Goal: Information Seeking & Learning: Learn about a topic

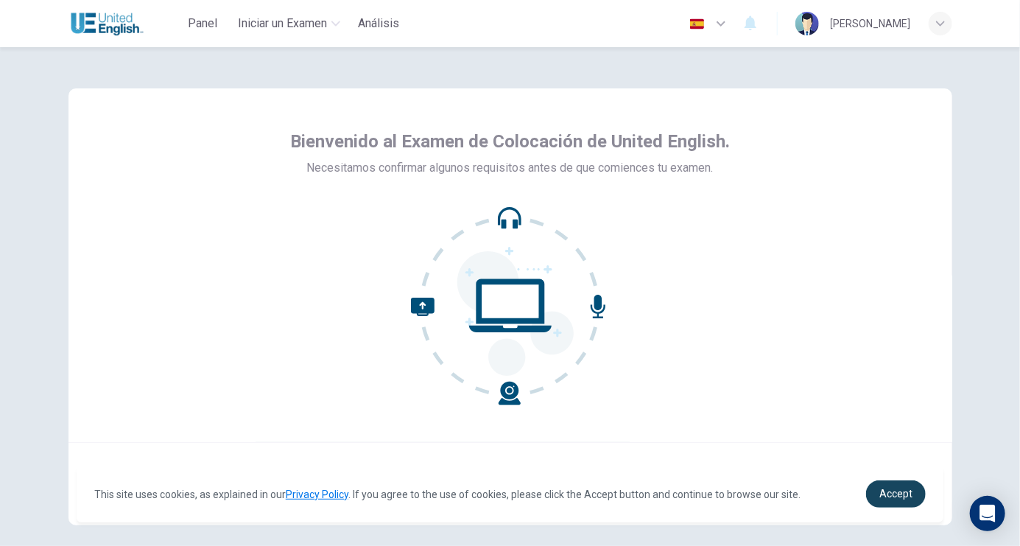
click at [899, 494] on span "Accept" at bounding box center [896, 494] width 33 height 12
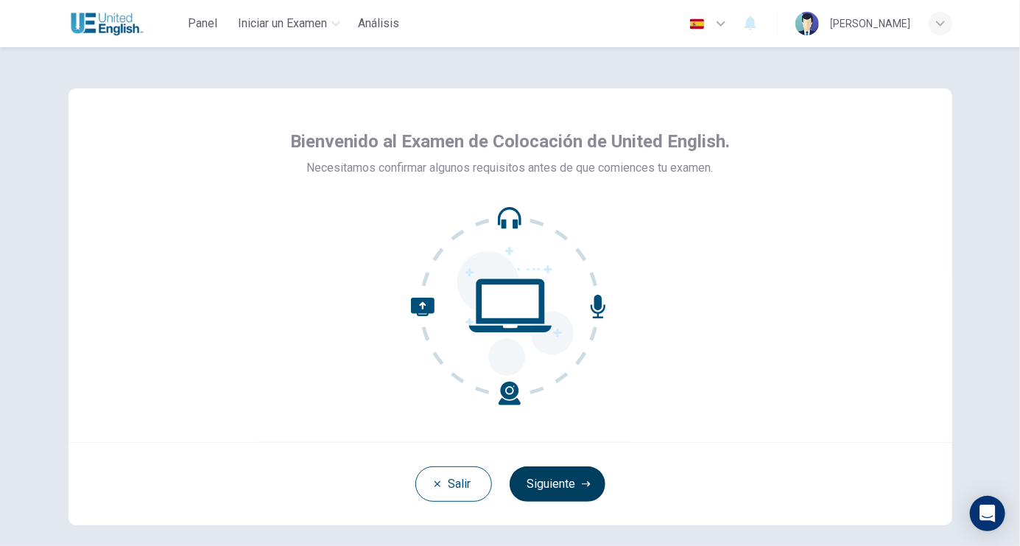
click at [586, 487] on icon "button" at bounding box center [586, 484] width 9 height 9
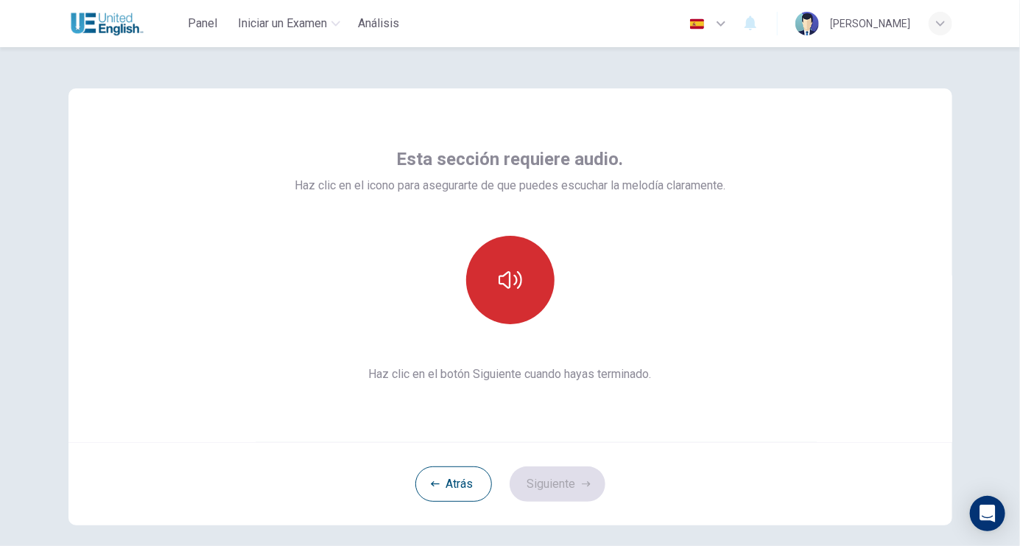
click at [513, 299] on button "button" at bounding box center [510, 280] width 88 height 88
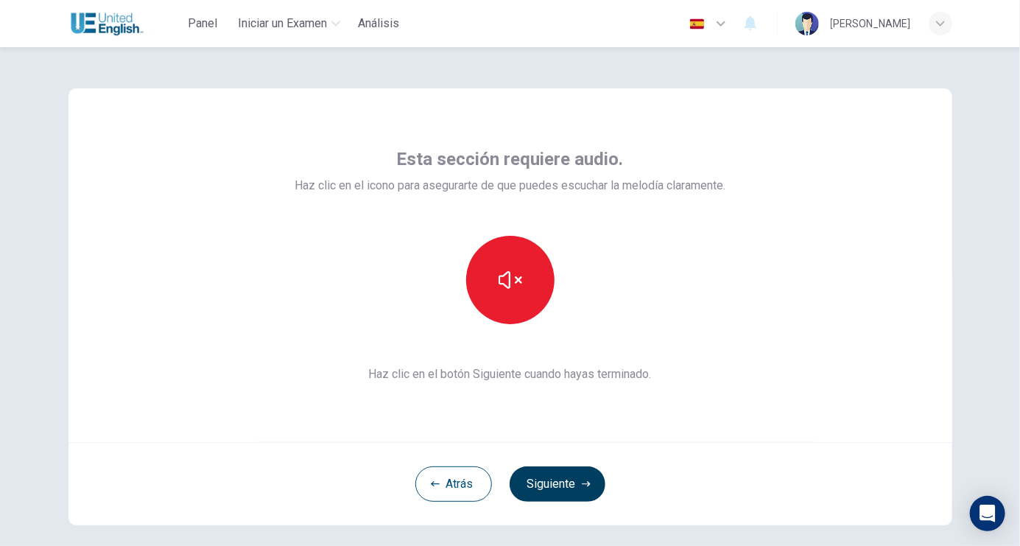
click at [559, 486] on button "Siguiente" at bounding box center [558, 483] width 96 height 35
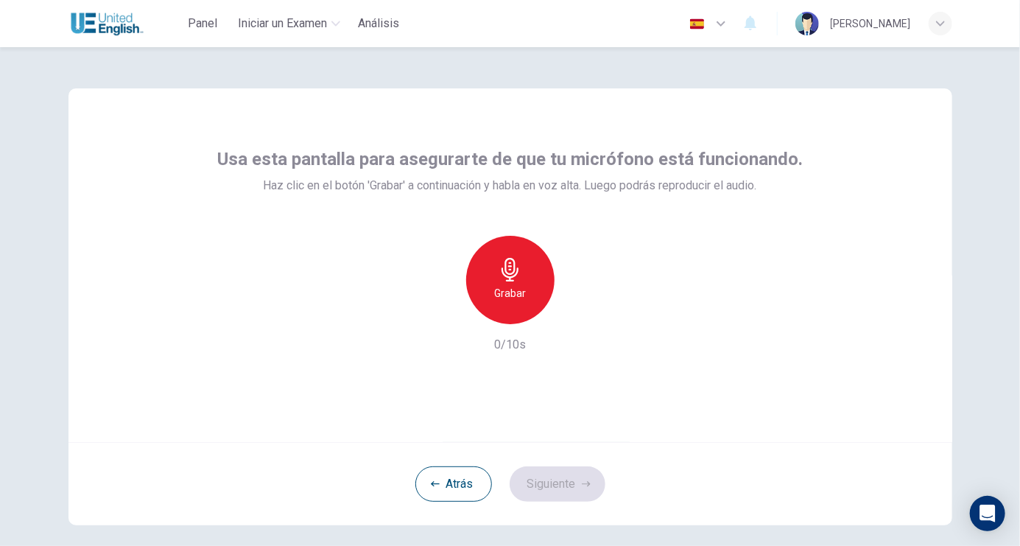
click at [501, 277] on icon "button" at bounding box center [511, 270] width 24 height 24
click at [559, 485] on button "Siguiente" at bounding box center [558, 483] width 96 height 35
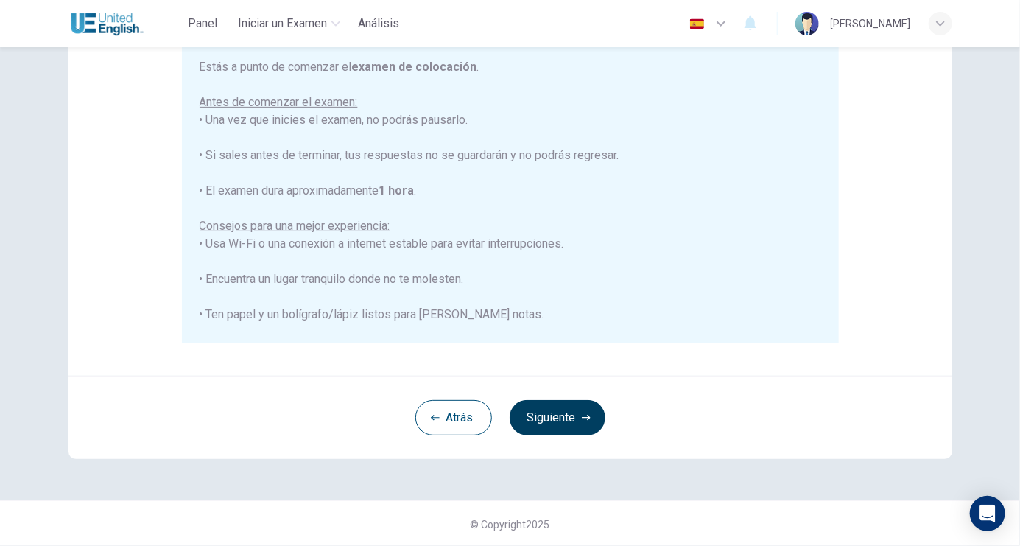
scroll to position [273, 0]
click at [562, 408] on button "Siguiente" at bounding box center [558, 416] width 96 height 35
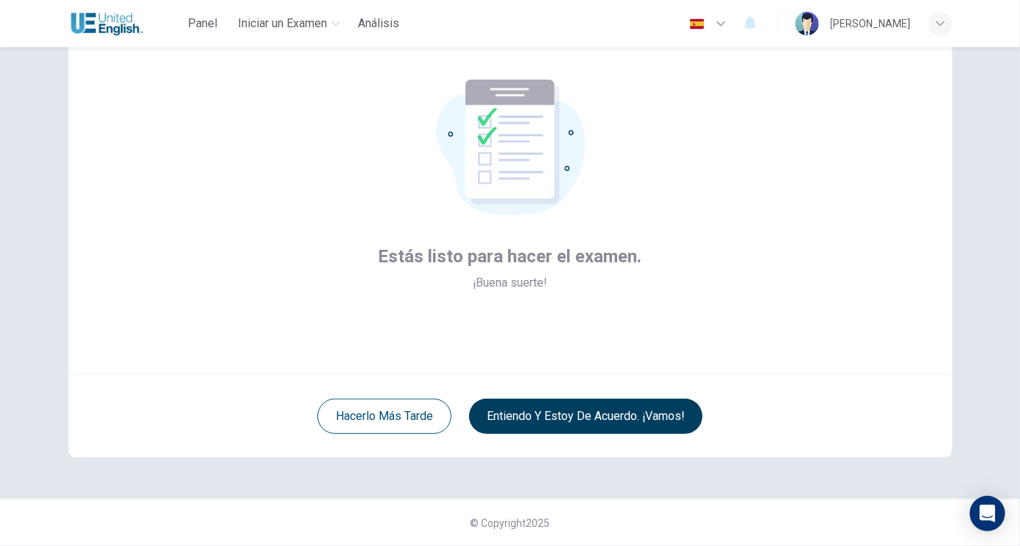
scroll to position [67, 0]
click at [563, 419] on button "Entiendo y estoy de acuerdo. ¡Vamos!" at bounding box center [586, 416] width 234 height 35
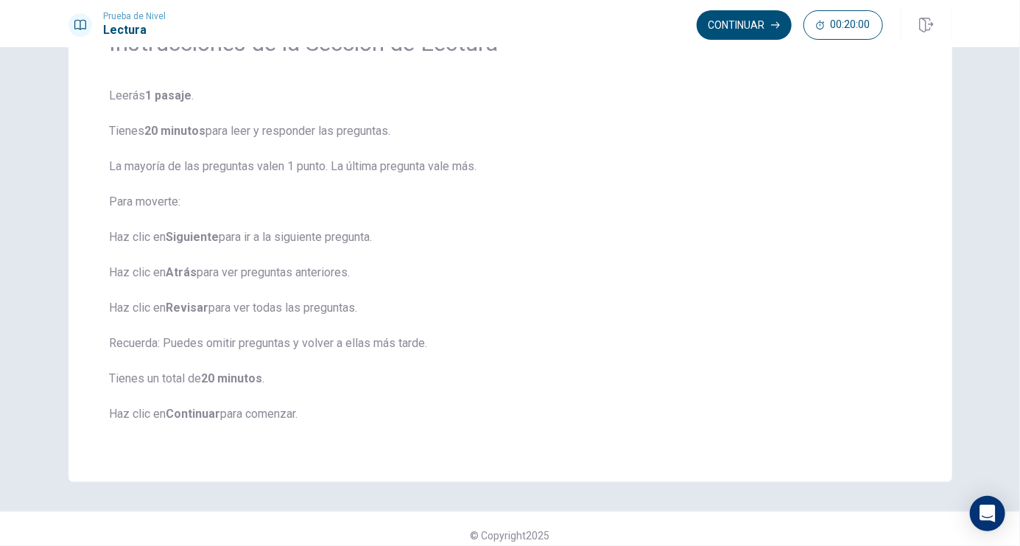
scroll to position [102, 0]
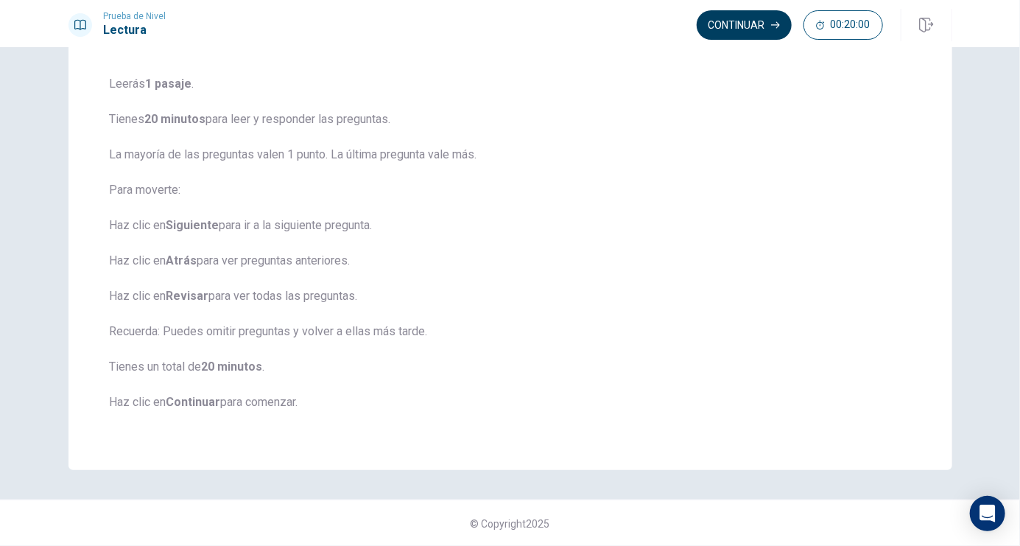
click at [743, 18] on button "Continuar" at bounding box center [744, 24] width 95 height 29
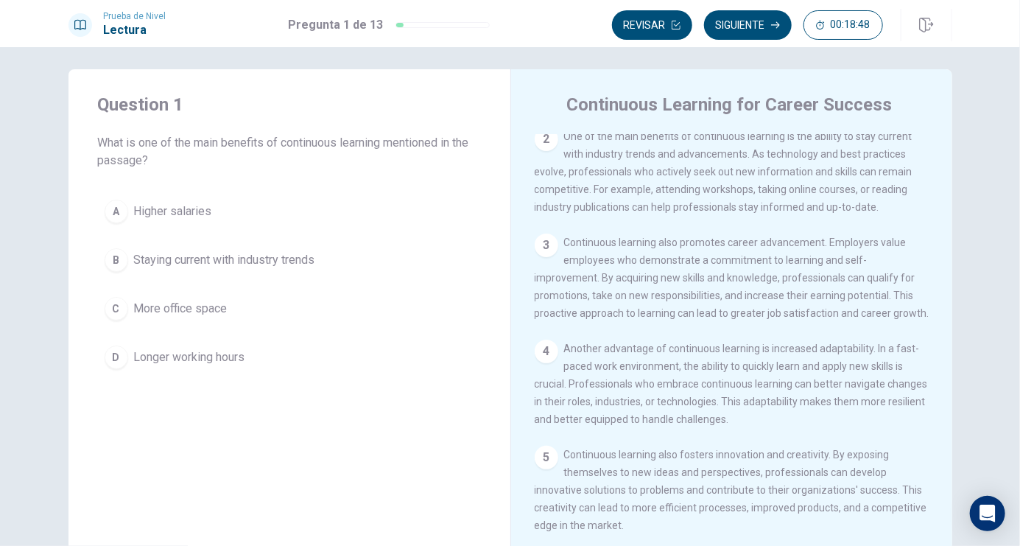
scroll to position [110, 0]
click at [546, 152] on div "2" at bounding box center [547, 142] width 24 height 24
click at [120, 262] on div "B" at bounding box center [117, 260] width 24 height 24
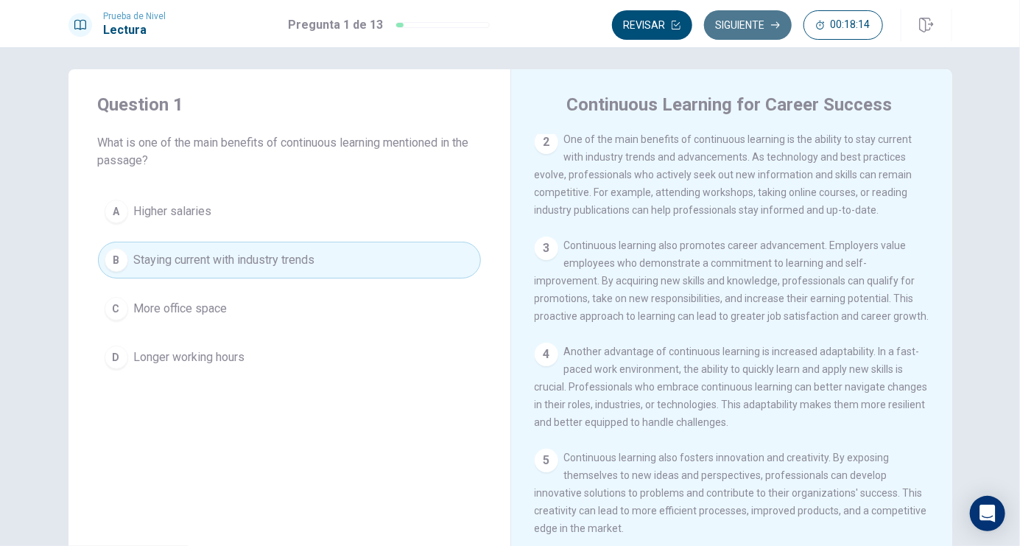
click at [728, 28] on button "Siguiente" at bounding box center [748, 24] width 88 height 29
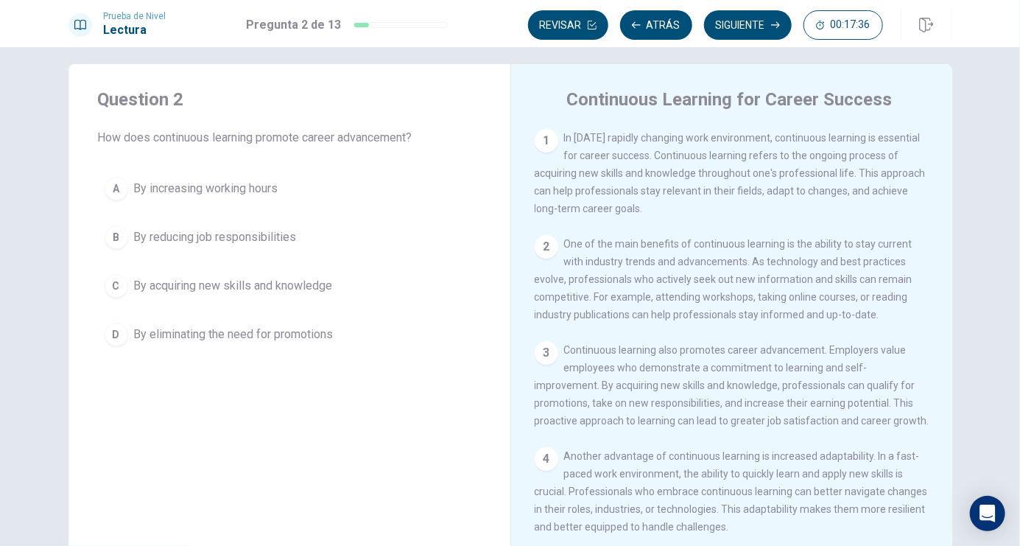
scroll to position [10, 0]
click at [286, 132] on span "How does continuous learning promote career advancement?" at bounding box center [289, 141] width 383 height 18
click at [124, 288] on div "C" at bounding box center [117, 289] width 24 height 24
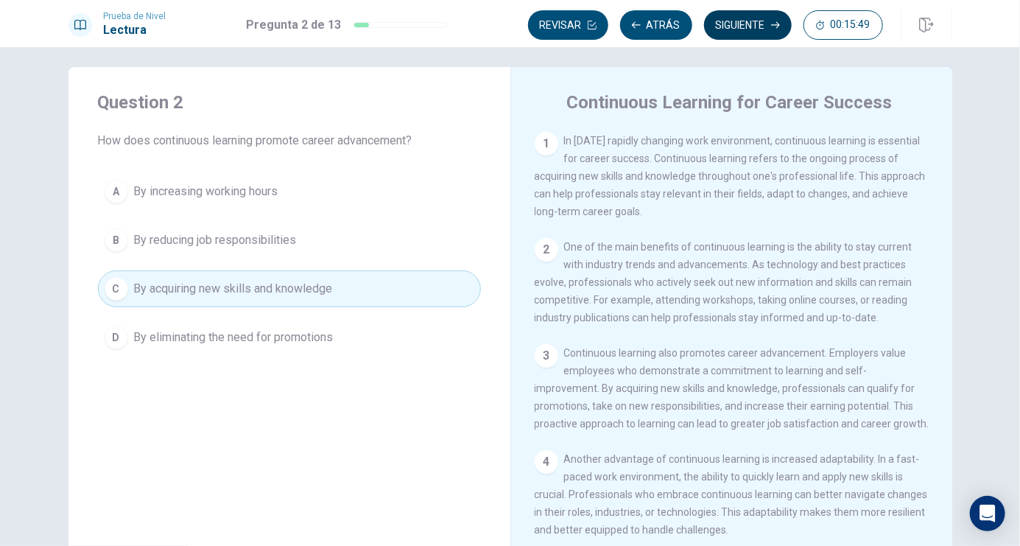
click at [734, 15] on button "Siguiente" at bounding box center [748, 24] width 88 height 29
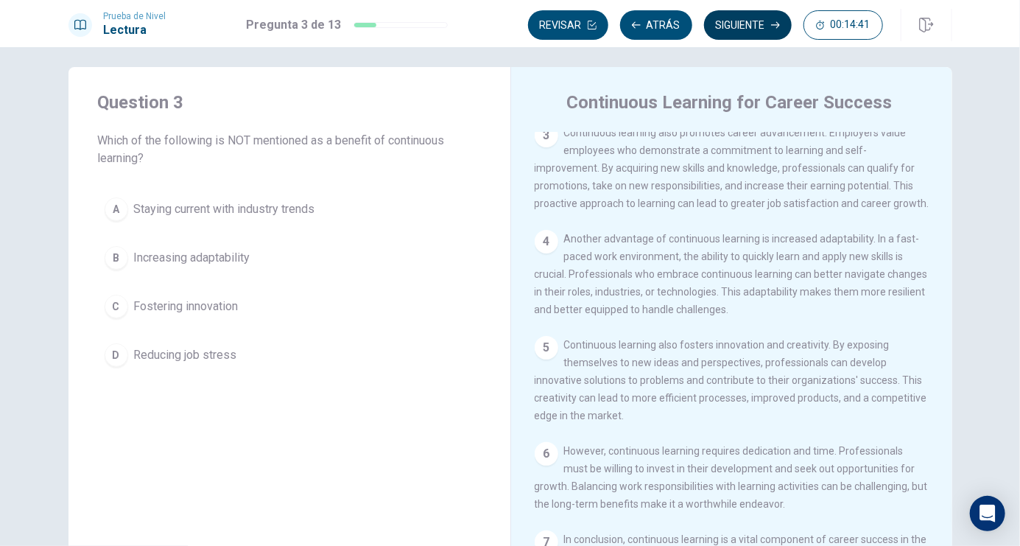
scroll to position [223, 0]
click at [121, 357] on div "D" at bounding box center [117, 355] width 24 height 24
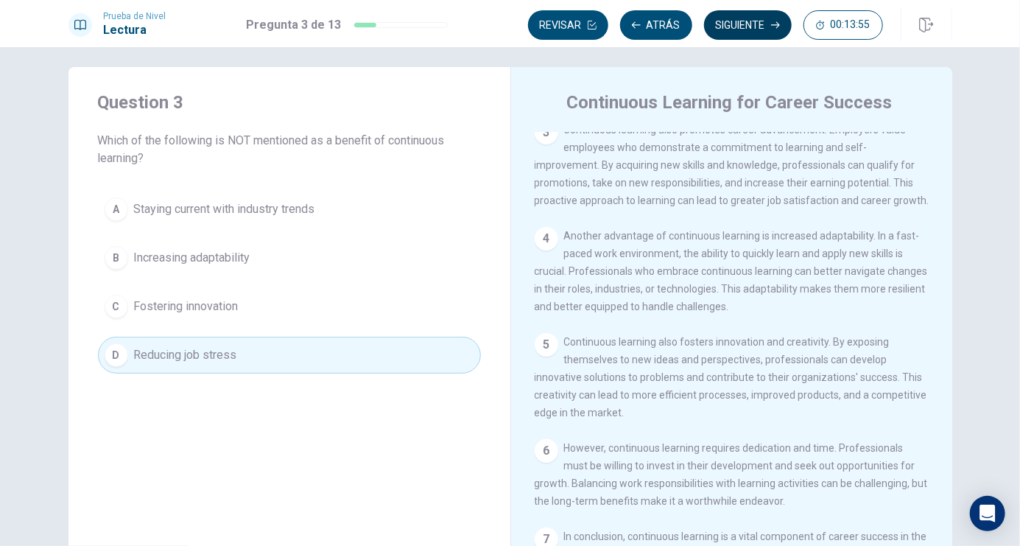
click at [738, 27] on button "Siguiente" at bounding box center [748, 24] width 88 height 29
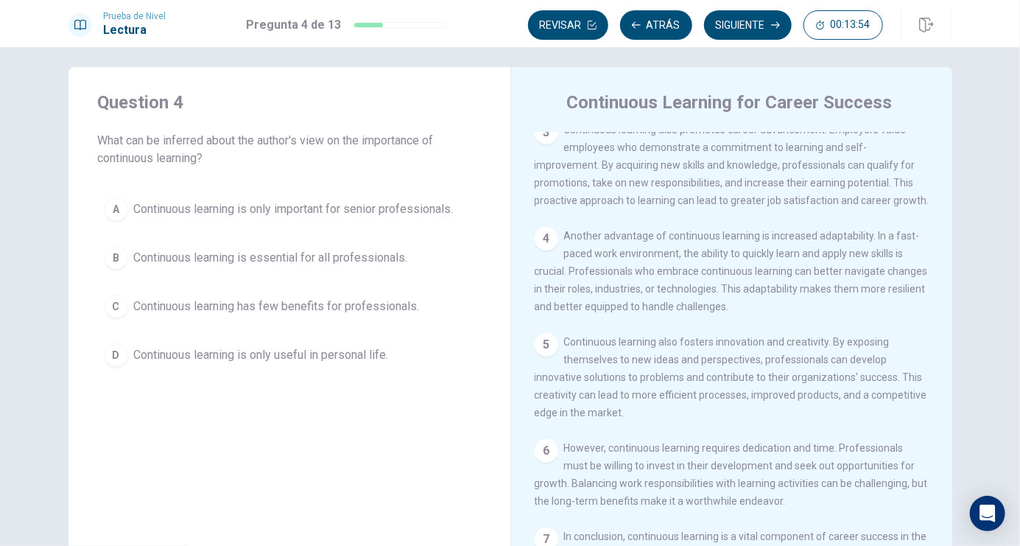
click at [738, 27] on button "Siguiente" at bounding box center [748, 24] width 88 height 29
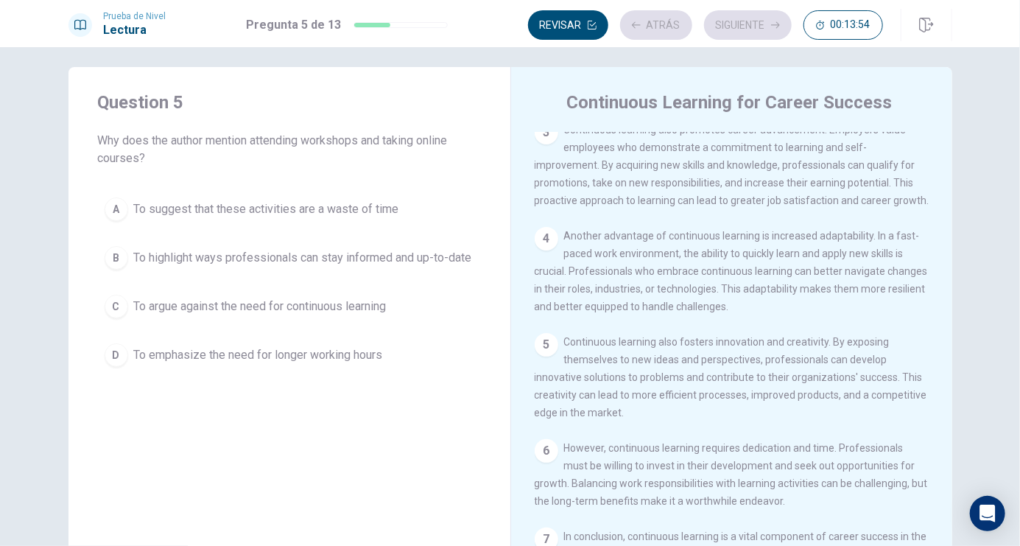
click at [738, 27] on div "Revisar Atrás Siguiente 00:13:54" at bounding box center [705, 24] width 355 height 29
click at [651, 24] on button "Atrás" at bounding box center [656, 24] width 72 height 29
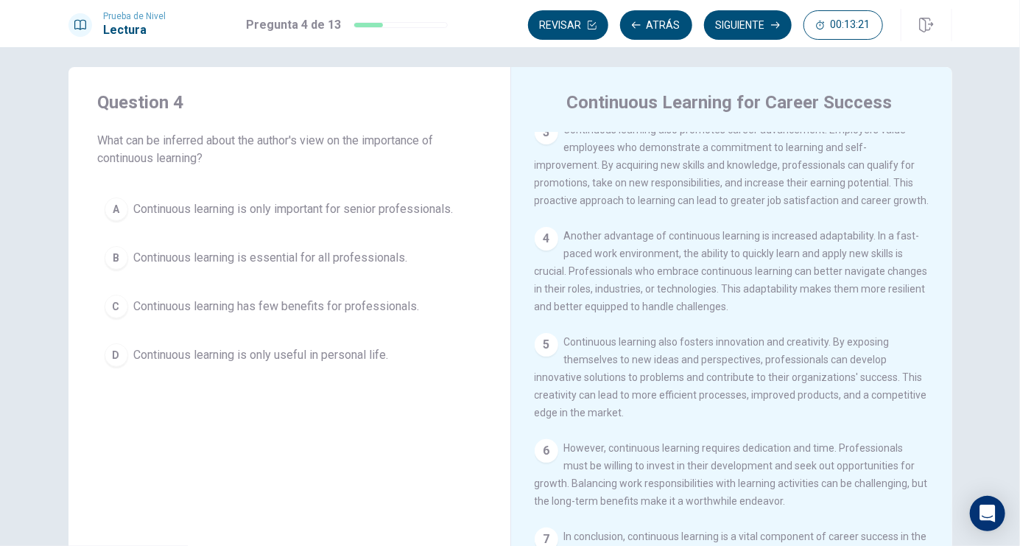
click at [393, 126] on div "Question 4 What can be inferred about the author's view on the importance of co…" at bounding box center [289, 129] width 383 height 77
click at [378, 309] on span "Continuous learning has few benefits for professionals." at bounding box center [277, 307] width 286 height 18
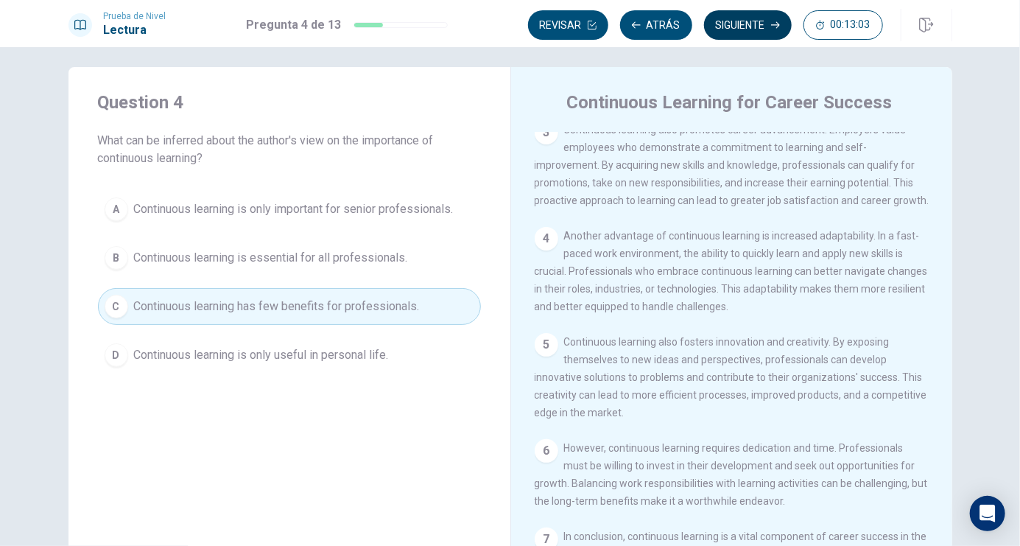
click at [753, 32] on button "Siguiente" at bounding box center [748, 24] width 88 height 29
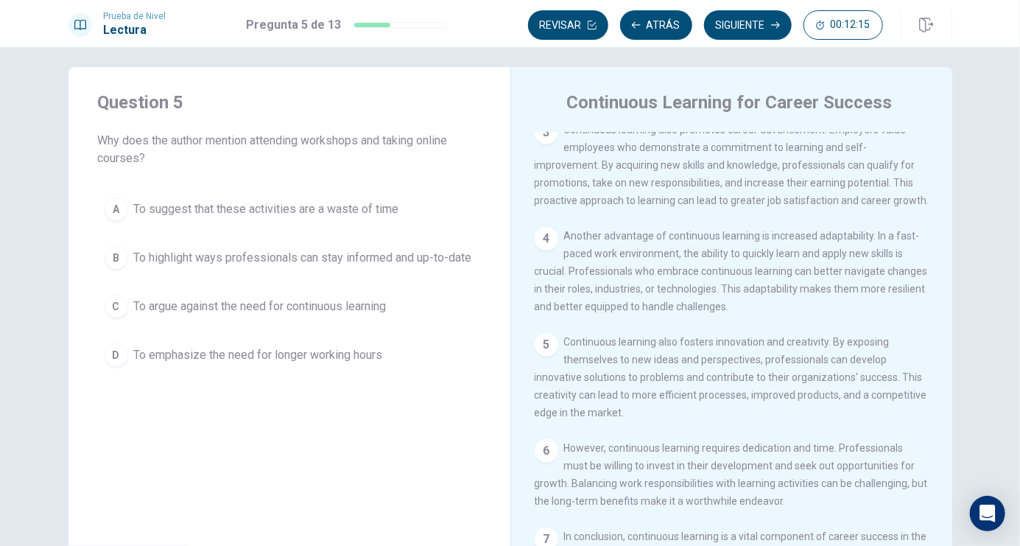
click at [368, 258] on span "To highlight ways professionals can stay informed and up-to-date" at bounding box center [303, 258] width 338 height 18
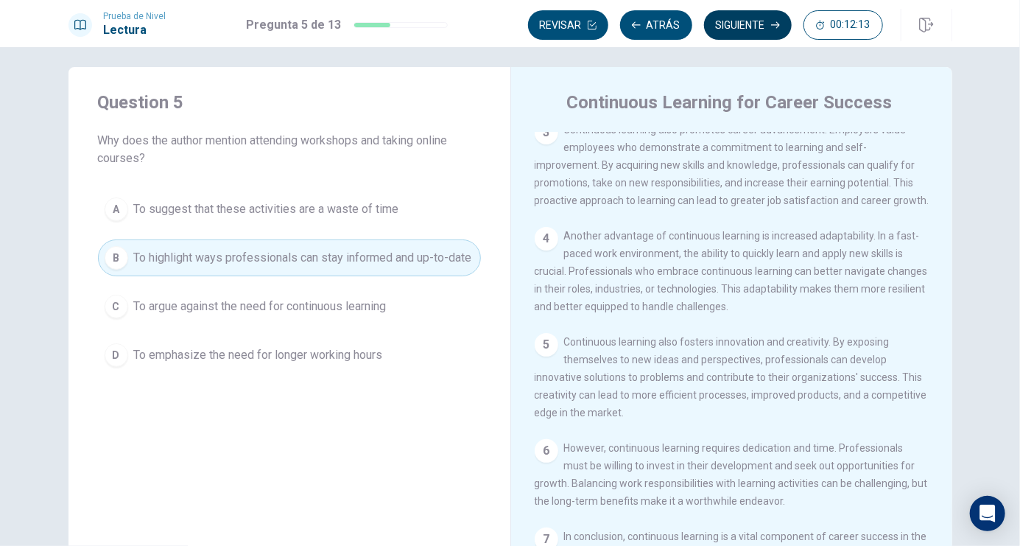
click at [748, 32] on button "Siguiente" at bounding box center [748, 24] width 88 height 29
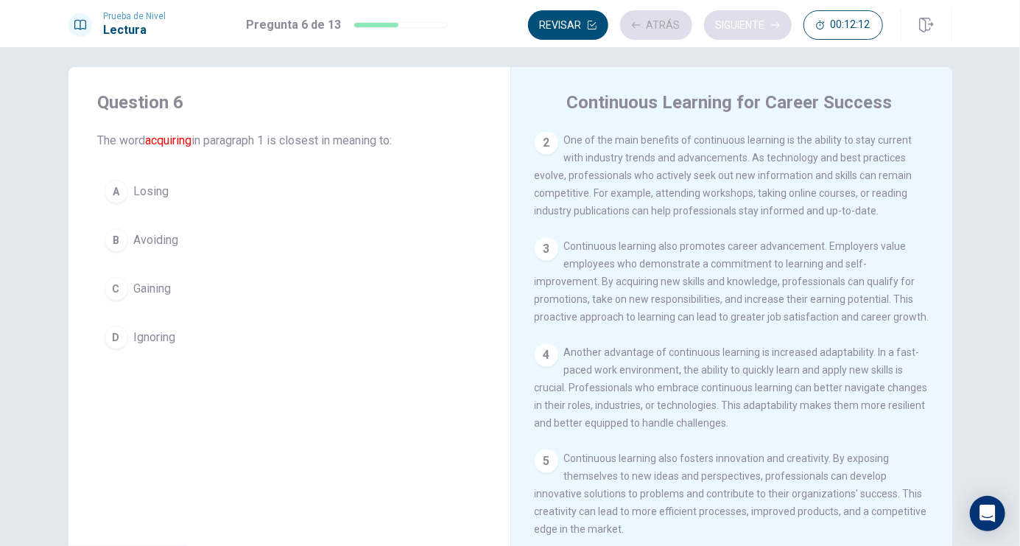
scroll to position [0, 0]
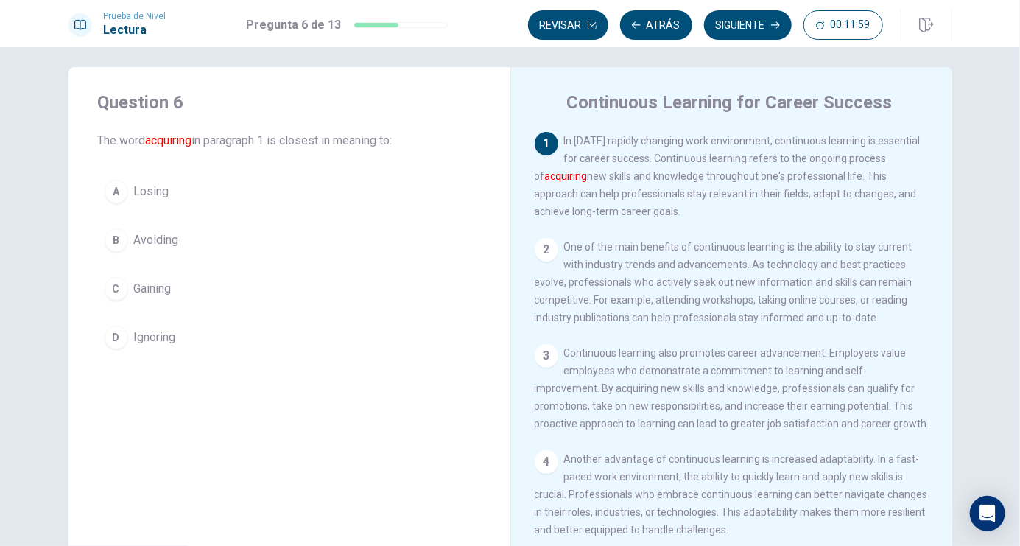
click at [183, 143] on font "acquiring" at bounding box center [169, 140] width 46 height 14
click at [122, 301] on button "C Gaining" at bounding box center [289, 288] width 383 height 37
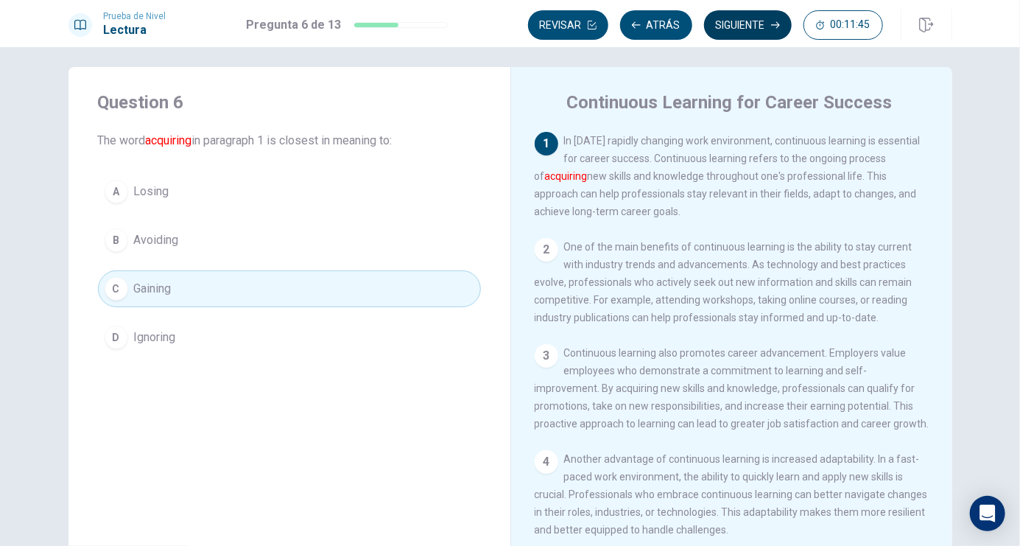
click at [743, 27] on button "Siguiente" at bounding box center [748, 24] width 88 height 29
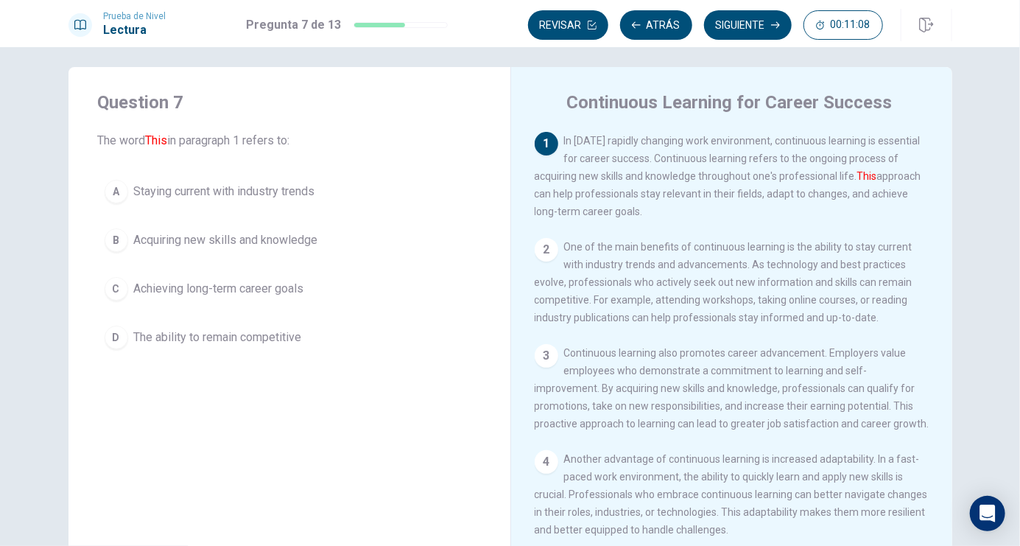
click at [625, 75] on div "Continuous Learning for Career Success 1 In [DATE] rapidly changing work enviro…" at bounding box center [732, 323] width 442 height 512
click at [218, 340] on span "The ability to remain competitive" at bounding box center [218, 338] width 168 height 18
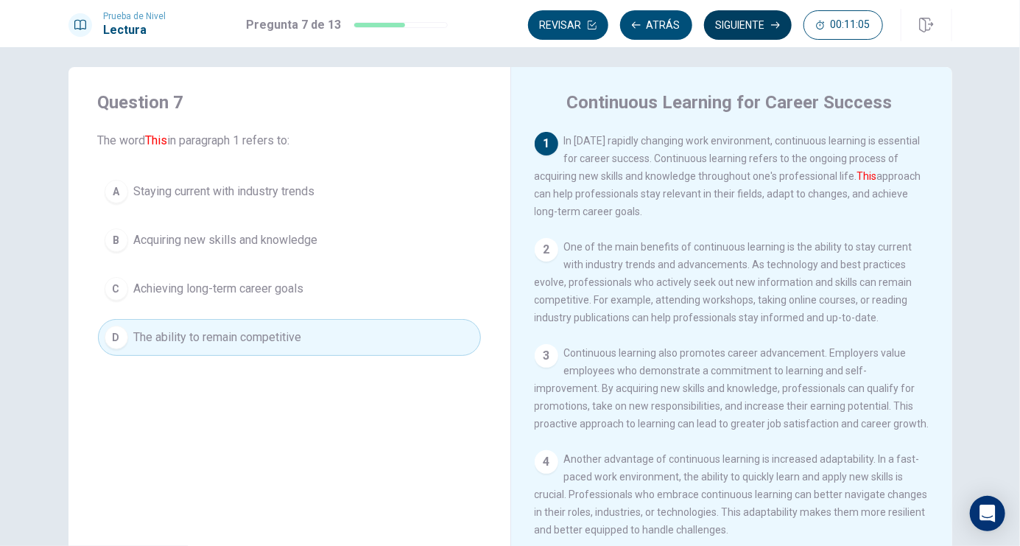
click at [748, 29] on button "Siguiente" at bounding box center [748, 24] width 88 height 29
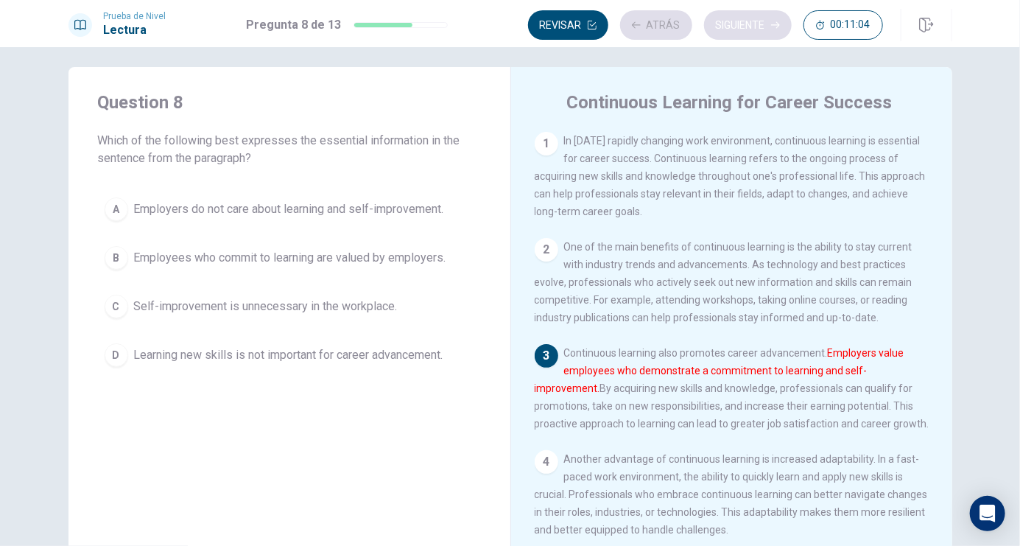
scroll to position [29, 0]
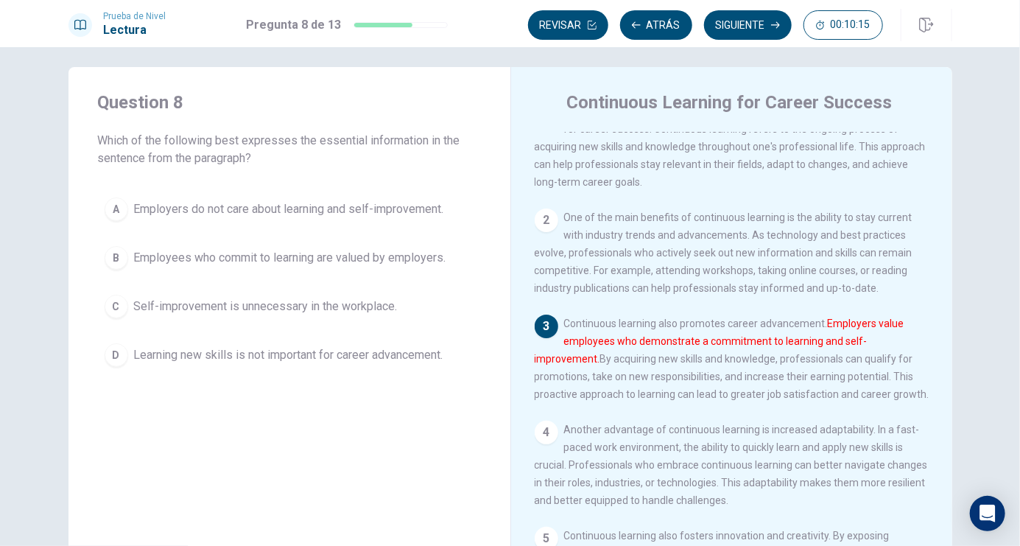
click at [419, 265] on span "Employees who commit to learning are valued by employers." at bounding box center [290, 258] width 312 height 18
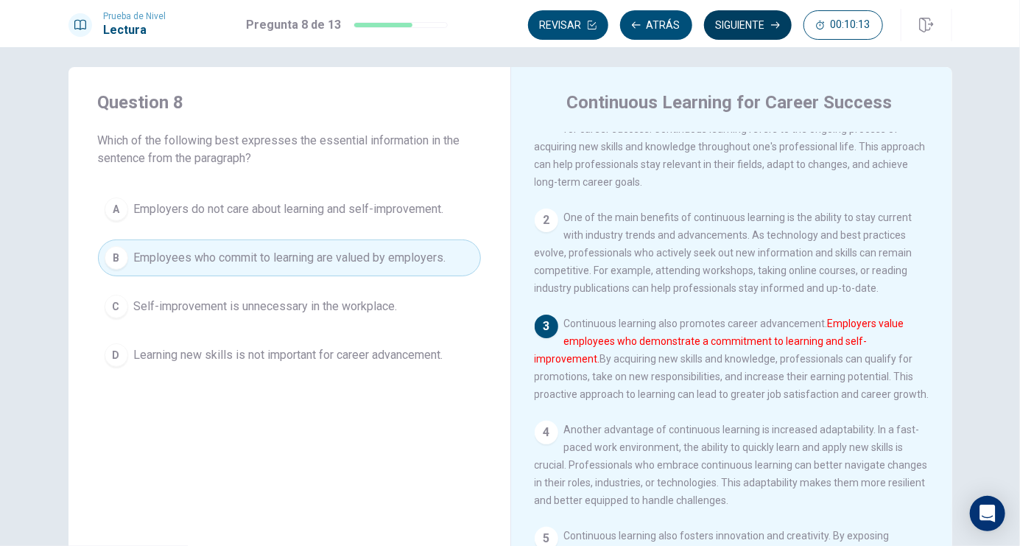
click at [737, 24] on button "Siguiente" at bounding box center [748, 24] width 88 height 29
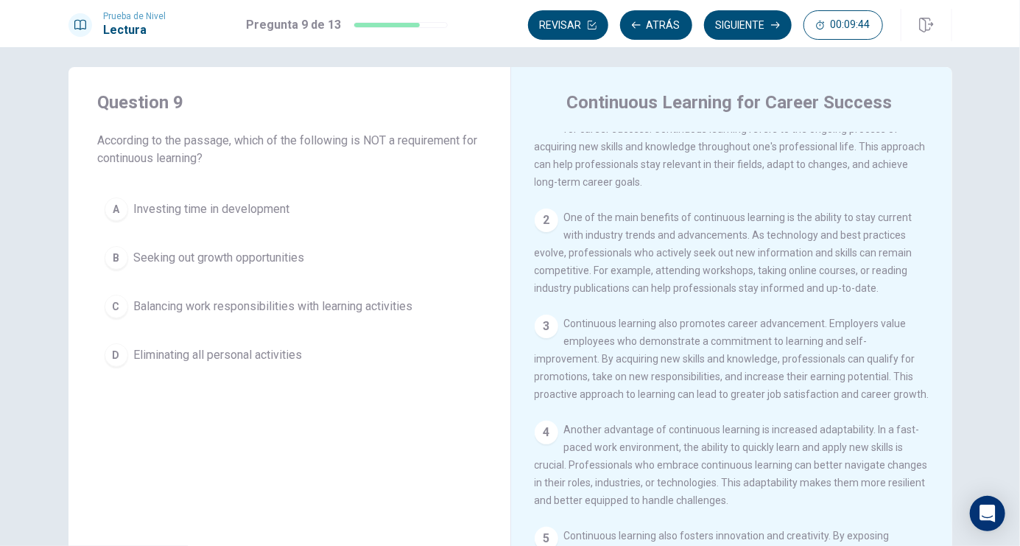
click at [240, 356] on span "Eliminating all personal activities" at bounding box center [218, 355] width 169 height 18
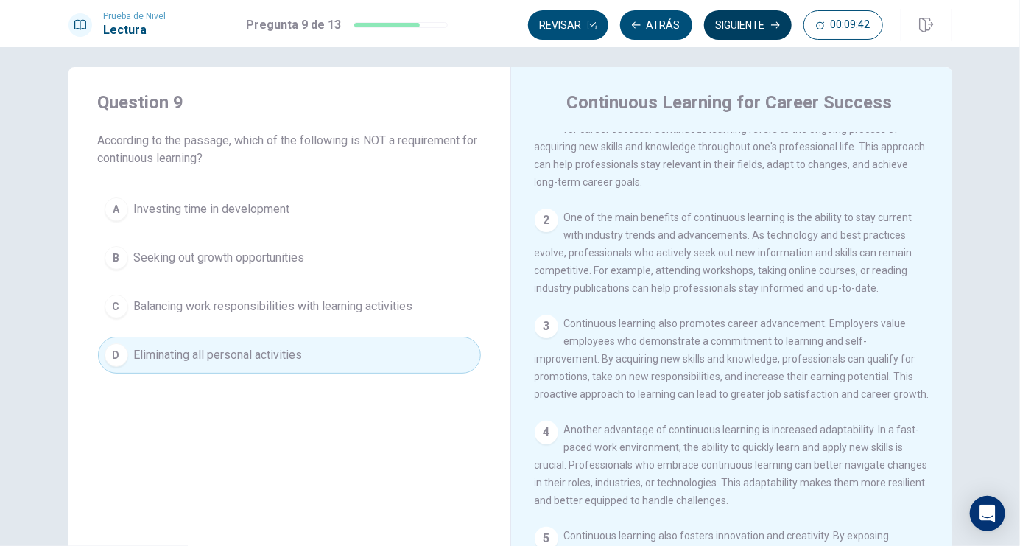
click at [737, 27] on button "Siguiente" at bounding box center [748, 24] width 88 height 29
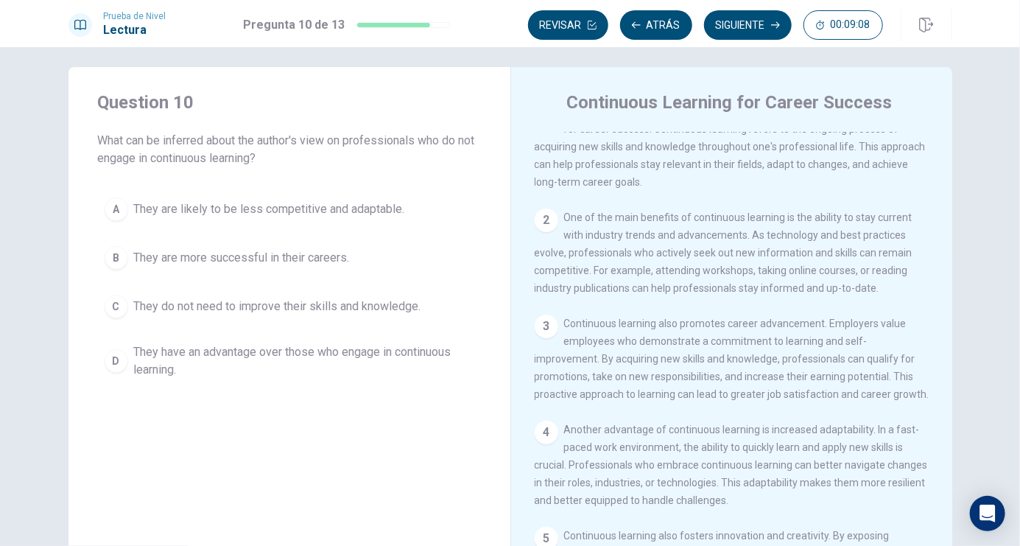
click at [303, 353] on span "They have an advantage over those who engage in continuous learning." at bounding box center [304, 360] width 340 height 35
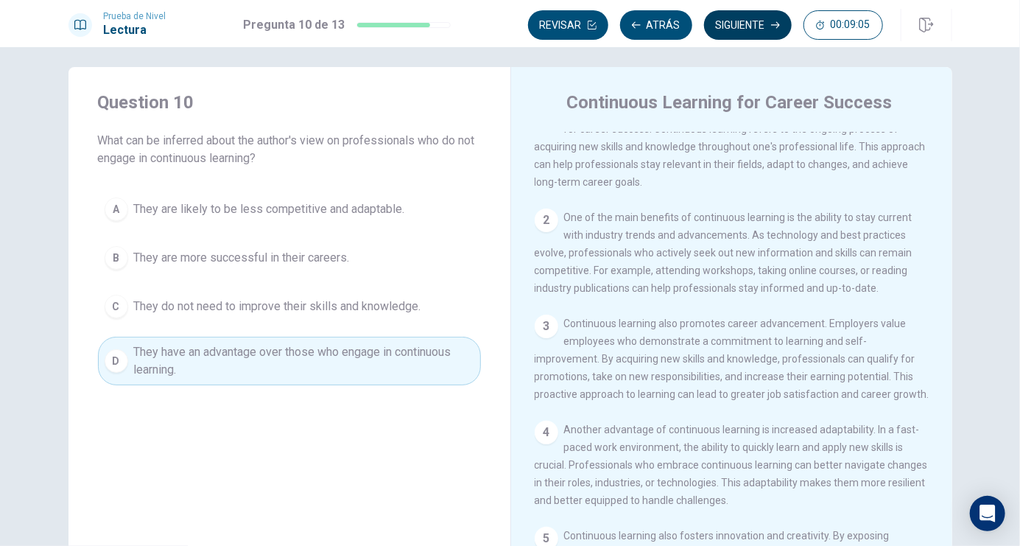
click at [737, 33] on button "Siguiente" at bounding box center [748, 24] width 88 height 29
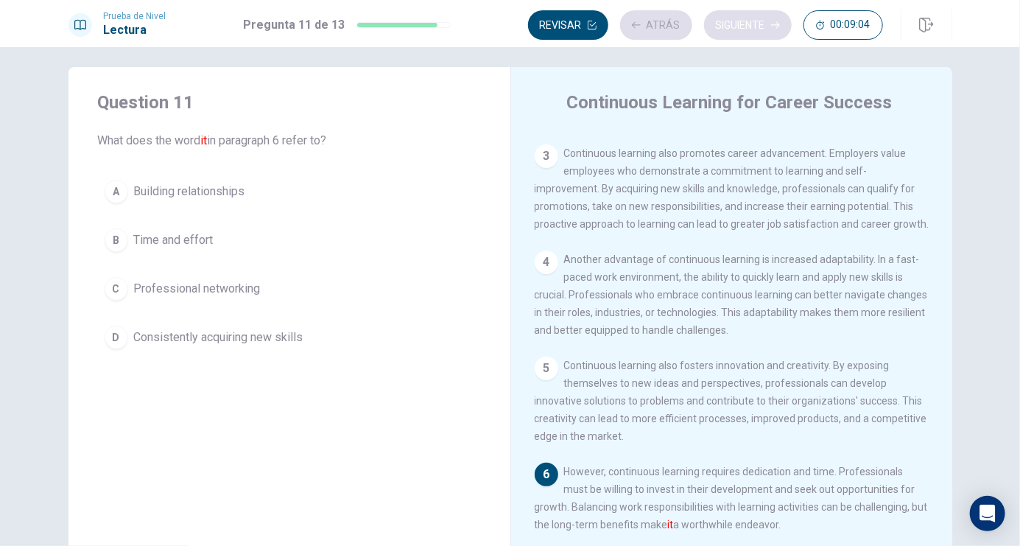
scroll to position [312, 0]
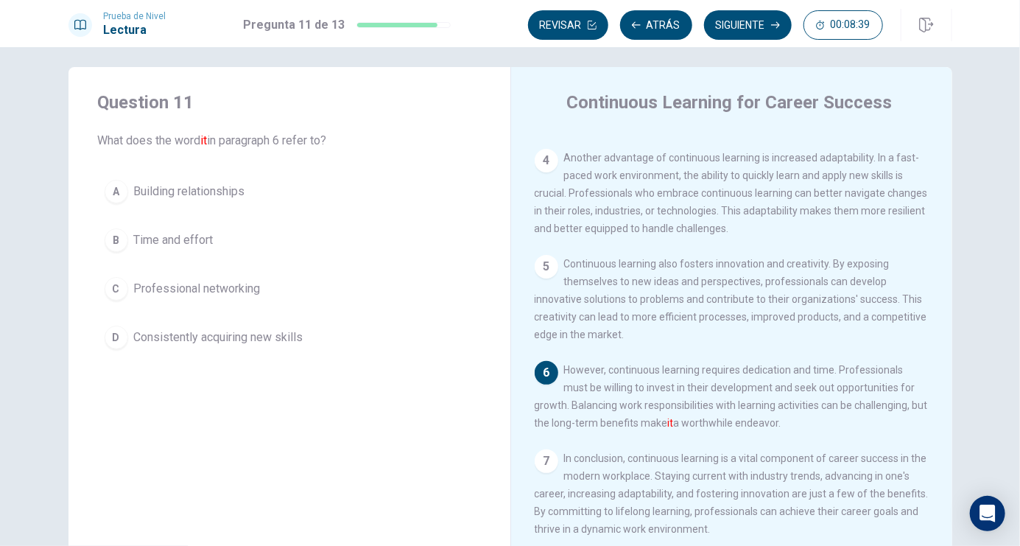
click at [250, 336] on span "Consistently acquiring new skills" at bounding box center [218, 338] width 169 height 18
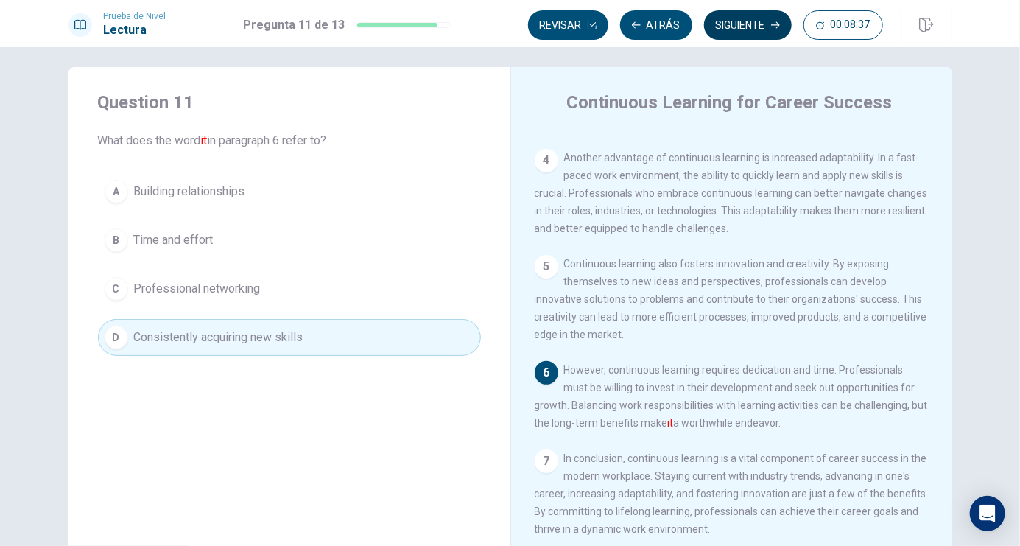
click at [754, 26] on button "Siguiente" at bounding box center [748, 24] width 88 height 29
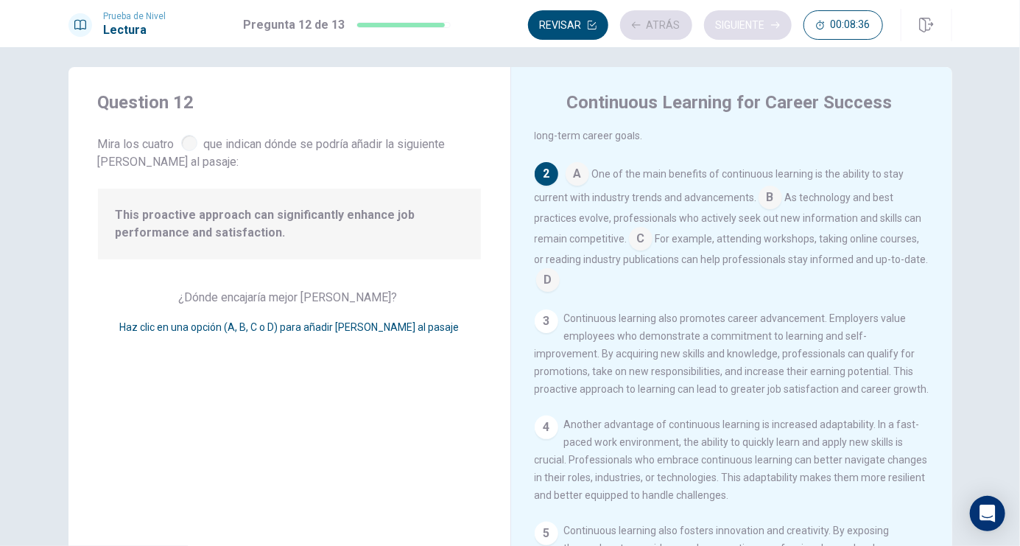
scroll to position [108, 0]
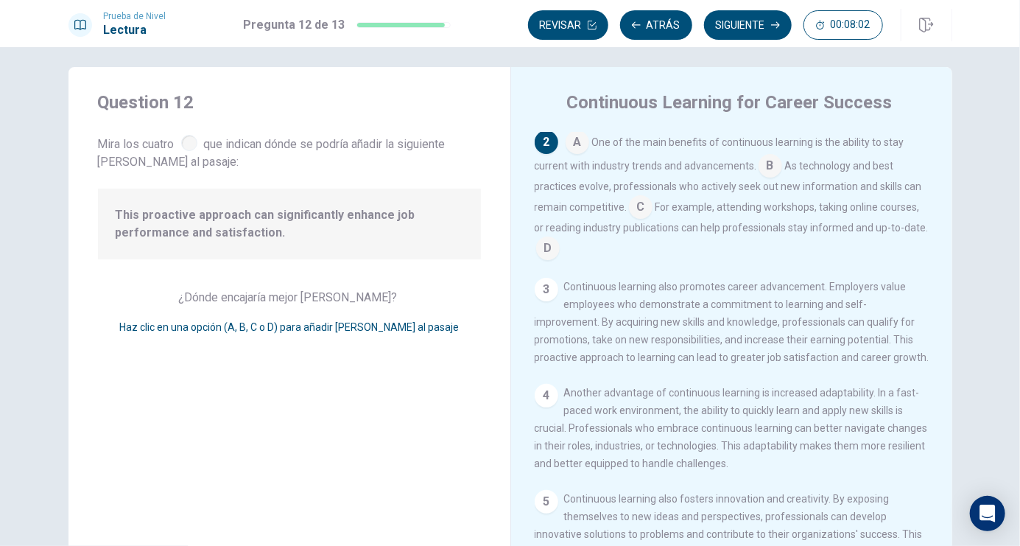
click at [642, 213] on input at bounding box center [641, 209] width 24 height 24
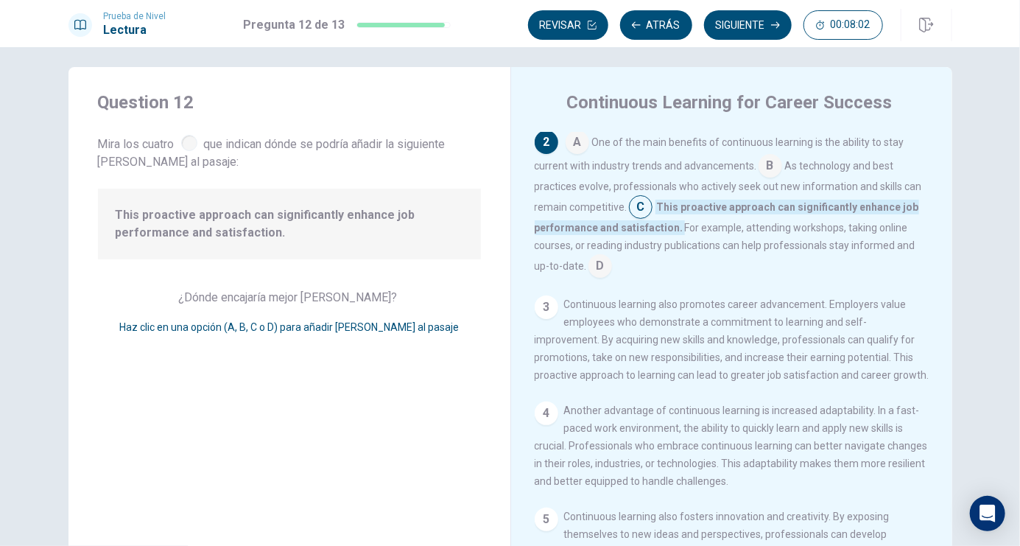
click at [642, 213] on input at bounding box center [641, 209] width 24 height 24
click at [747, 18] on button "Siguiente" at bounding box center [748, 24] width 88 height 29
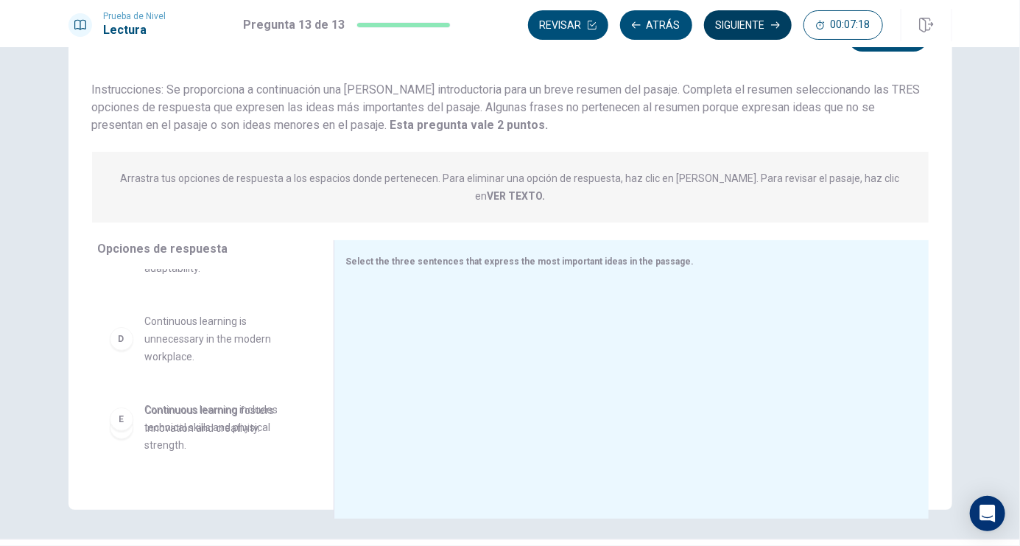
scroll to position [273, 0]
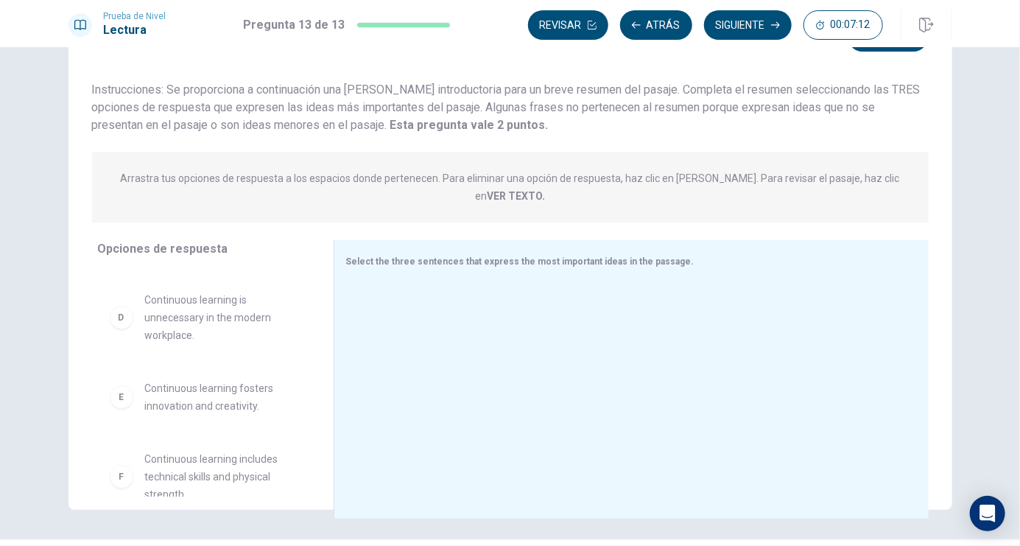
click at [545, 190] on strong "VER TEXTO." at bounding box center [516, 196] width 58 height 12
click at [867, 171] on span "Arrastra tus opciones de respuesta a los espacios donde pertenecen. Para elimin…" at bounding box center [510, 186] width 801 height 35
click at [545, 190] on strong "VER TEXTO." at bounding box center [516, 196] width 58 height 12
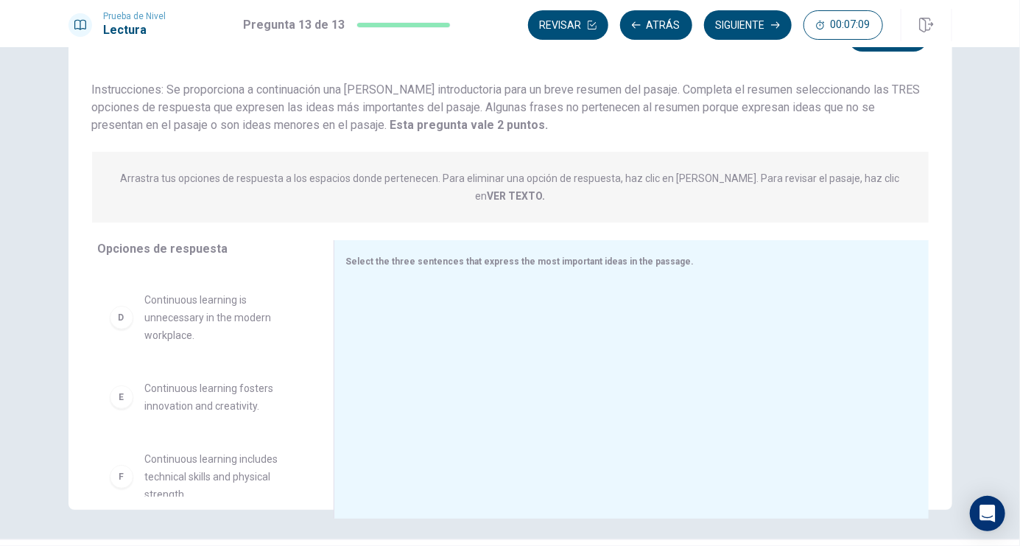
click at [545, 190] on strong "VER TEXTO." at bounding box center [516, 196] width 58 height 12
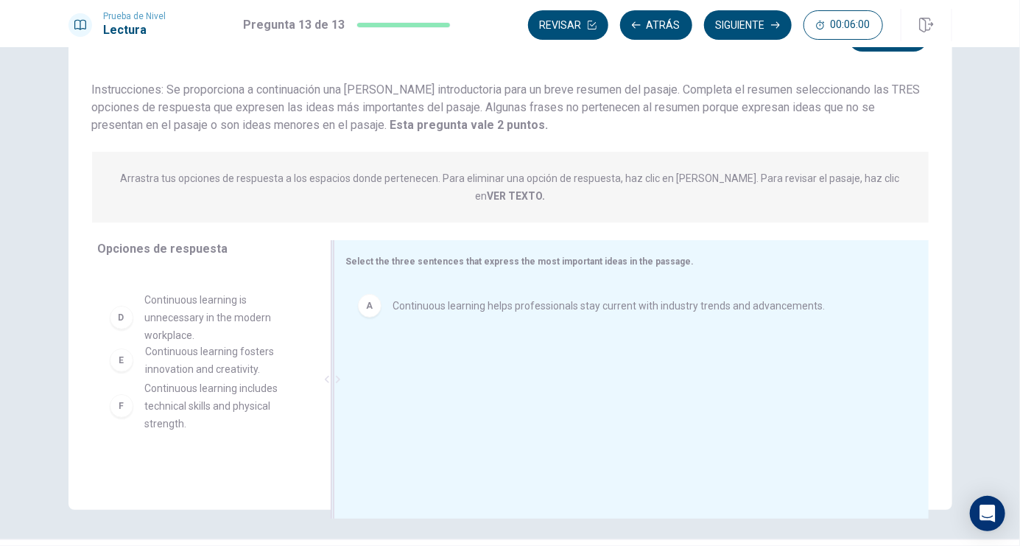
drag, startPoint x: 125, startPoint y: 359, endPoint x: 421, endPoint y: 345, distance: 295.7
click at [420, 344] on div "Opciones de respuesta B Continuous learning eliminates the need for professiona…" at bounding box center [511, 383] width 884 height 286
drag, startPoint x: 237, startPoint y: 365, endPoint x: 495, endPoint y: 334, distance: 259.7
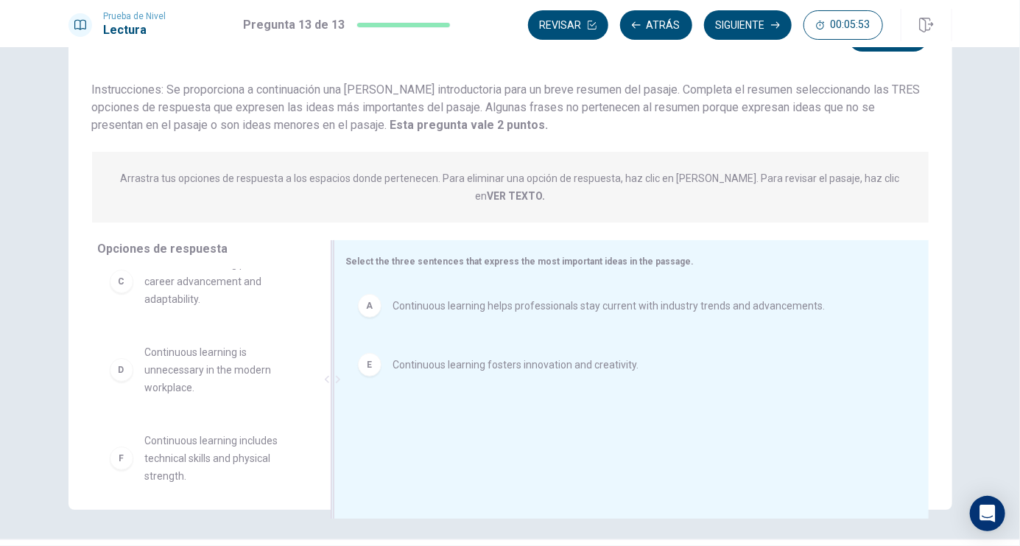
scroll to position [97, 0]
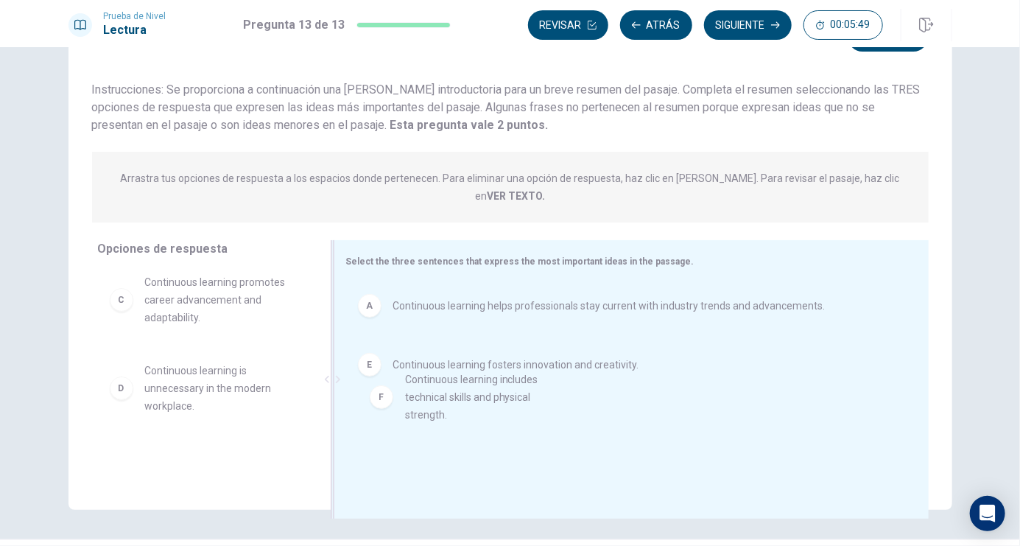
drag, startPoint x: 143, startPoint y: 429, endPoint x: 407, endPoint y: 382, distance: 268.8
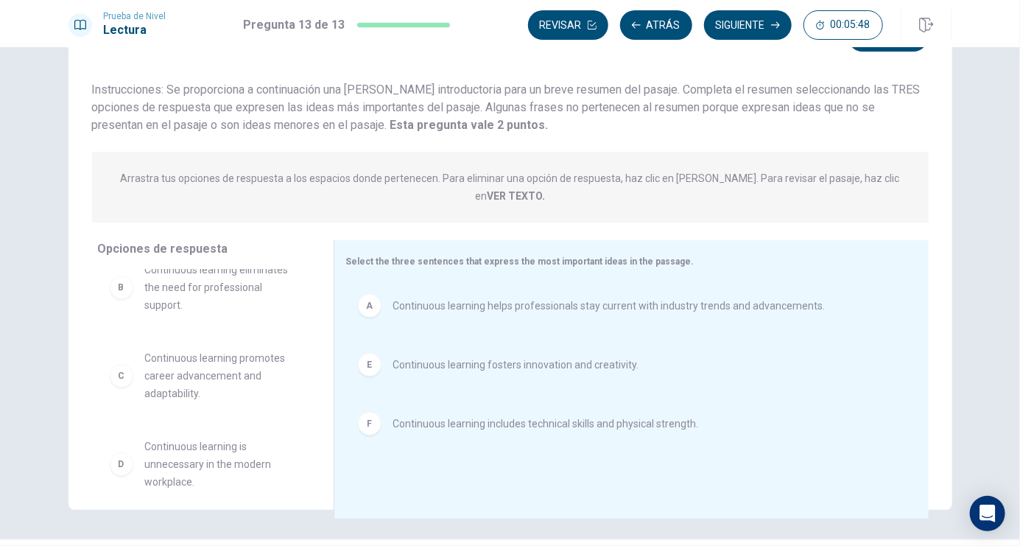
scroll to position [8, 0]
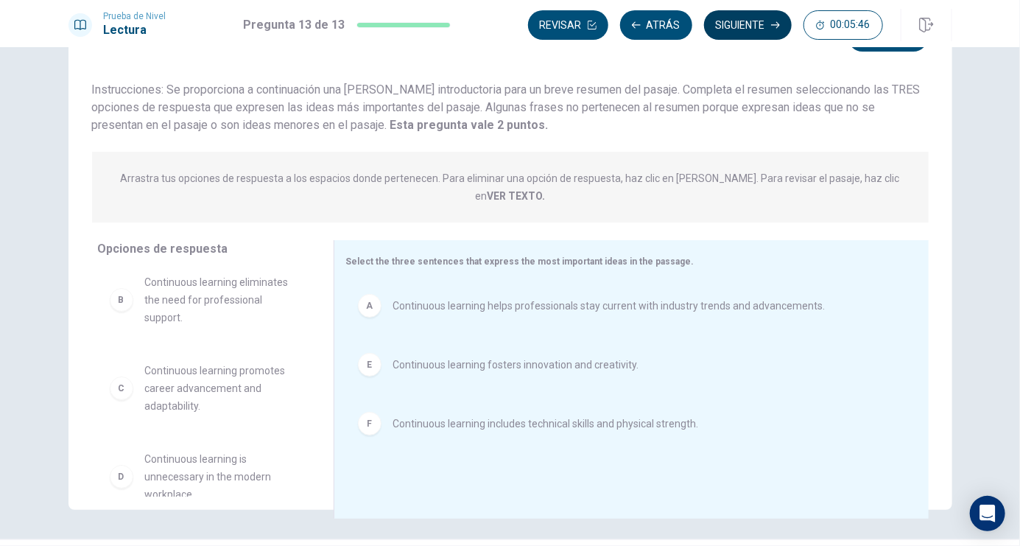
click at [734, 25] on button "Siguiente" at bounding box center [748, 24] width 88 height 29
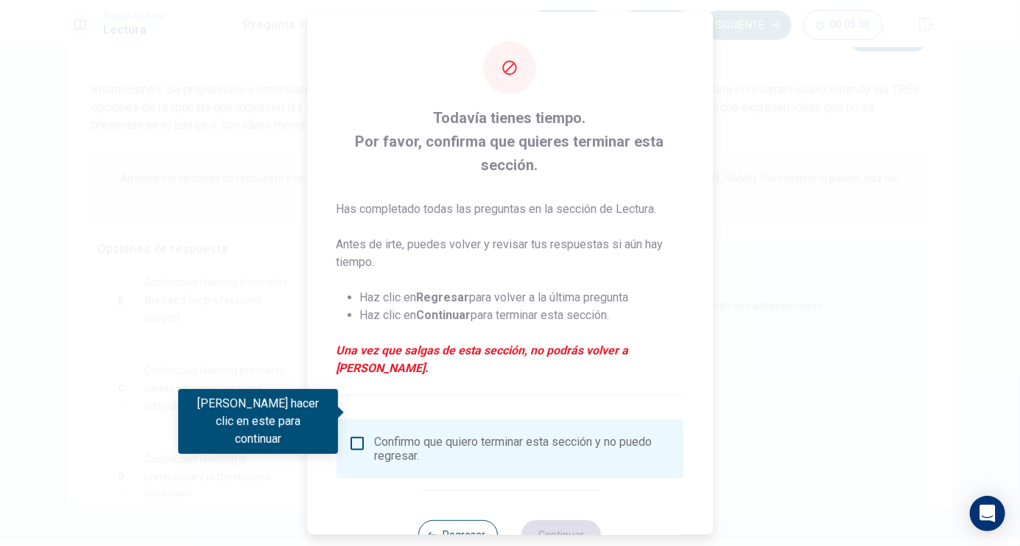
click at [358, 435] on input "Debes hacer clic en este para continuar" at bounding box center [357, 444] width 18 height 18
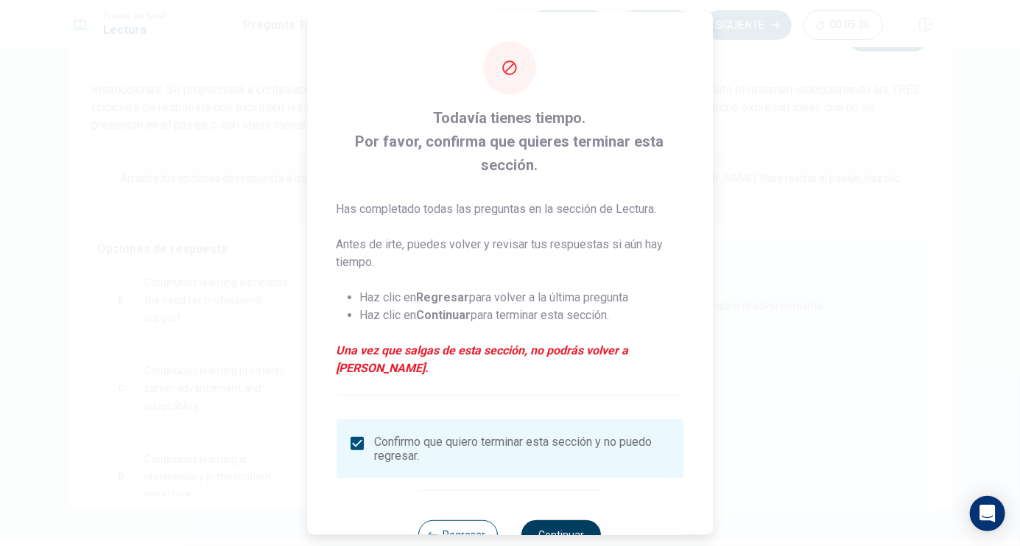
click at [569, 520] on button "Continuar" at bounding box center [562, 534] width 80 height 29
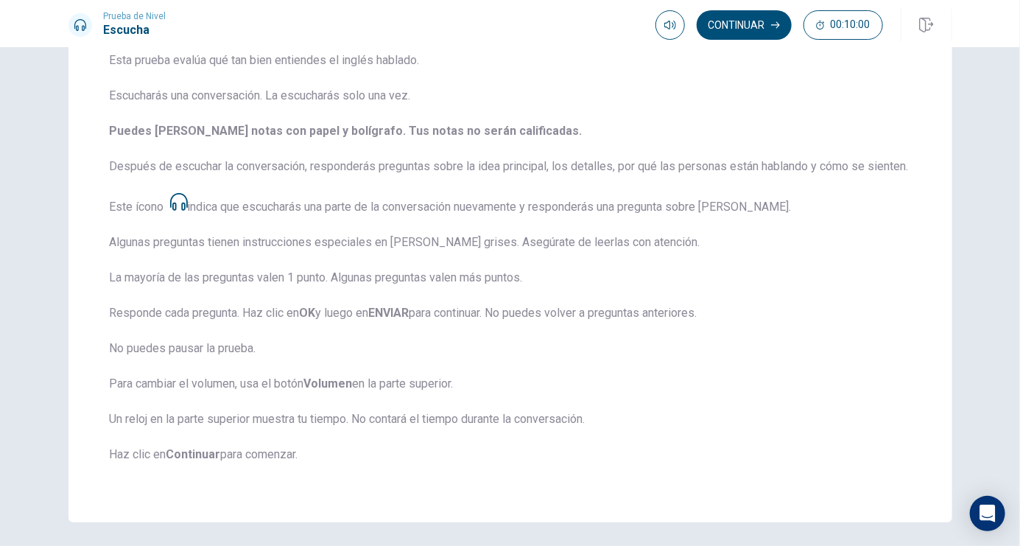
scroll to position [0, 0]
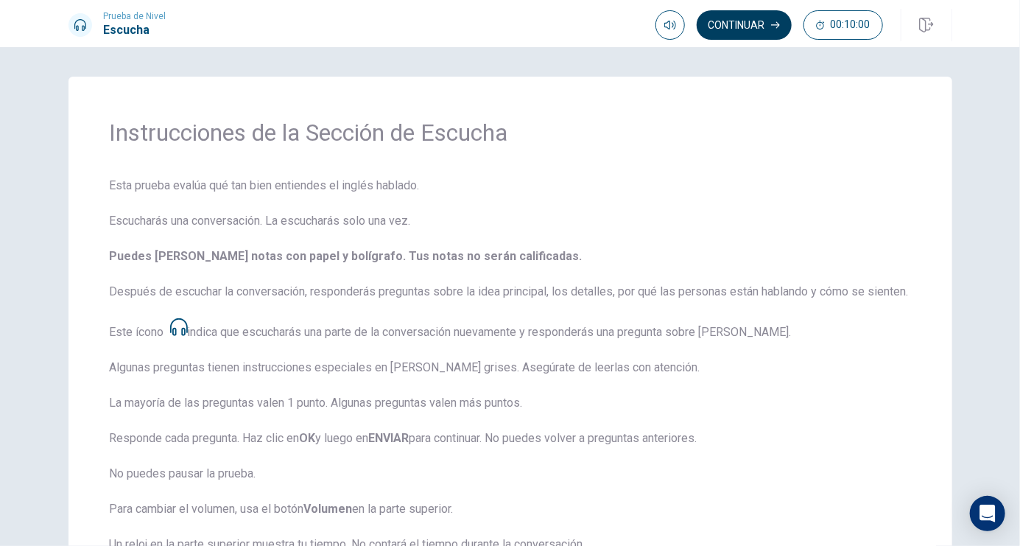
click at [733, 24] on button "Continuar" at bounding box center [744, 24] width 95 height 29
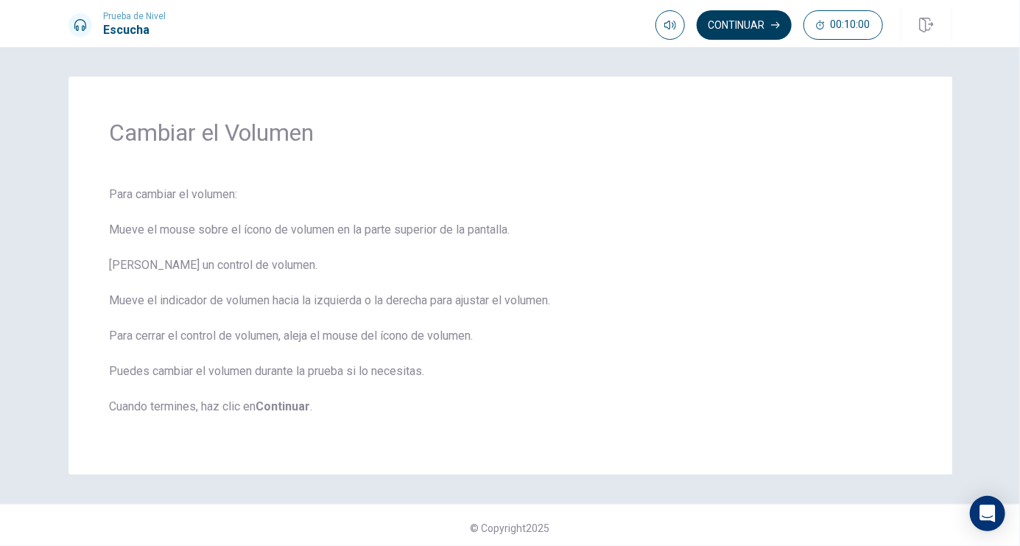
click at [726, 25] on button "Continuar" at bounding box center [744, 24] width 95 height 29
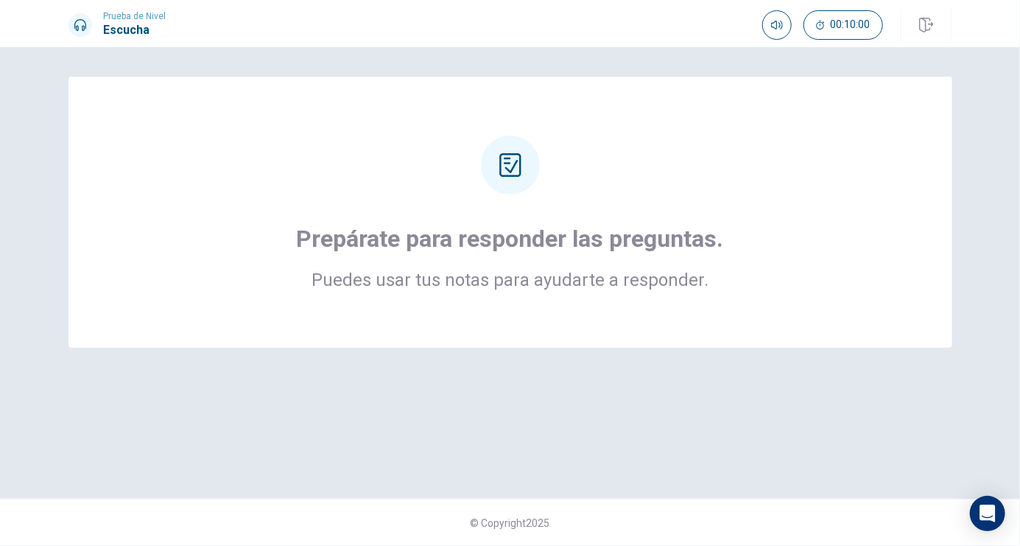
click at [519, 187] on div at bounding box center [510, 165] width 59 height 59
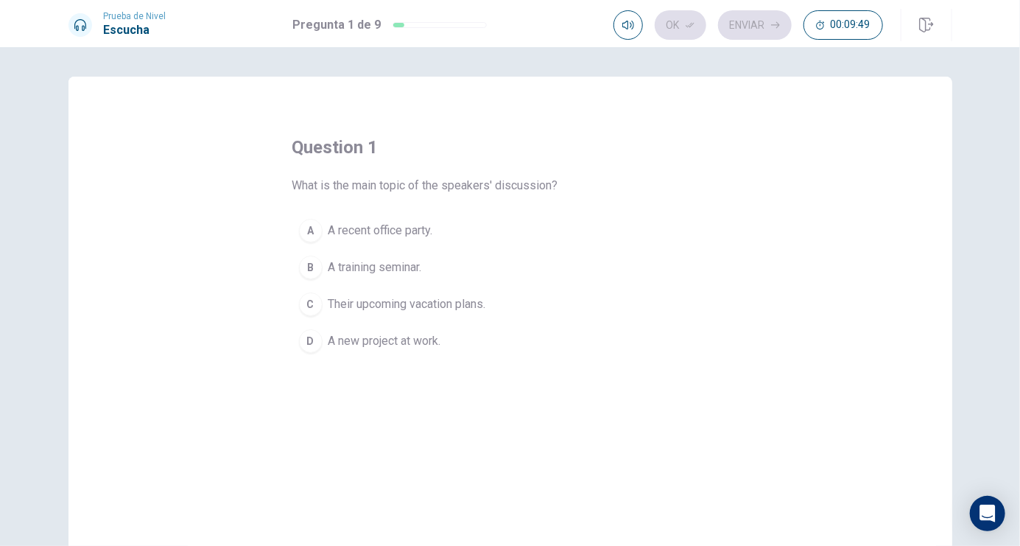
click at [311, 345] on div "D" at bounding box center [311, 341] width 24 height 24
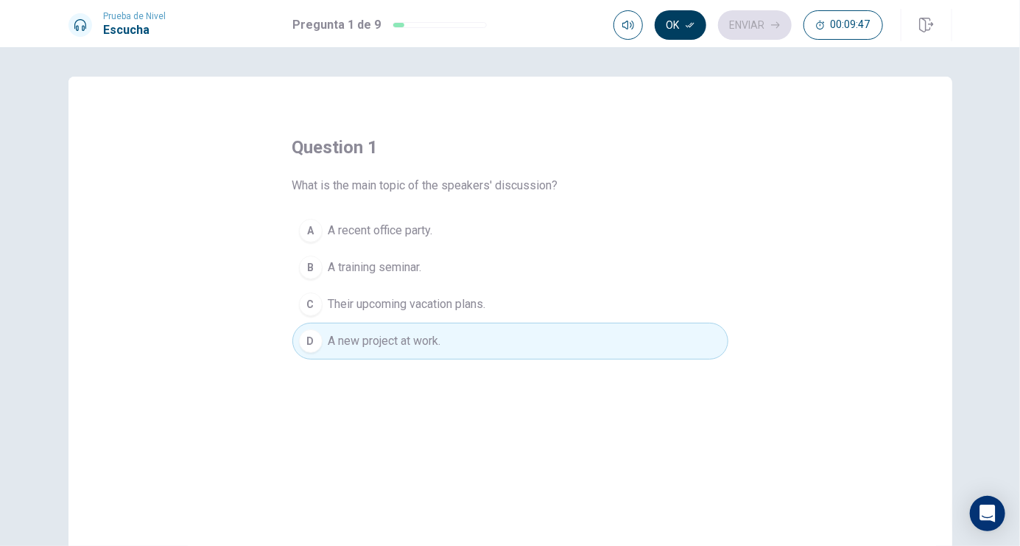
click at [676, 24] on button "Ok" at bounding box center [681, 24] width 52 height 29
click at [749, 24] on button "Enviar" at bounding box center [755, 24] width 74 height 29
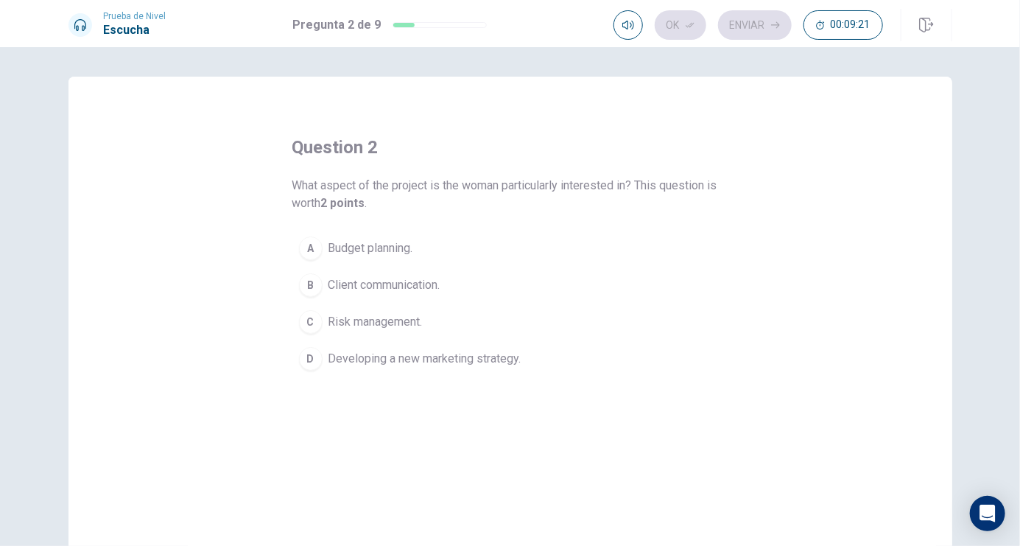
click at [378, 358] on span "Developing a new marketing strategy." at bounding box center [425, 359] width 193 height 18
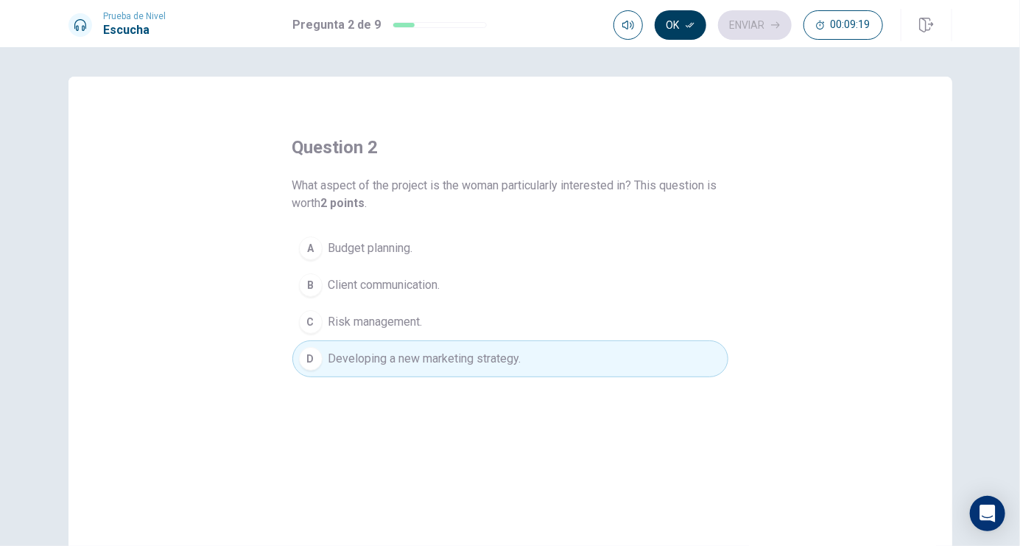
click at [681, 32] on button "Ok" at bounding box center [681, 24] width 52 height 29
click at [761, 24] on button "Enviar" at bounding box center [755, 24] width 74 height 29
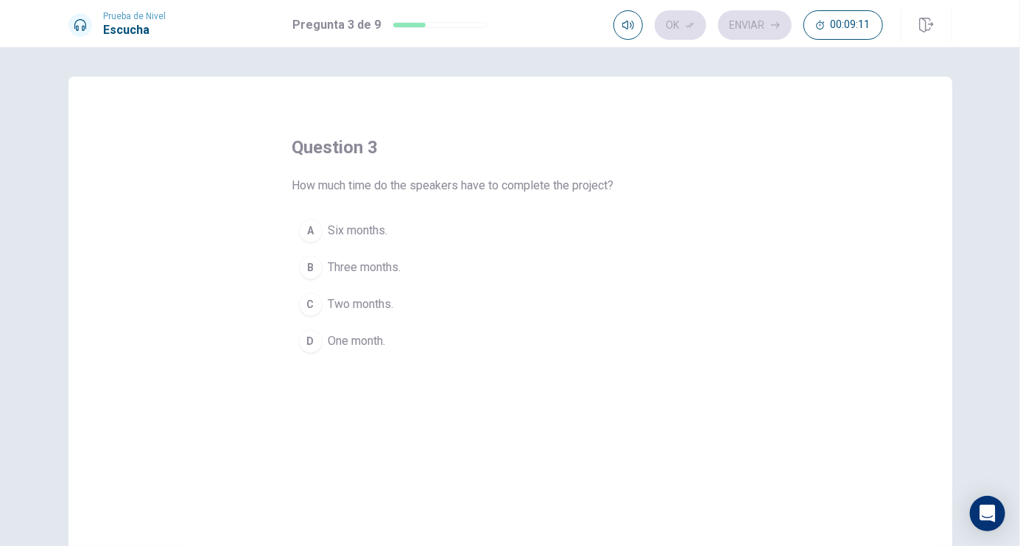
click at [310, 265] on div "B" at bounding box center [311, 268] width 24 height 24
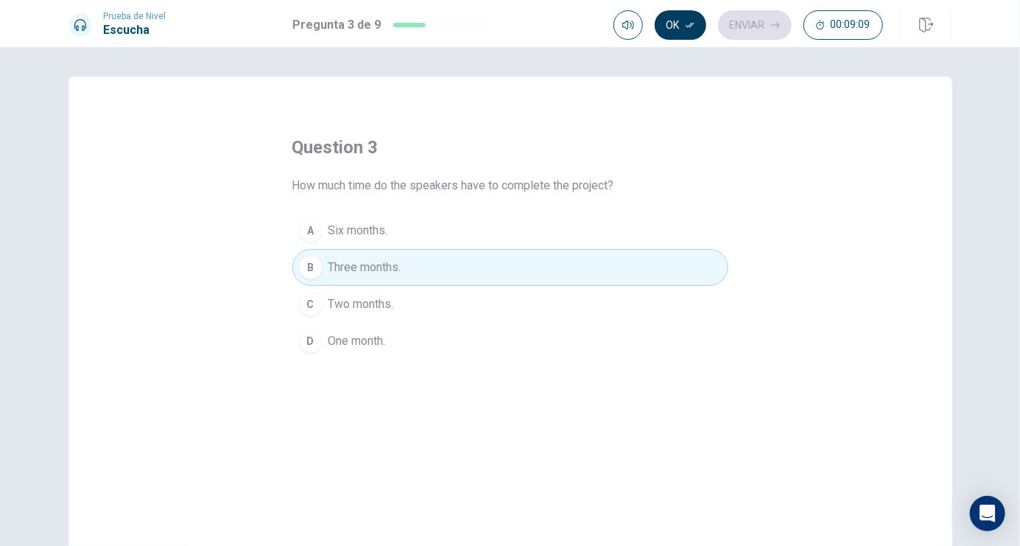
click at [663, 22] on button "Ok" at bounding box center [681, 24] width 52 height 29
click at [770, 24] on button "Enviar" at bounding box center [755, 24] width 74 height 29
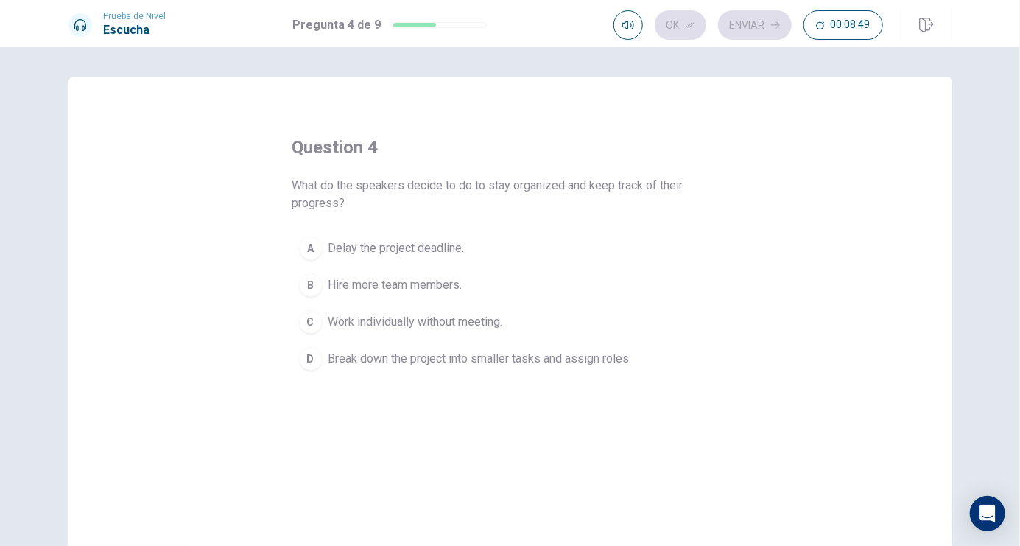
click at [449, 359] on span "Break down the project into smaller tasks and assign roles." at bounding box center [481, 359] width 304 height 18
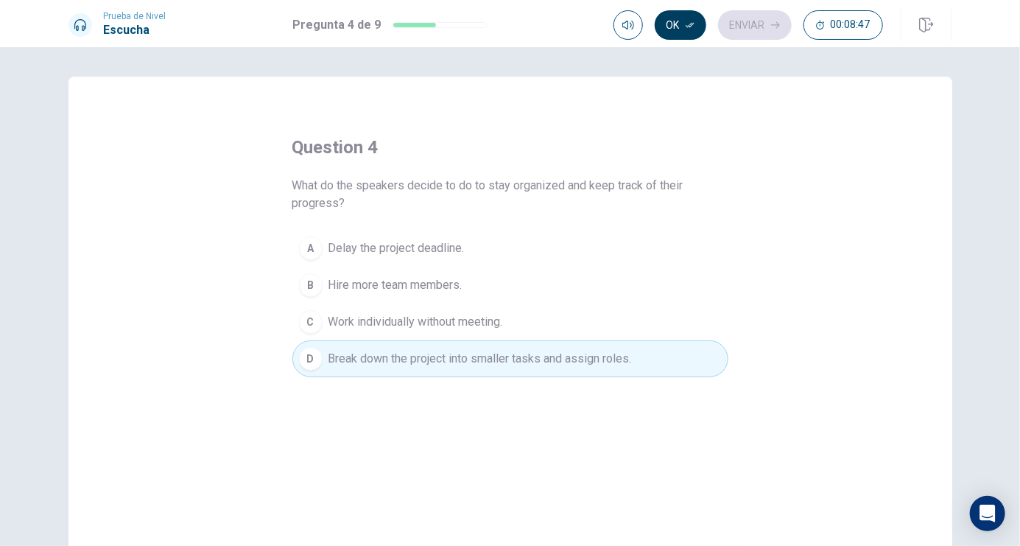
click at [670, 27] on button "Ok" at bounding box center [681, 24] width 52 height 29
click at [758, 31] on button "Enviar" at bounding box center [755, 24] width 74 height 29
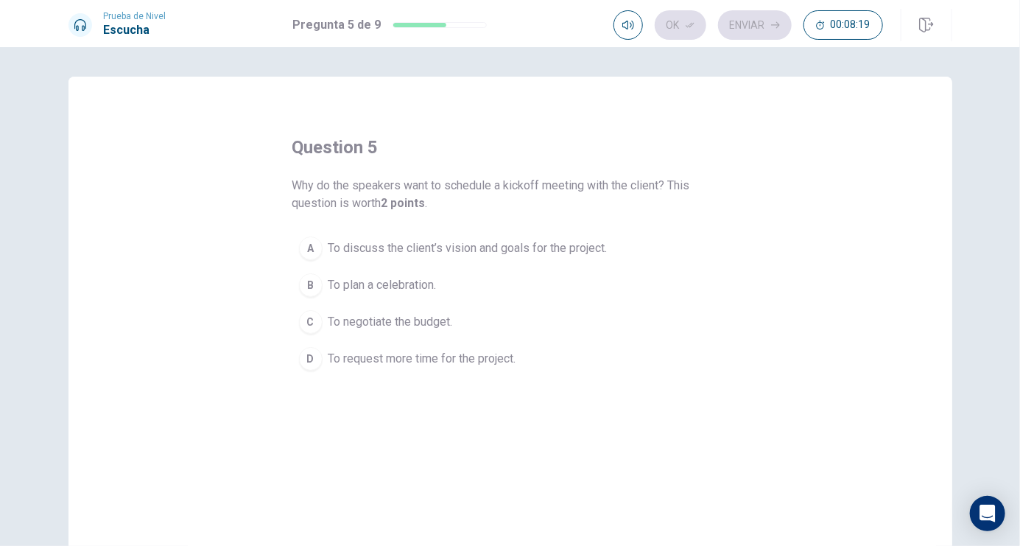
click at [463, 248] on span "To discuss the client’s vision and goals for the project." at bounding box center [468, 248] width 279 height 18
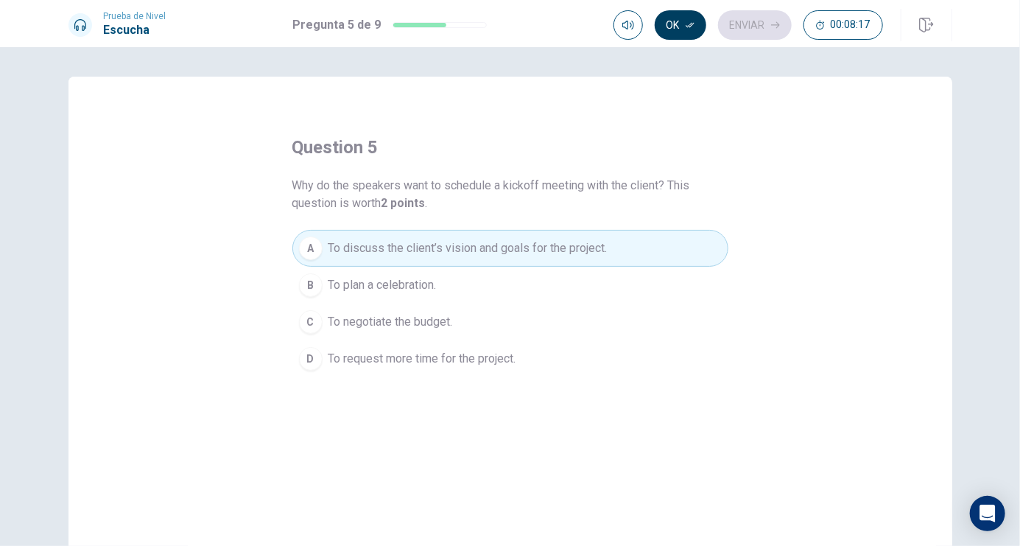
click at [671, 21] on button "Ok" at bounding box center [681, 24] width 52 height 29
click at [771, 27] on icon "button" at bounding box center [775, 25] width 9 height 9
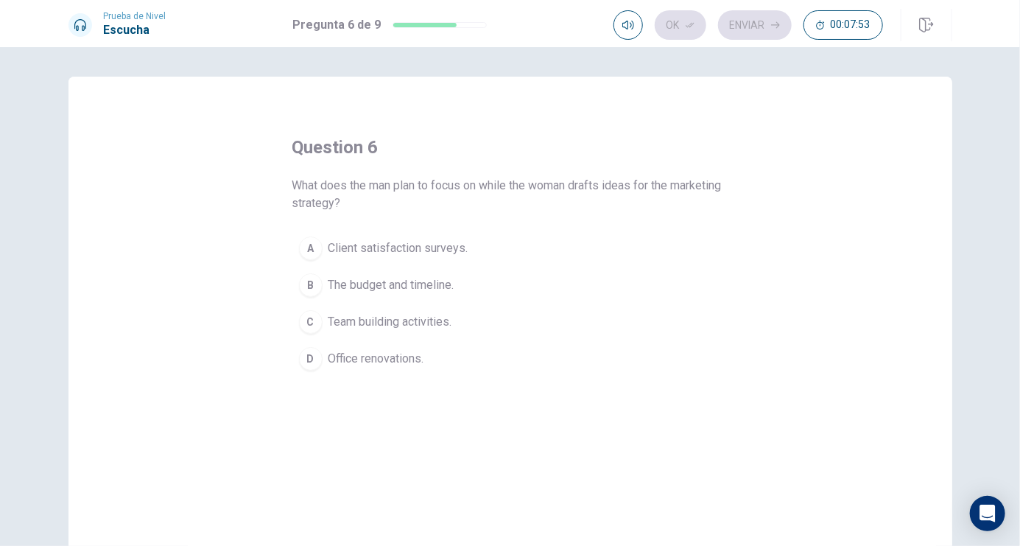
click at [409, 322] on span "Team building activities." at bounding box center [391, 322] width 124 height 18
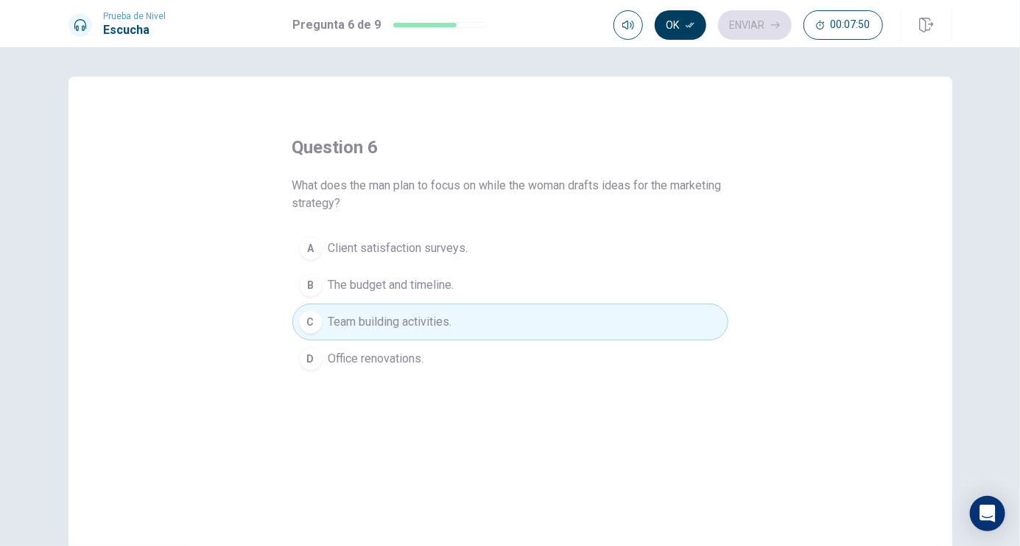
click at [678, 37] on button "Ok" at bounding box center [681, 24] width 52 height 29
click at [757, 33] on button "Enviar" at bounding box center [755, 24] width 74 height 29
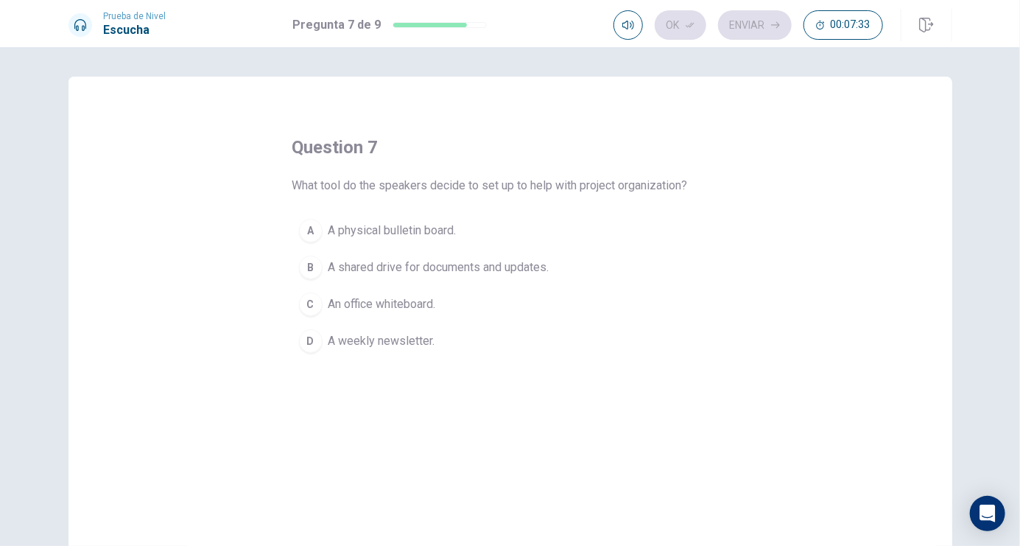
click at [407, 302] on span "An office whiteboard." at bounding box center [383, 304] width 108 height 18
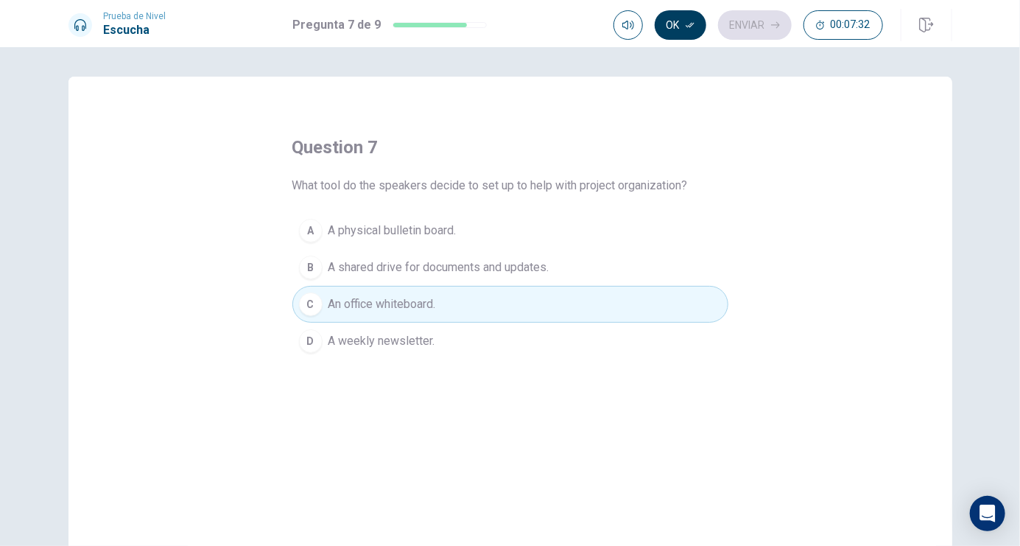
click at [684, 38] on button "Ok" at bounding box center [681, 24] width 52 height 29
click at [744, 23] on button "Enviar" at bounding box center [755, 24] width 74 height 29
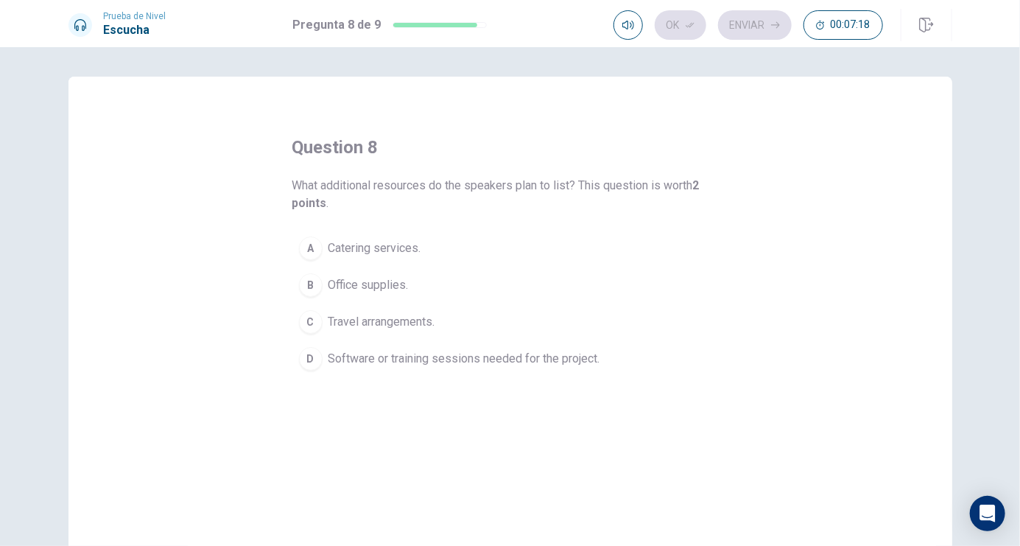
click at [312, 336] on button "C Travel arrangements." at bounding box center [510, 322] width 436 height 37
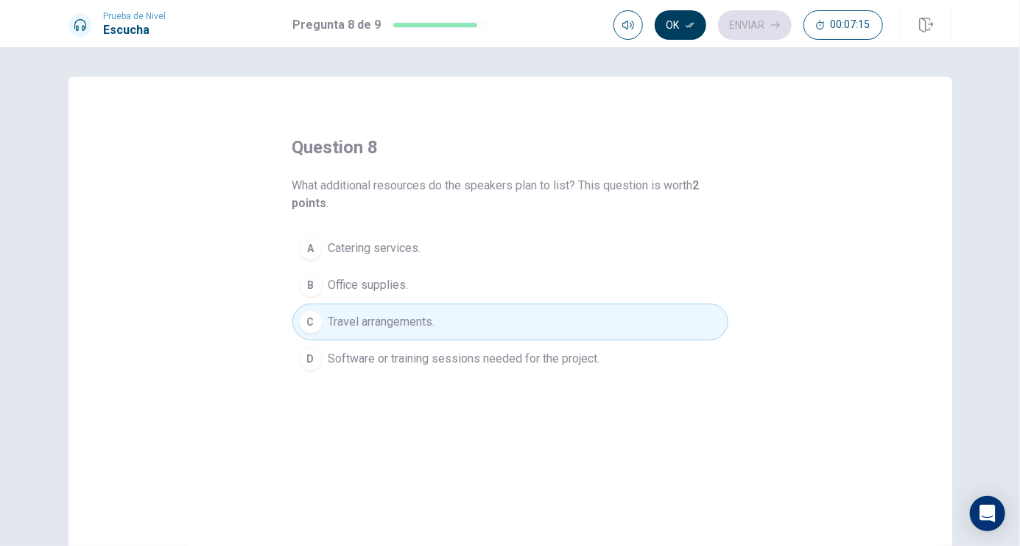
click at [682, 24] on button "Ok" at bounding box center [681, 24] width 52 height 29
click at [749, 22] on button "Enviar" at bounding box center [755, 24] width 74 height 29
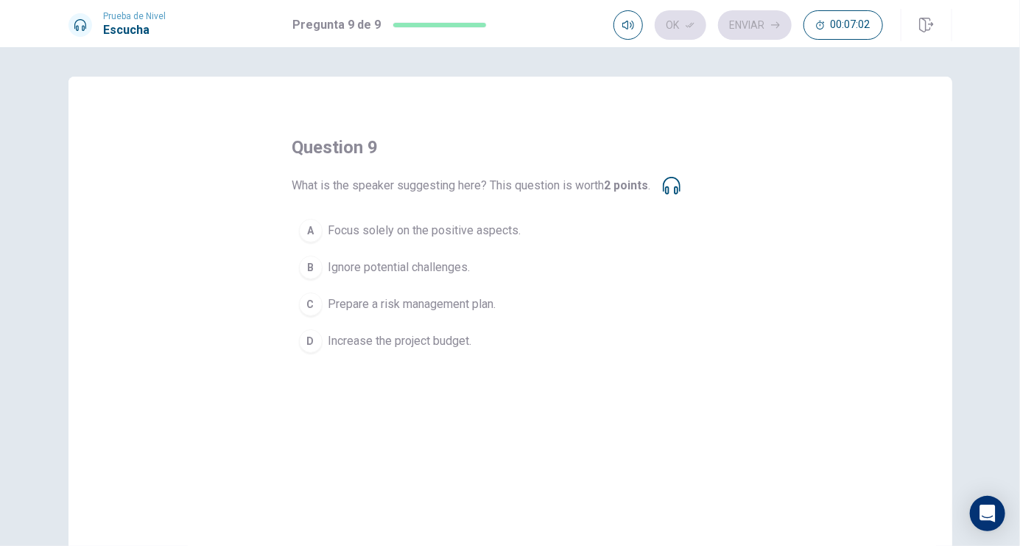
click at [478, 314] on button "C Prepare a risk management plan." at bounding box center [510, 304] width 436 height 37
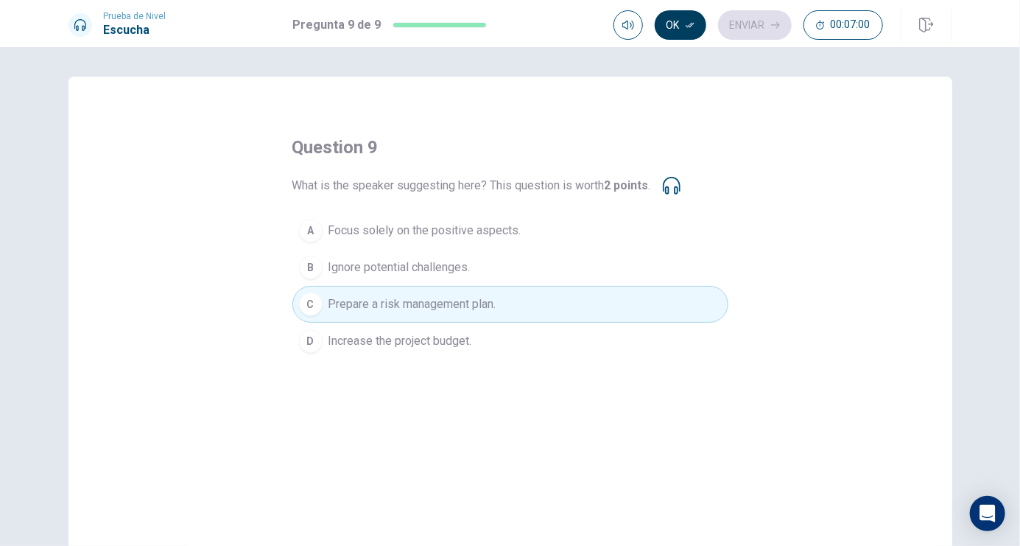
click at [679, 24] on button "Ok" at bounding box center [681, 24] width 52 height 29
click at [760, 21] on button "Enviar" at bounding box center [755, 24] width 74 height 29
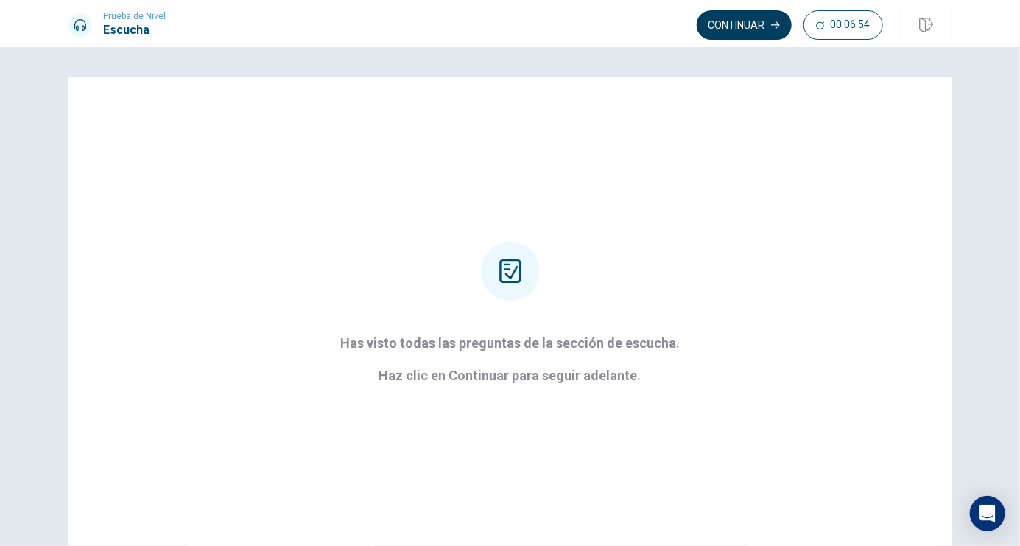
click at [760, 21] on button "Continuar" at bounding box center [744, 24] width 95 height 29
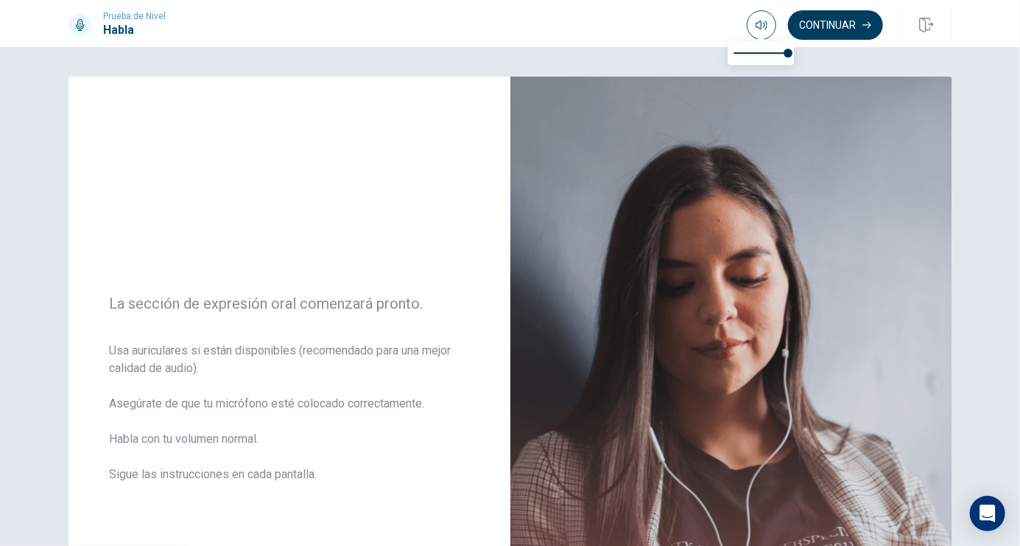
click at [854, 27] on button "Continuar" at bounding box center [835, 24] width 95 height 29
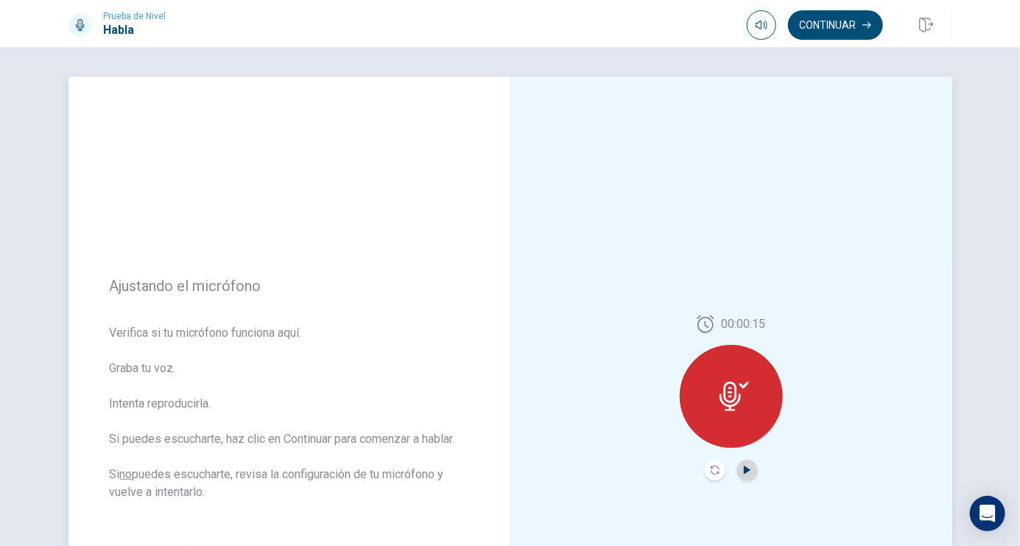
click at [747, 469] on icon "Play Audio" at bounding box center [747, 470] width 7 height 9
click at [712, 468] on icon "Record Again" at bounding box center [715, 470] width 9 height 9
click at [746, 470] on icon "Play Audio" at bounding box center [747, 470] width 7 height 9
click at [848, 23] on button "Continuar" at bounding box center [835, 24] width 95 height 29
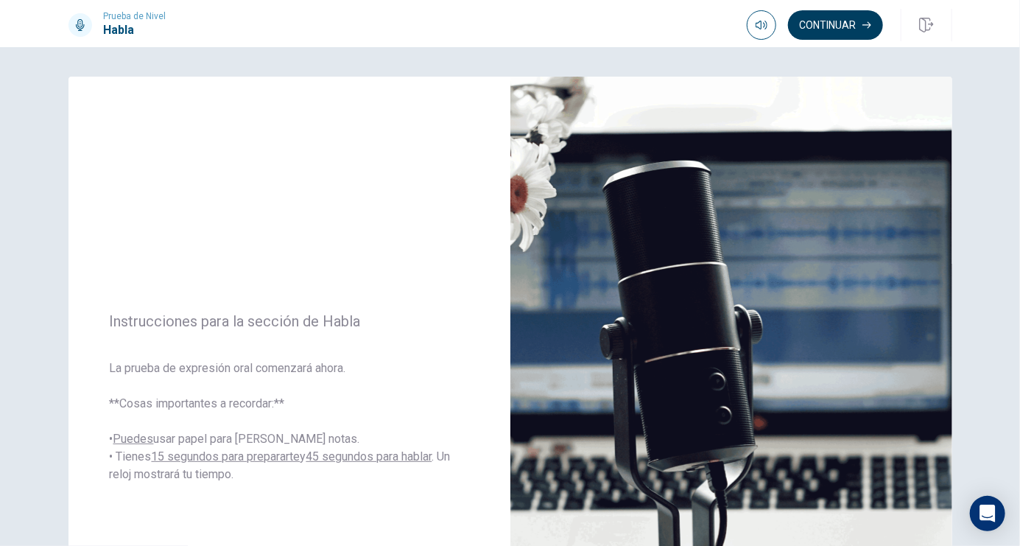
click at [819, 32] on button "Continuar" at bounding box center [835, 24] width 95 height 29
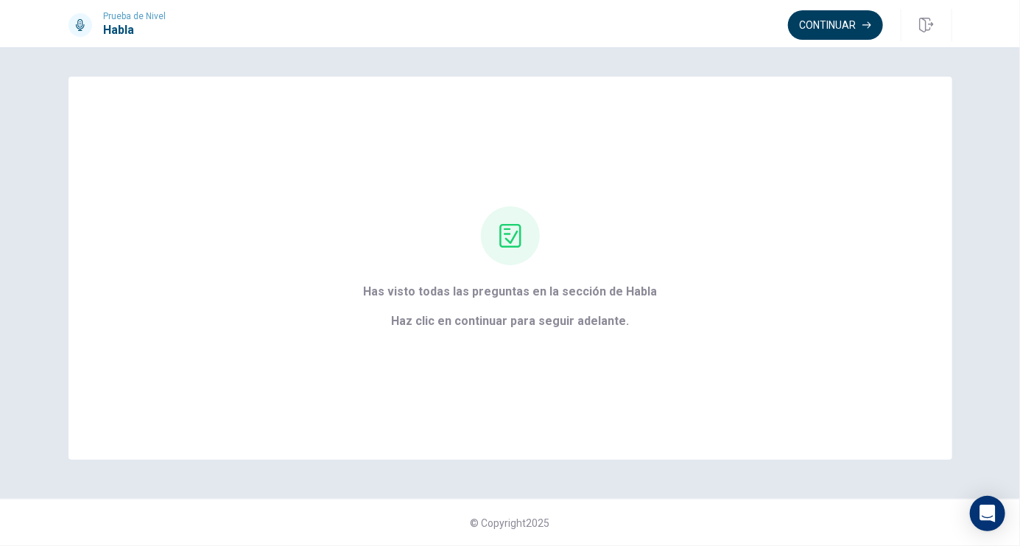
click at [847, 29] on button "Continuar" at bounding box center [835, 24] width 95 height 29
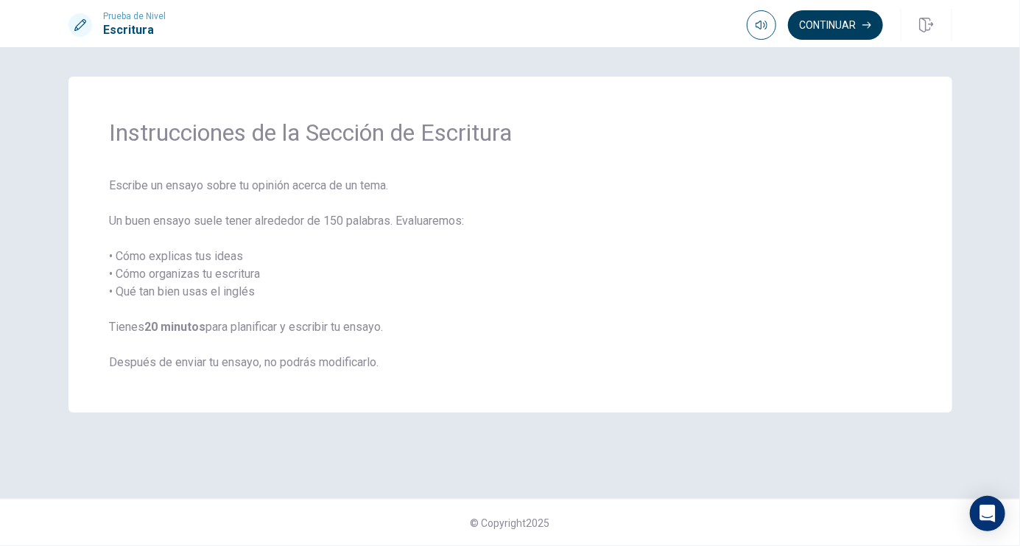
click at [844, 24] on button "Continuar" at bounding box center [835, 24] width 95 height 29
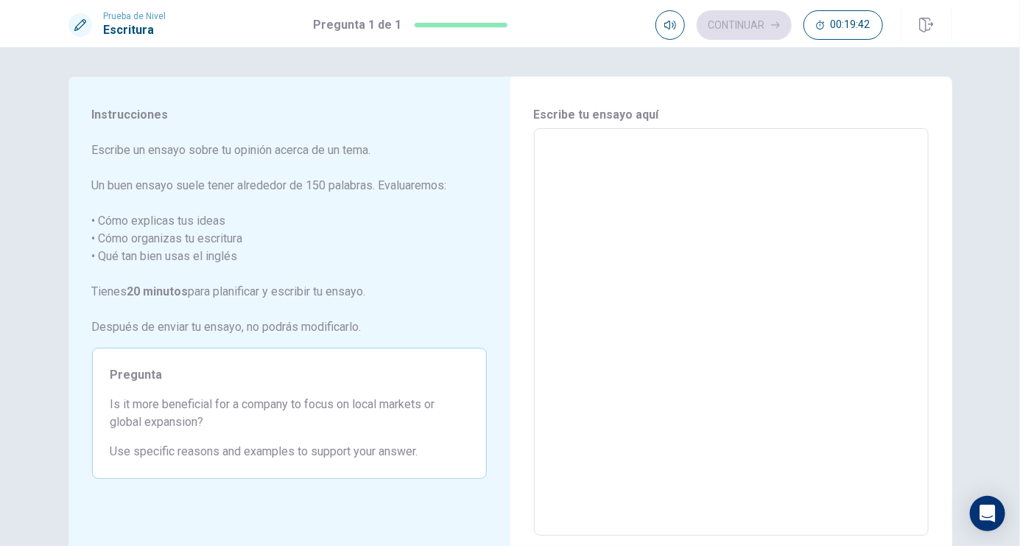
click at [573, 183] on textarea at bounding box center [731, 332] width 374 height 383
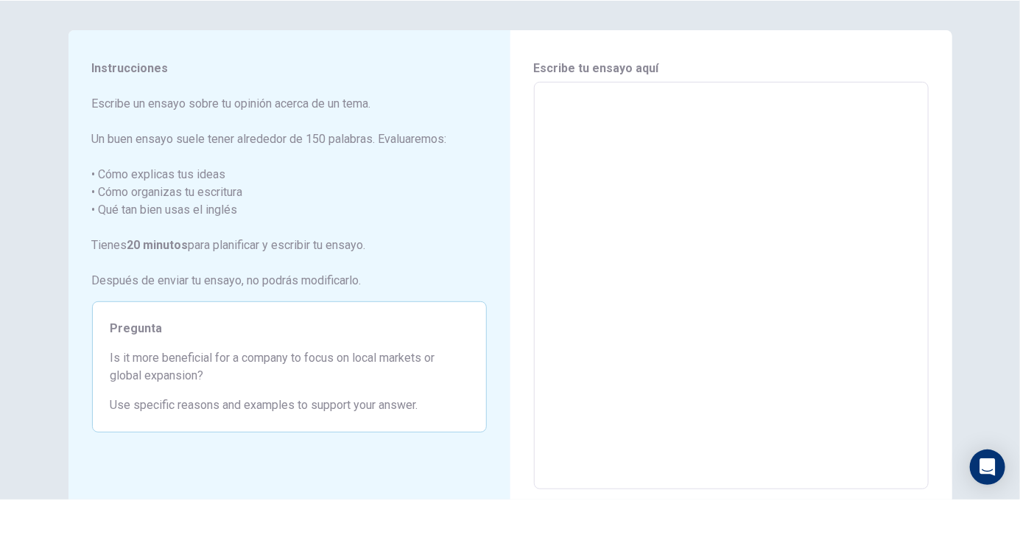
type textarea "i"
type textarea "x"
type textarea "is"
type textarea "x"
type textarea "Is"
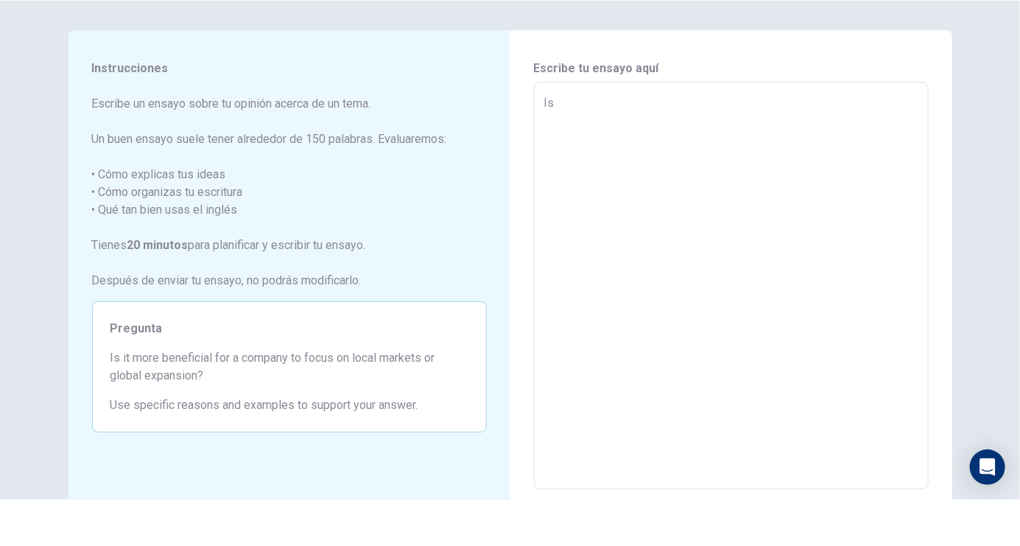
type textarea "x"
type textarea "Is m"
type textarea "x"
type textarea "Is mo"
type textarea "x"
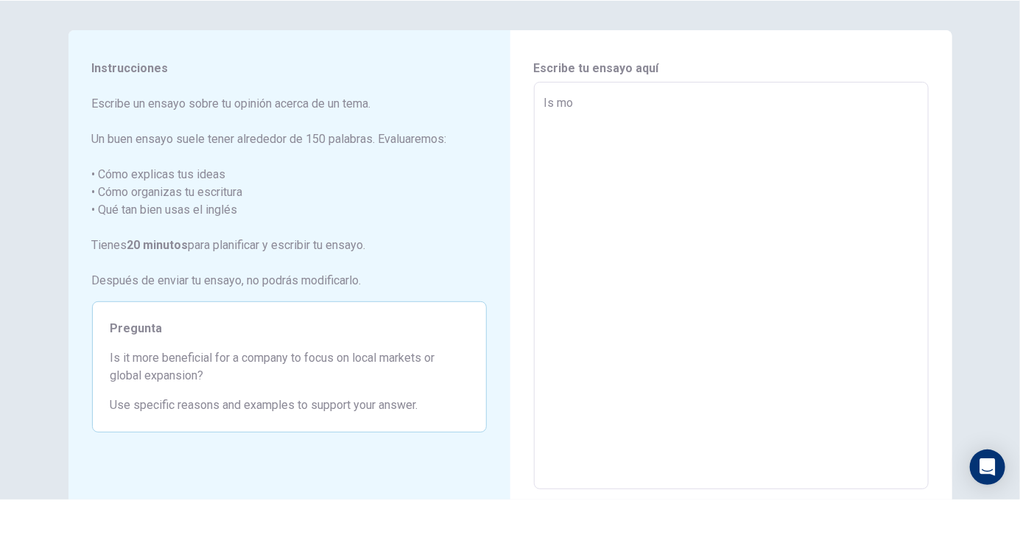
type textarea "Is mor"
type textarea "x"
type textarea "Is more"
type textarea "x"
type textarea "Is more"
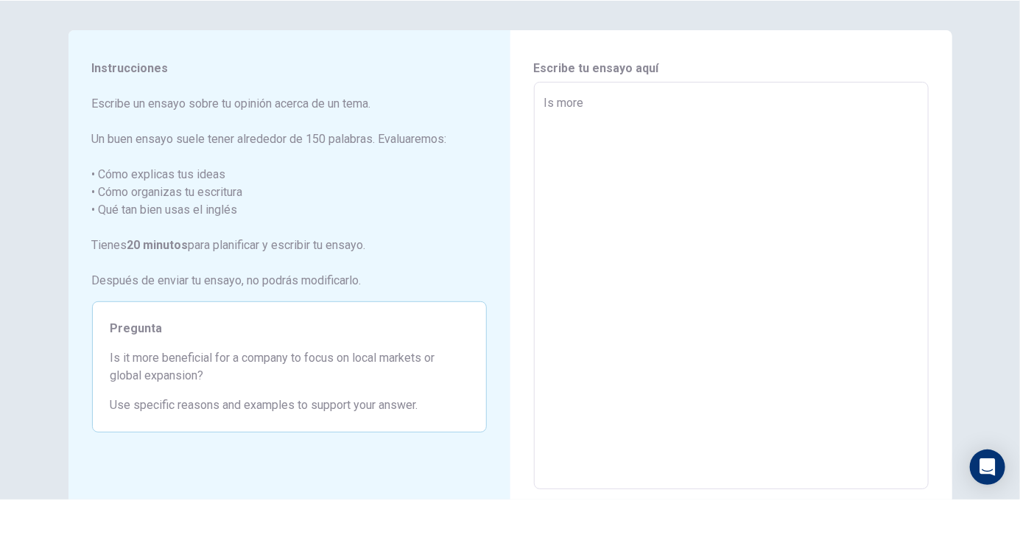
type textarea "x"
type textarea "Is more b"
type textarea "x"
type textarea "Is more be"
type textarea "x"
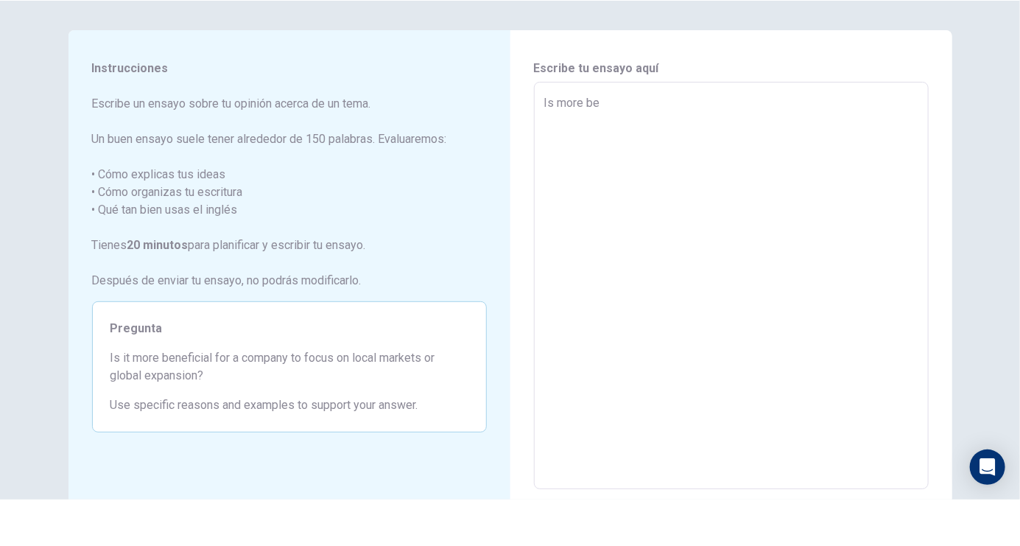
type textarea "Is more ben"
type textarea "x"
type textarea "Is more bene"
type textarea "x"
type textarea "Is more benef"
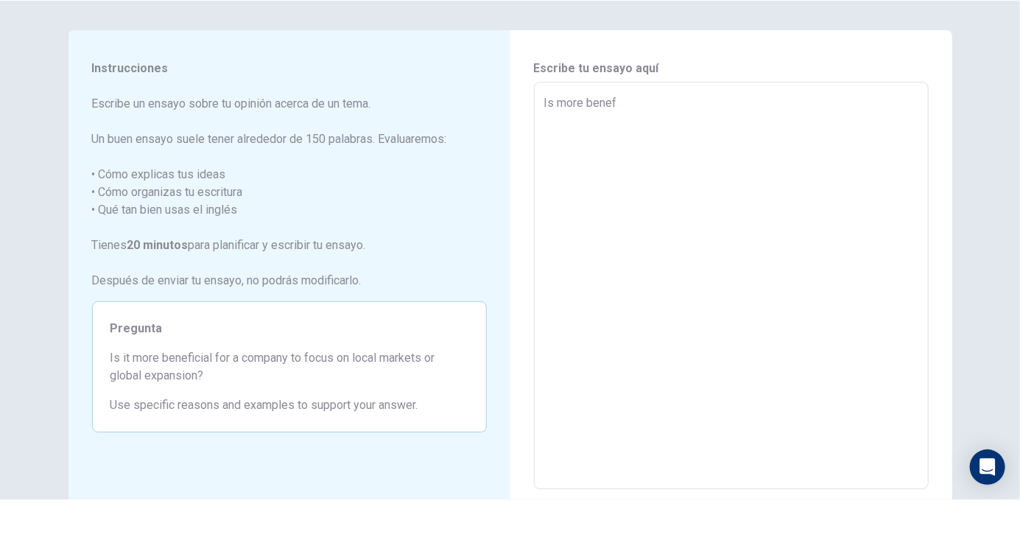
type textarea "x"
type textarea "Is more benefi"
type textarea "x"
type textarea "Is more benefic"
type textarea "x"
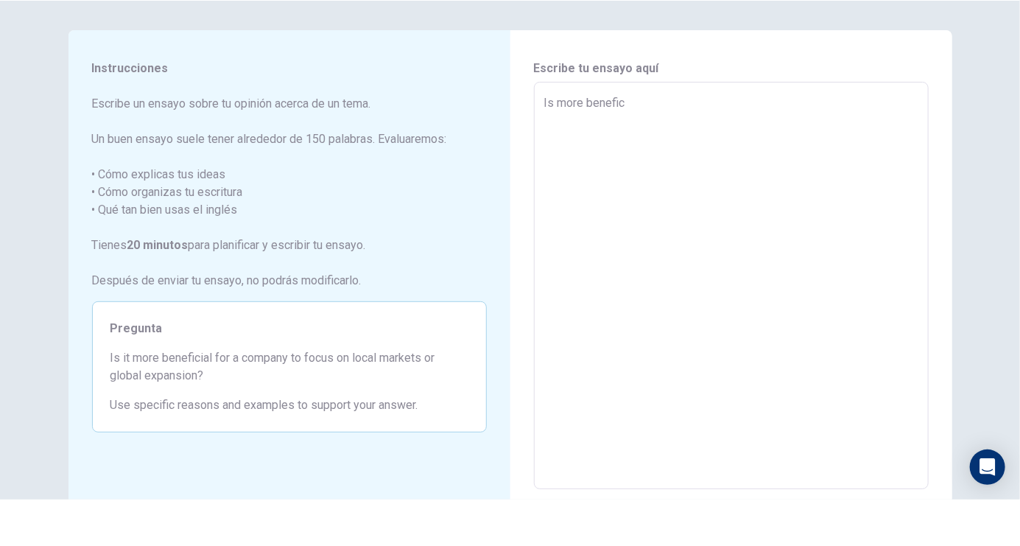
type textarea "Is more benefici"
type textarea "x"
type textarea "Is more beneficia"
type textarea "x"
type textarea "Is more beneficial"
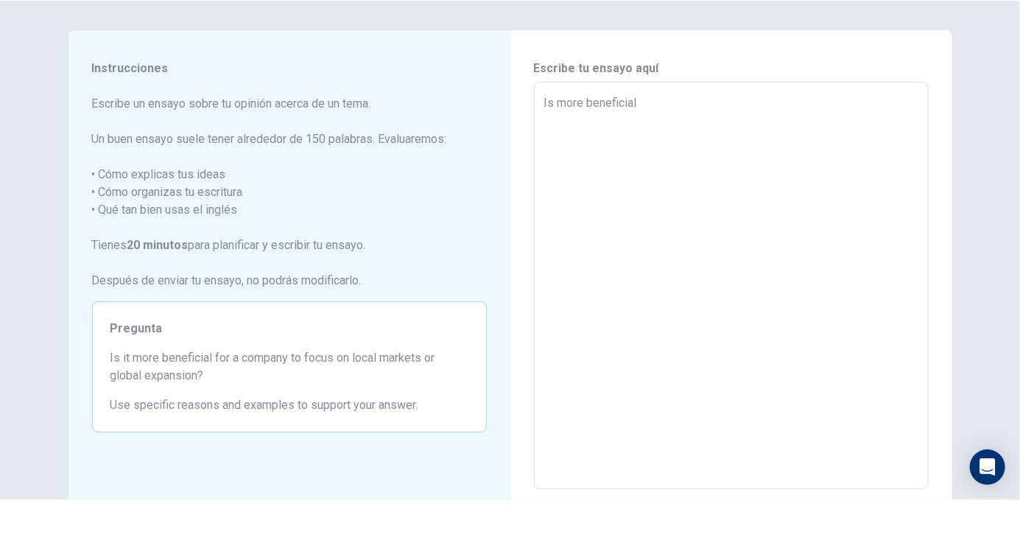
type textarea "x"
type textarea "Is more beneficial"
type textarea "x"
type textarea "Is more beneficial g"
type textarea "x"
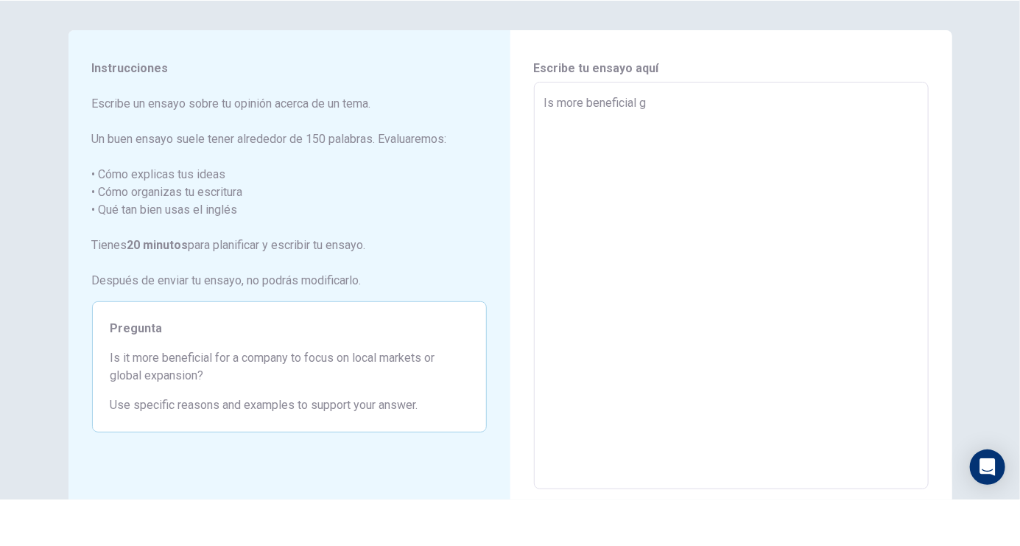
type textarea "Is more beneficial gl"
type textarea "x"
type textarea "Is more beneficial glo"
type textarea "x"
type textarea "Is more beneficial glob"
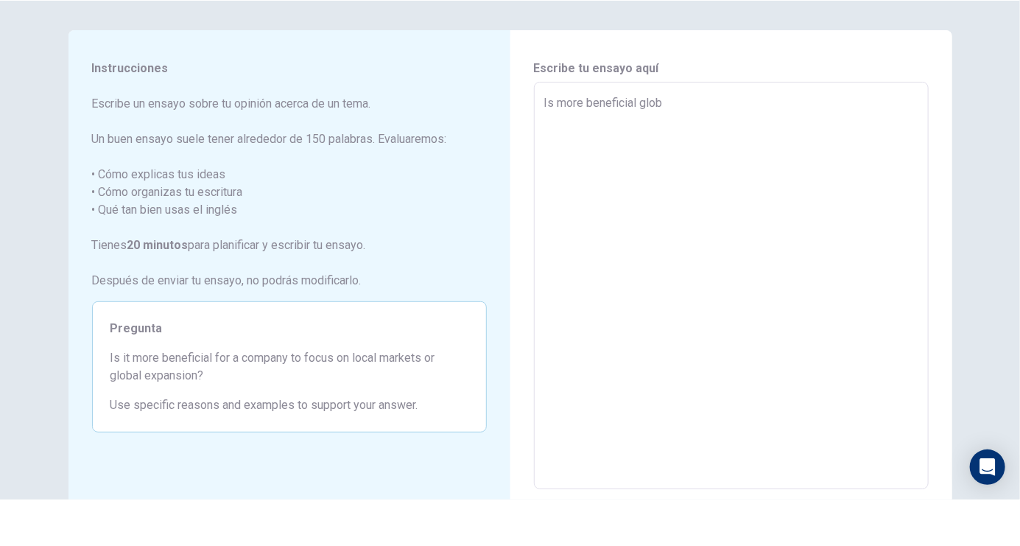
type textarea "x"
type textarea "Is more beneficial globa"
type textarea "x"
type textarea "Is more beneficial global"
type textarea "x"
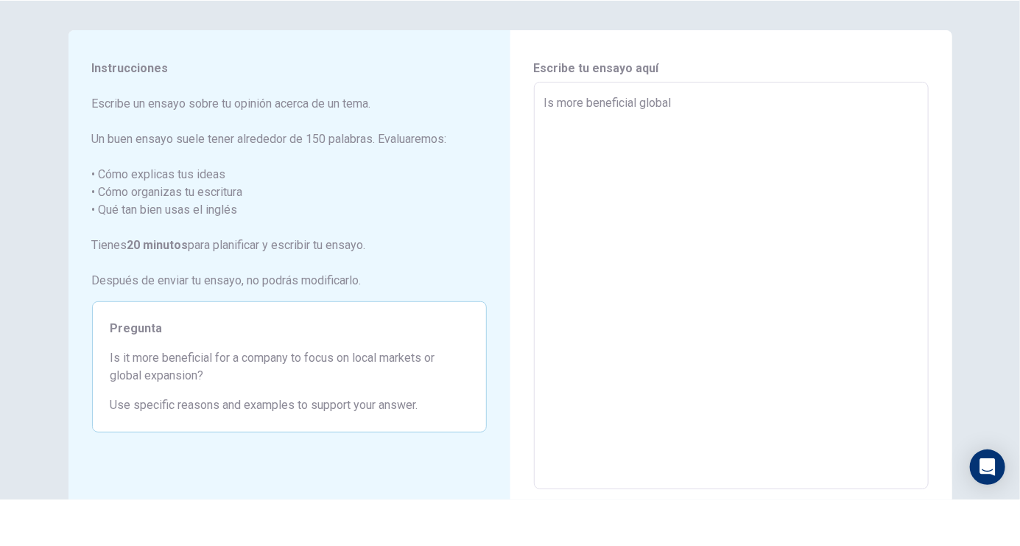
type textarea "Is more beneficial global"
type textarea "x"
type textarea "Is more beneficial global e"
type textarea "x"
type textarea "Is more beneficial global ex"
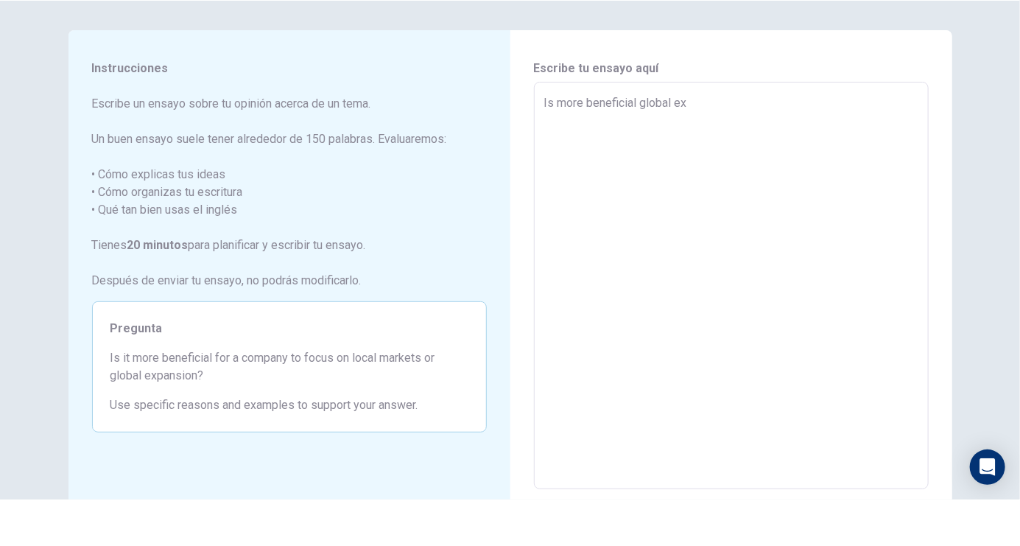
type textarea "x"
type textarea "Is more beneficial global exp"
type textarea "x"
type textarea "Is more beneficial global expa"
type textarea "x"
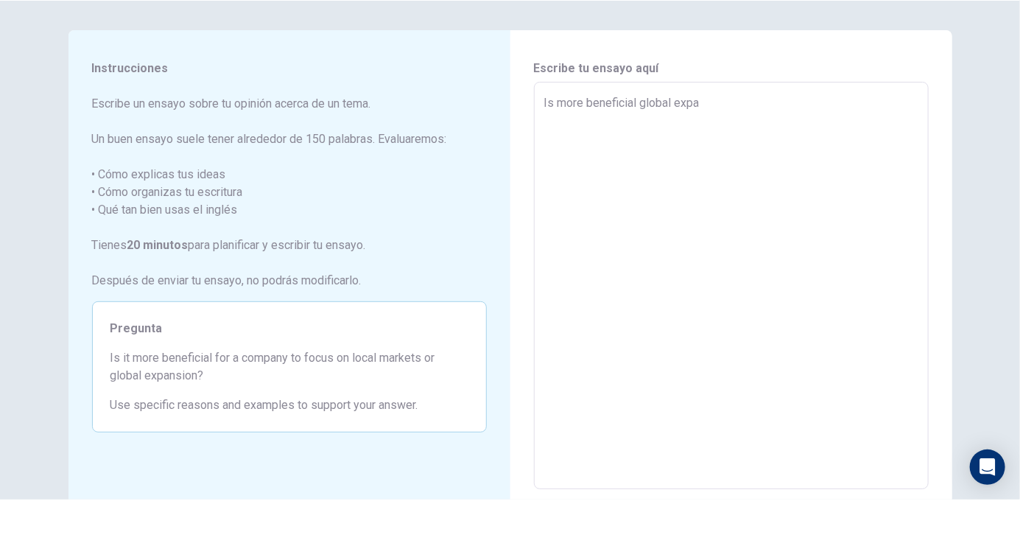
type textarea "Is more beneficial global expan"
type textarea "x"
type textarea "Is more beneficial global expans"
type textarea "x"
type textarea "Is more beneficial global expansi"
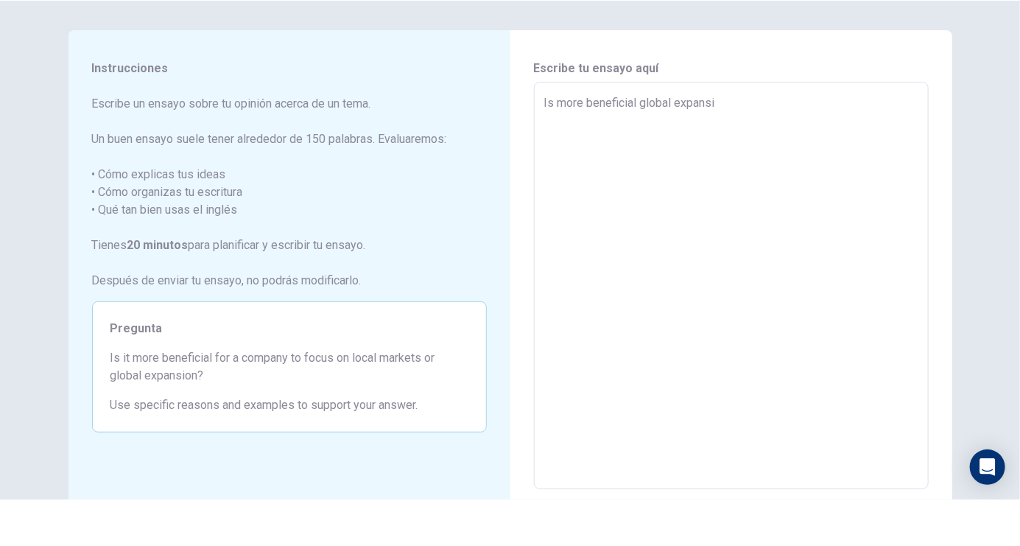
type textarea "x"
type textarea "Is more beneficial global expansiˋ"
type textarea "x"
type textarea "Is more beneficial global expansiò"
type textarea "x"
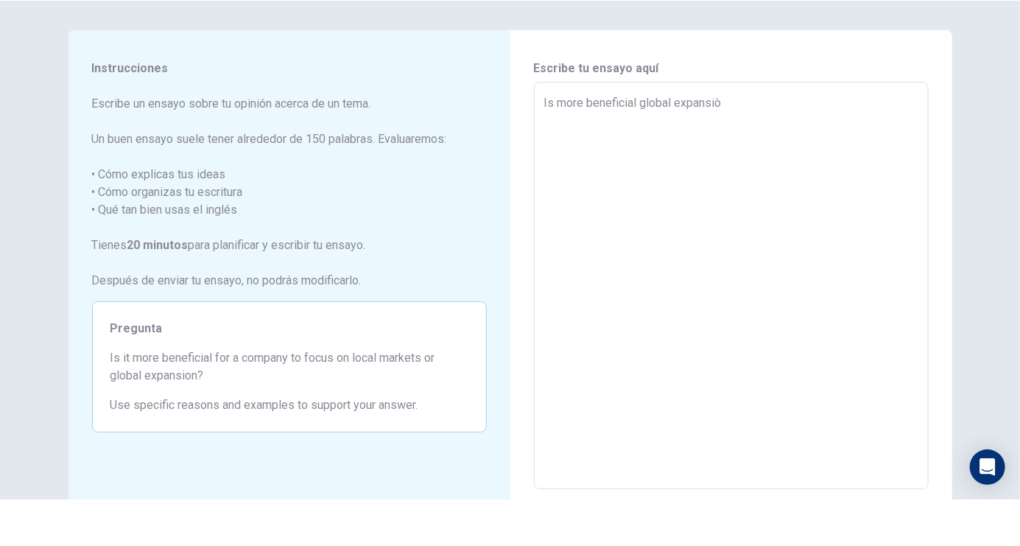
type textarea "Is more beneficial global expansiòn"
type textarea "x"
type textarea "Is more beneficial global expansiò"
type textarea "x"
type textarea "Is more beneficial global expansi"
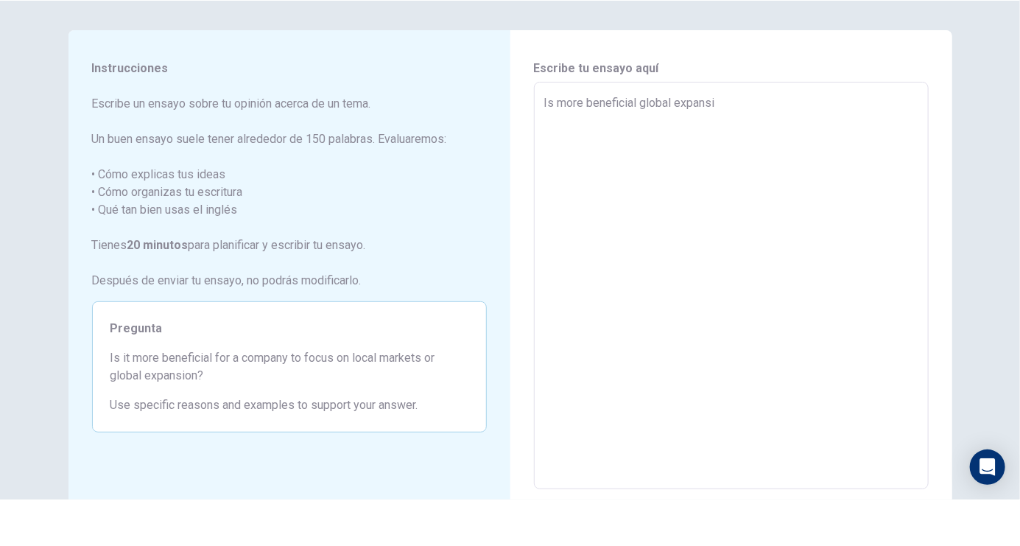
type textarea "x"
type textarea "Is more beneficial global expansio"
type textarea "x"
type textarea "Is more beneficial global expansion"
type textarea "x"
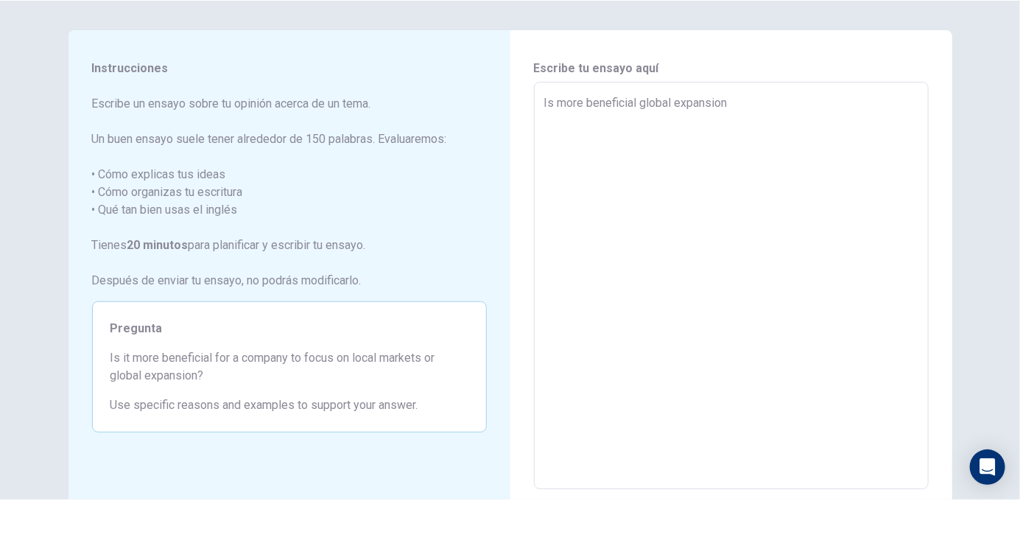
type textarea "Is more beneficial global expansion,"
type textarea "x"
type textarea "Is more beneficial global expansion,"
type textarea "x"
type textarea "Is more beneficial global expansion, h"
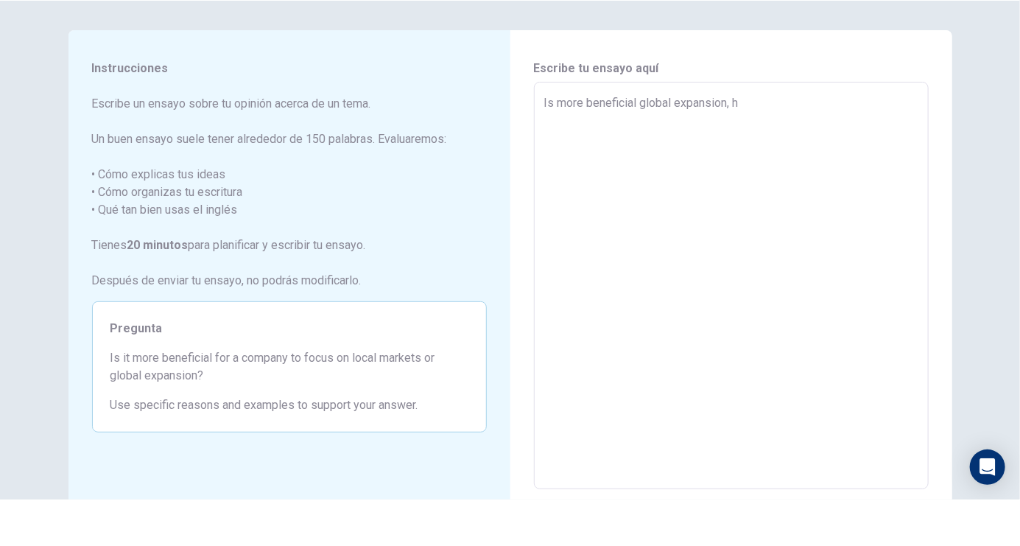
type textarea "x"
type textarea "Is more beneficial global expansion, ha"
type textarea "x"
type textarea "Is more beneficial global expansion, hav"
type textarea "x"
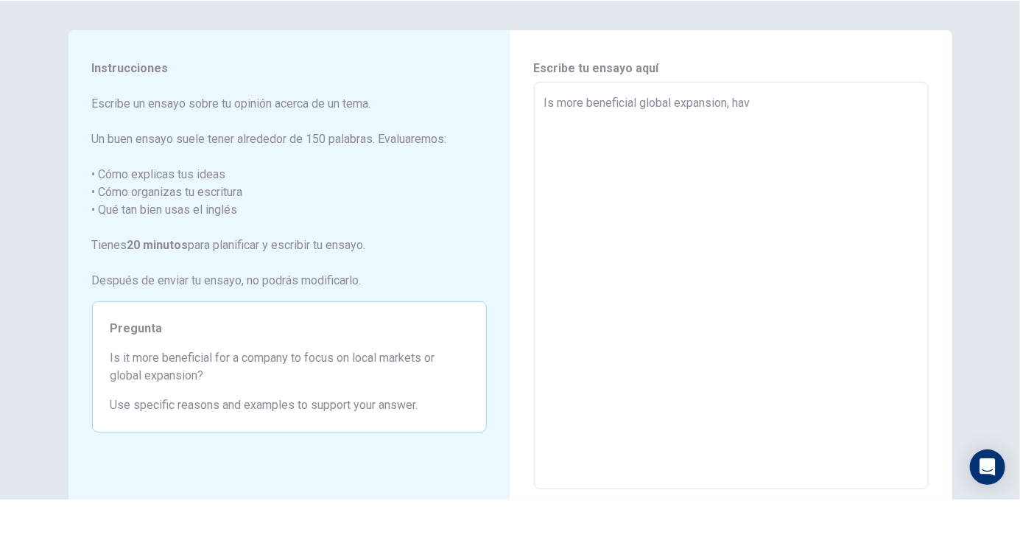
type textarea "Is more beneficial global expansion, have"
type textarea "x"
type textarea "Is more beneficial global expansion, have"
type textarea "x"
type textarea "Is more beneficial global expansion, have m"
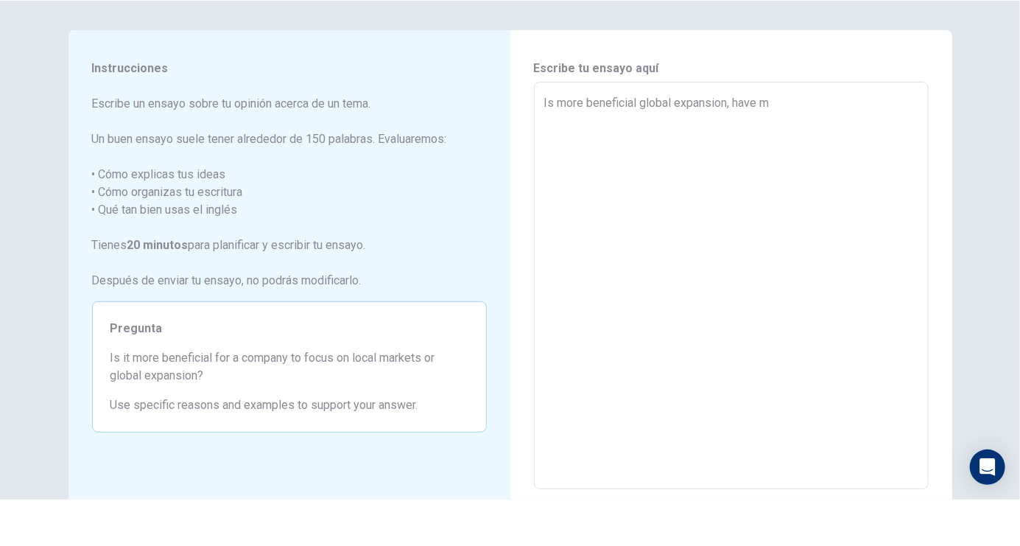
type textarea "x"
type textarea "Is more beneficial global expansion, have mo"
type textarea "x"
type textarea "Is more beneficial global expansion, have mor"
type textarea "x"
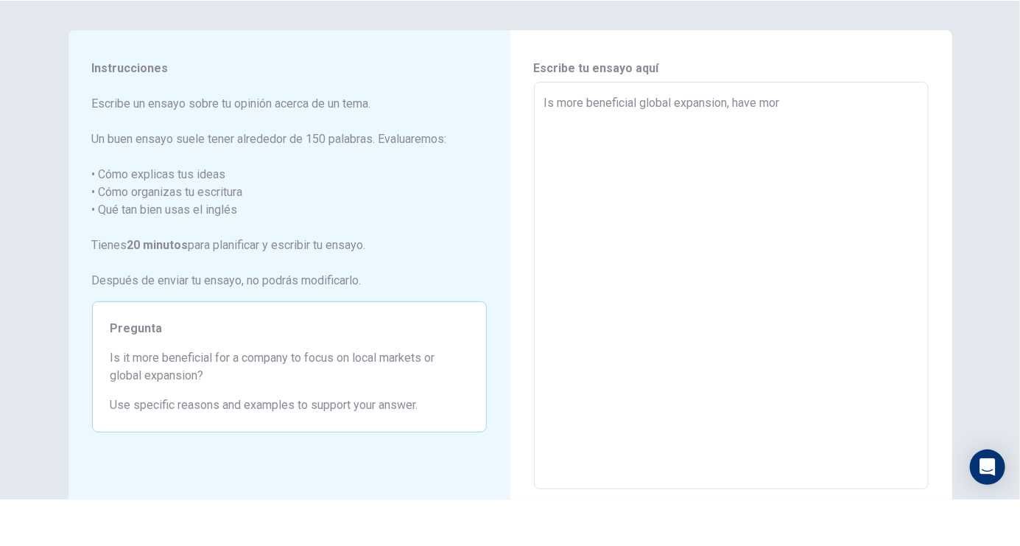
type textarea "Is more beneficial global expansion, have more"
type textarea "x"
type textarea "Is more beneficial global expansion, have more"
type textarea "x"
type textarea "Is more beneficial global expansion, have more c"
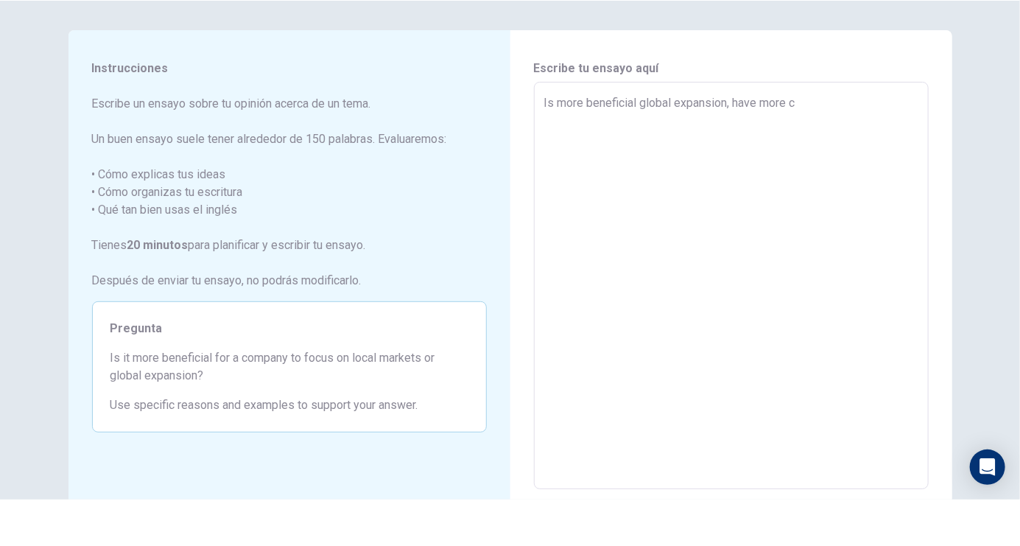
type textarea "x"
type textarea "Is more beneficial global expansion, have more cl"
type textarea "x"
type textarea "Is more beneficial global expansion, have more cli"
type textarea "x"
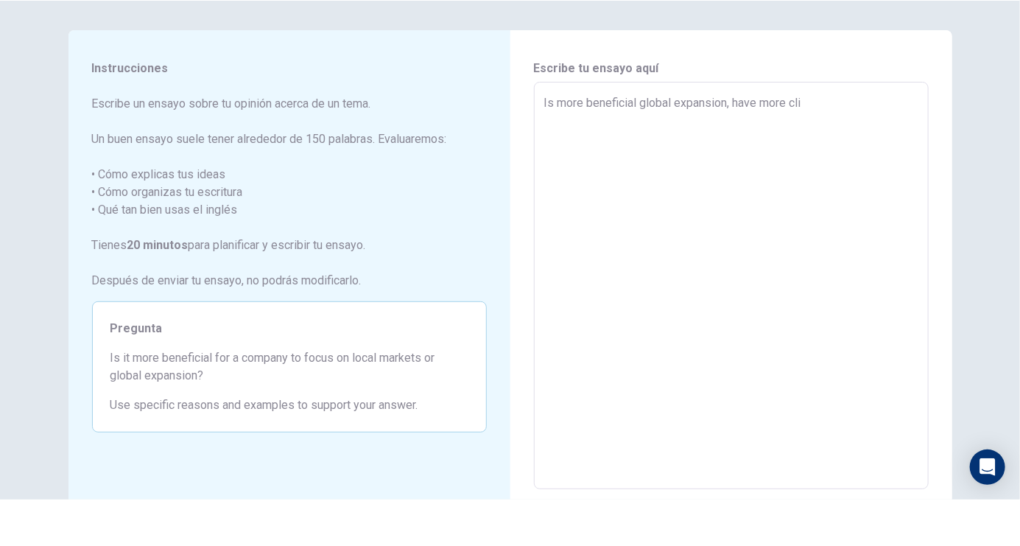
type textarea "Is more beneficial global expansion, have more clie"
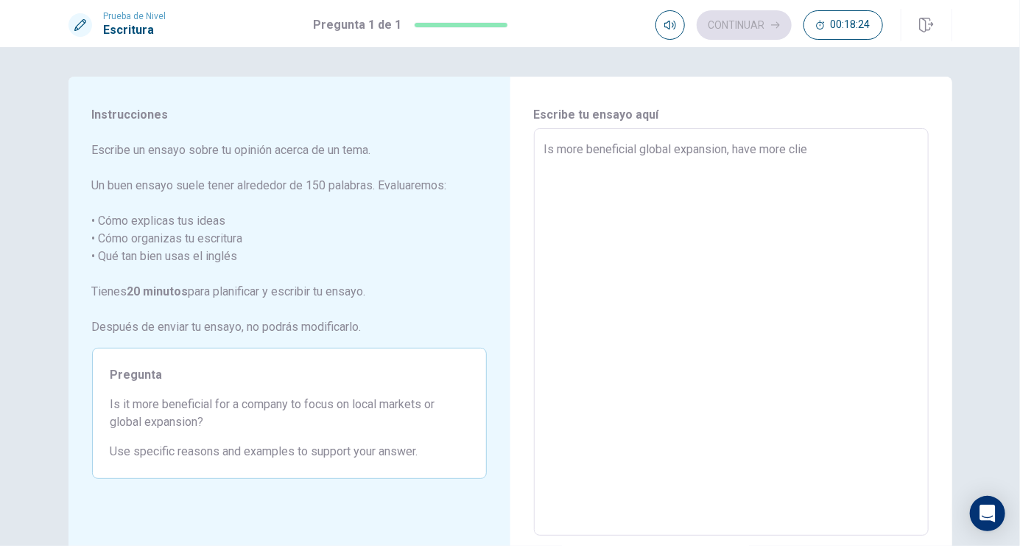
type textarea "x"
type textarea "Is more beneficial global expansion, have more cli"
type textarea "x"
type textarea "Is more beneficial global expansion, have more cl"
type textarea "x"
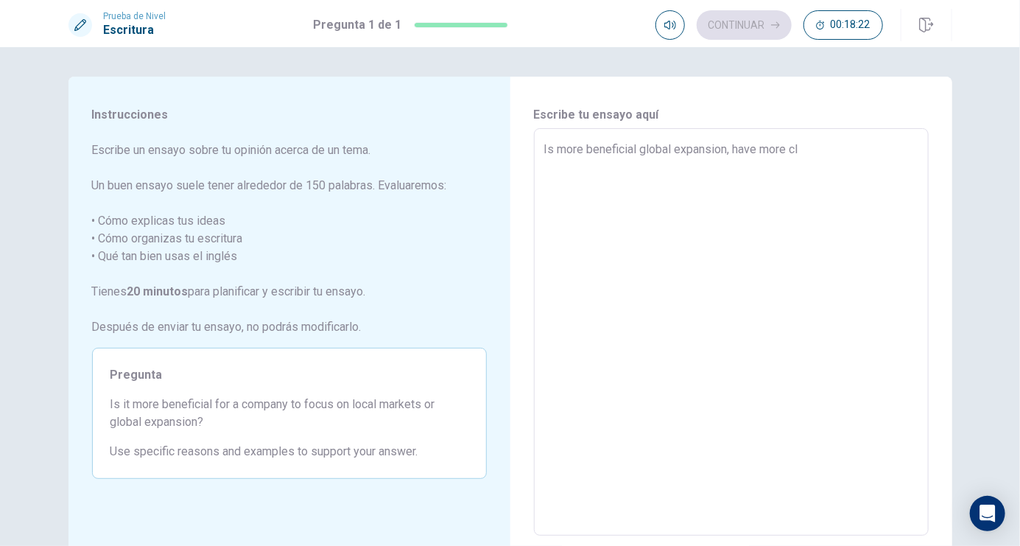
type textarea "Is more beneficial global expansion, have more c"
type textarea "x"
type textarea "Is more beneficial global expansion, have more co"
type textarea "x"
type textarea "Is more beneficial global expansion, have more cou"
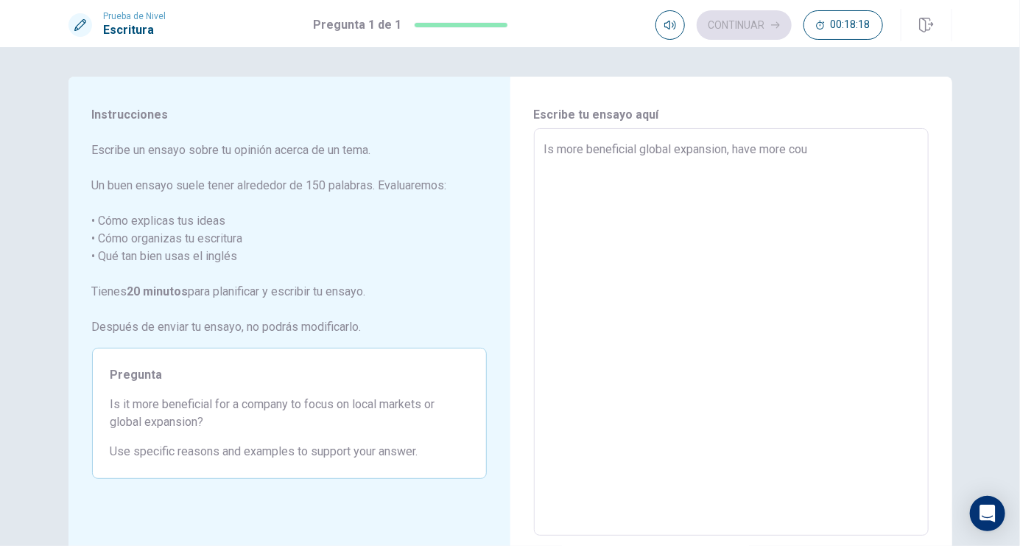
type textarea "x"
type textarea "Is more beneficial global expansion, have more cous"
type textarea "x"
type textarea "Is more beneficial global expansion, have more coust"
type textarea "x"
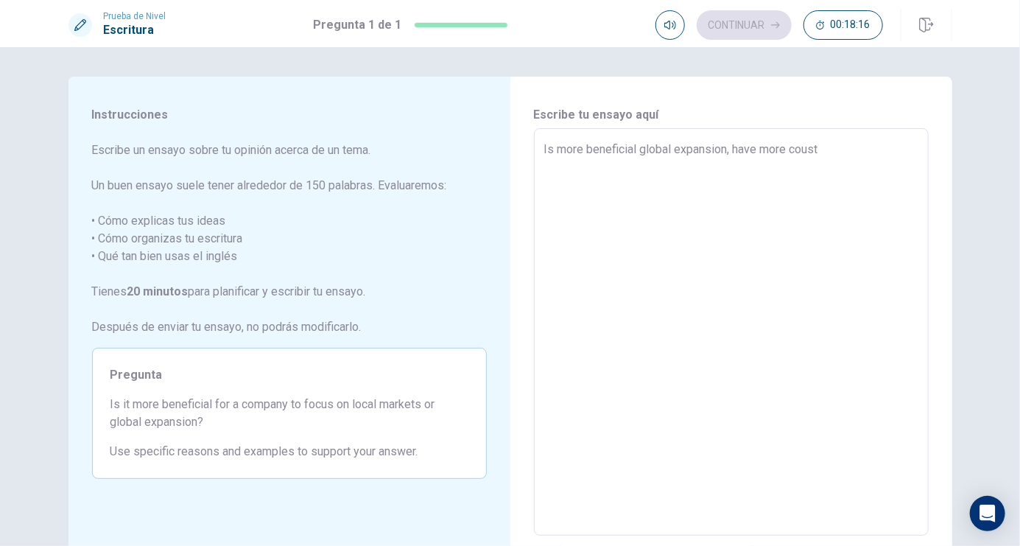
type textarea "Is more beneficial global expansion, have more cousto"
type textarea "x"
type textarea "Is more beneficial global expansion, have more coustom"
type textarea "x"
type textarea "Is more beneficial global expansion, have more coustome"
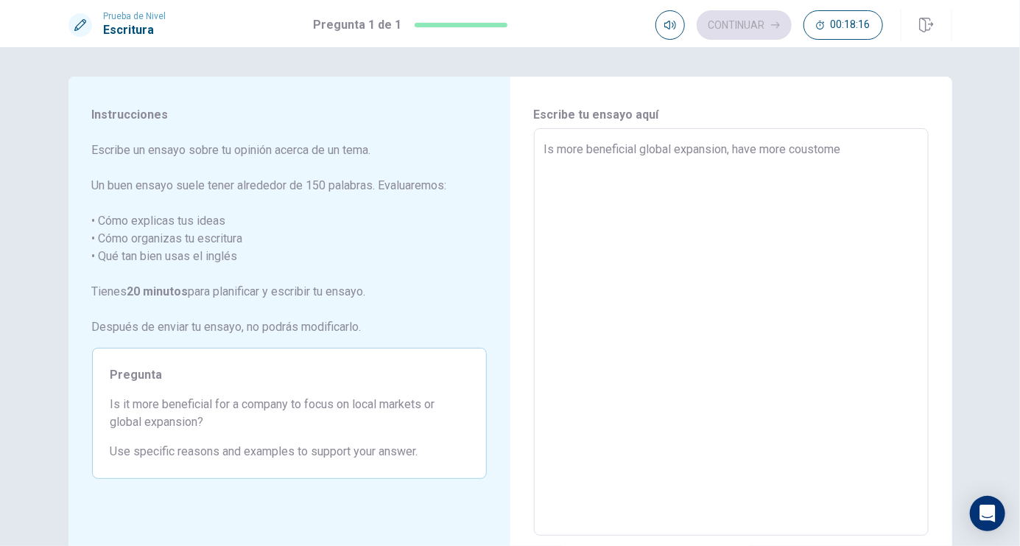
type textarea "x"
type textarea "Is more beneficial global expansion, have more coustomer"
type textarea "x"
type textarea "Is more beneficial global expansion, have more coustomers"
type textarea "x"
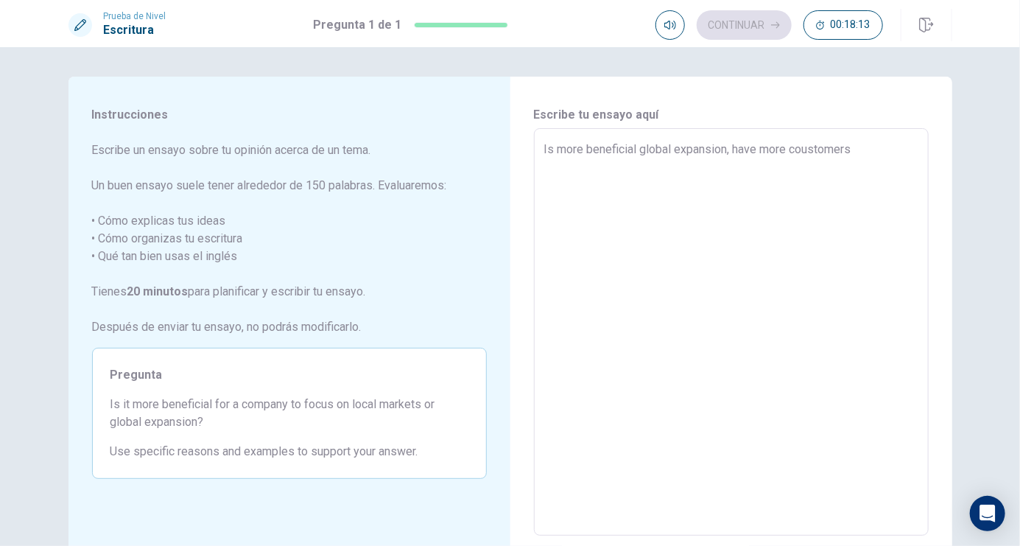
type textarea "Is more beneficial global expansion, have more coustomers"
type textarea "x"
type textarea "Is more beneficial global expansion, have more coustomers m"
type textarea "x"
type textarea "Is more beneficial global expansion, have more coustomers mo"
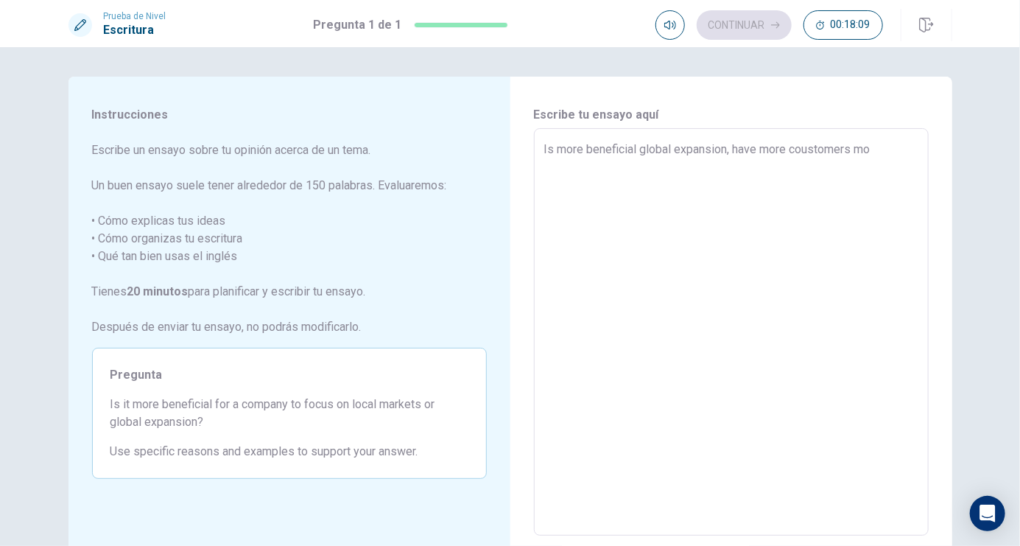
type textarea "x"
type textarea "Is more beneficial global expansion, have more coustomers mor"
type textarea "x"
type textarea "Is more beneficial global expansion, have more coustomers more"
type textarea "x"
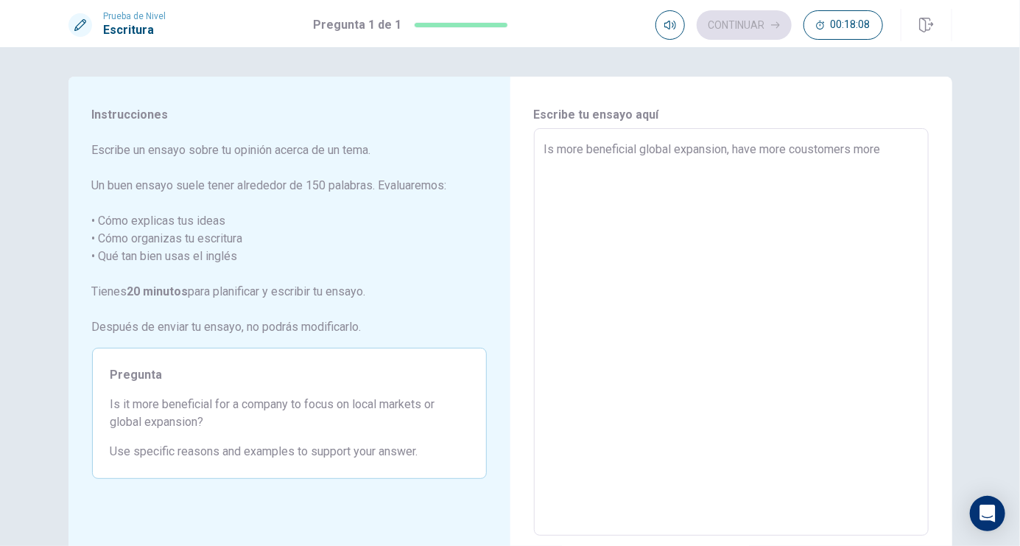
type textarea "Is more beneficial global expansion, have more coustomers more"
type textarea "x"
type textarea "Is more beneficial global expansion, have more coustomers more o"
type textarea "x"
type textarea "Is more beneficial global expansion, have more coustomers more op"
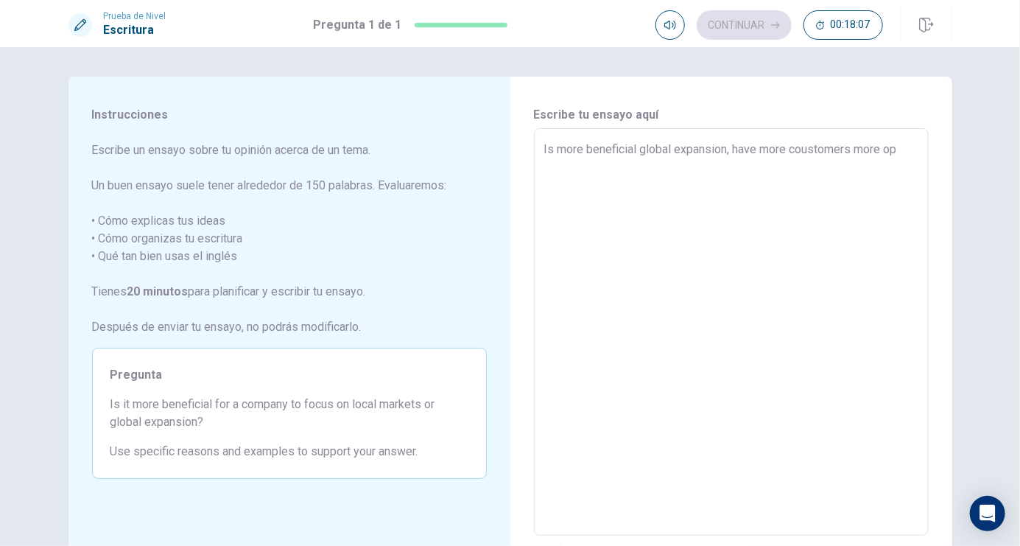
type textarea "x"
type textarea "Is more beneficial global expansion, have more coustomers more opo"
type textarea "x"
type textarea "Is more beneficial global expansion, have more coustomers more opor"
type textarea "x"
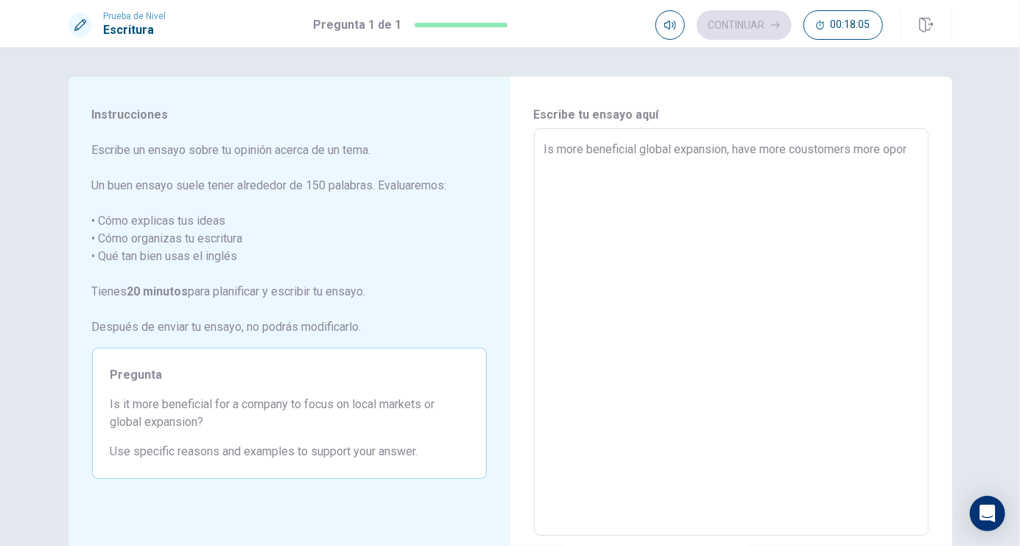
type textarea "Is more beneficial global expansion, have more coustomers more oport"
type textarea "x"
type textarea "Is more beneficial global expansion, have more coustomers more oportu"
type textarea "x"
type textarea "Is more beneficial global expansion, have more coustomers more oportun"
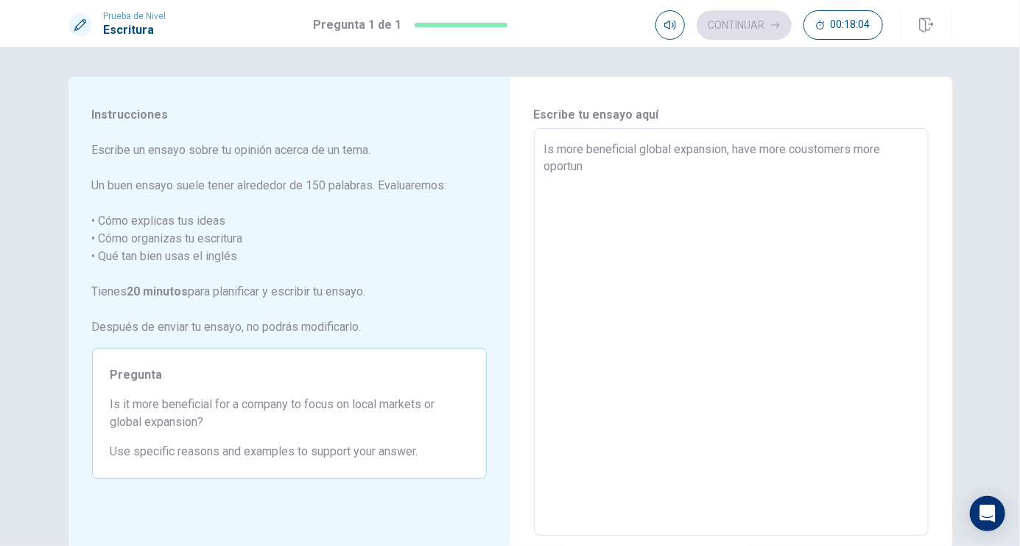
type textarea "x"
type textarea "Is more beneficial global expansion, have more coustomers more oportuni"
type textarea "x"
type textarea "Is more beneficial global expansion, have more coustomers more oportunit"
type textarea "x"
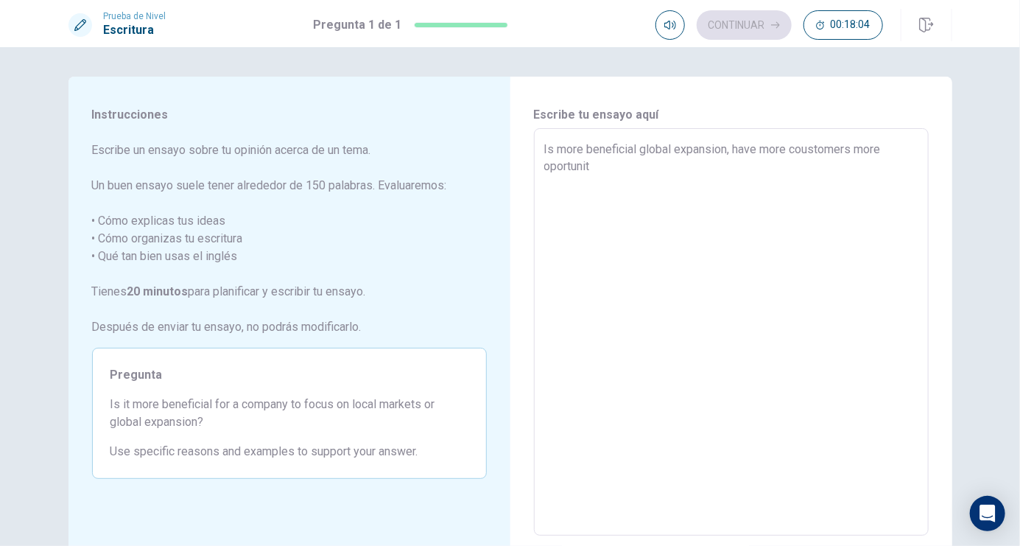
type textarea "Is more beneficial global expansion, have more coustomers more oportuniti"
type textarea "x"
type textarea "Is more beneficial global expansion, have more coustomers more oportunitie"
type textarea "x"
type textarea "Is more beneficial global expansion, have more coustomers more oportunities"
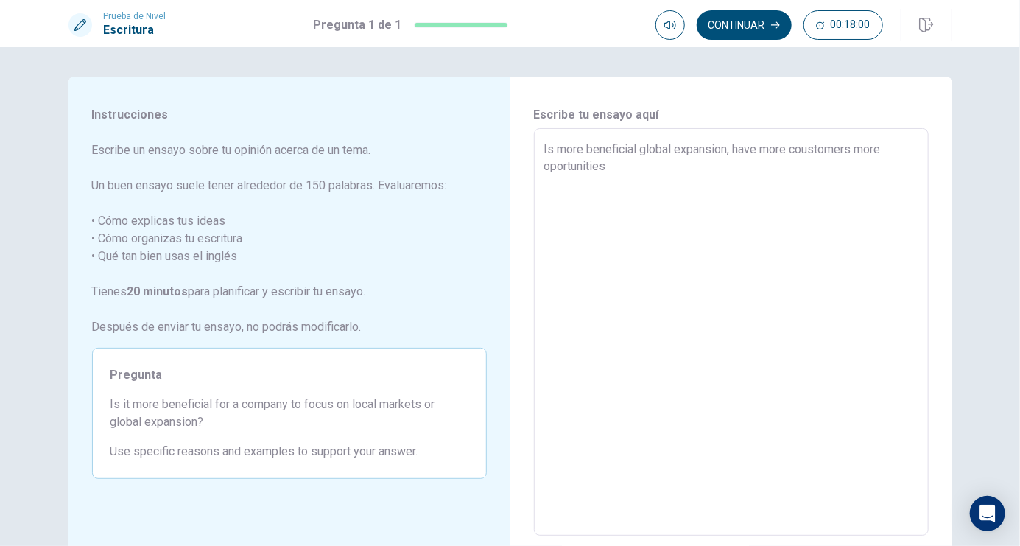
type textarea "x"
type textarea "Is more beneficial global expansion, have more coustomers more oportunities"
type textarea "x"
type textarea "Is more beneficial global expansion, have more coustomers more oportunities f"
type textarea "x"
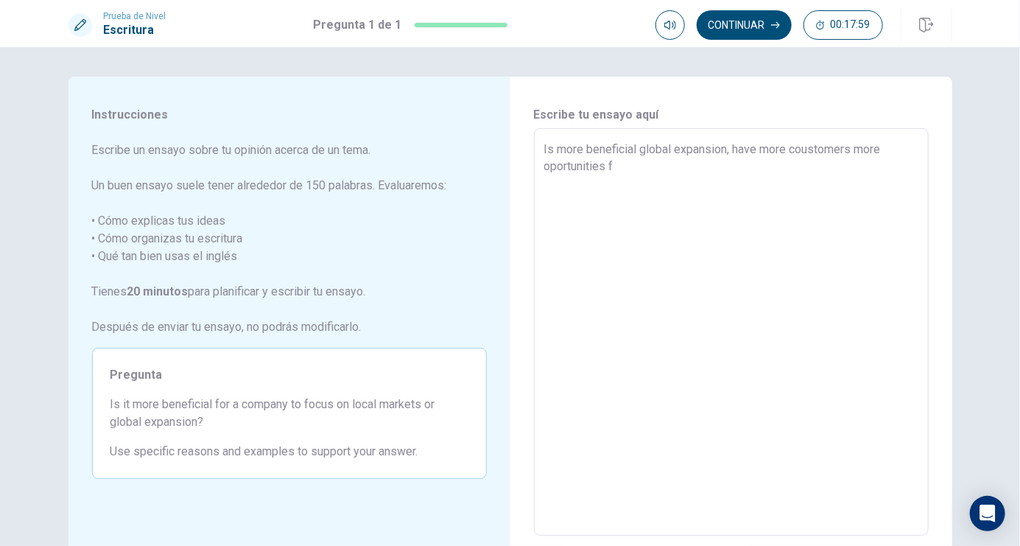
type textarea "Is more beneficial global expansion, have more coustomers more oportunities fo"
type textarea "x"
type textarea "Is more beneficial global expansion, have more coustomers more oportunities for"
type textarea "x"
type textarea "Is more beneficial global expansion, have more coustomers more oportunities for"
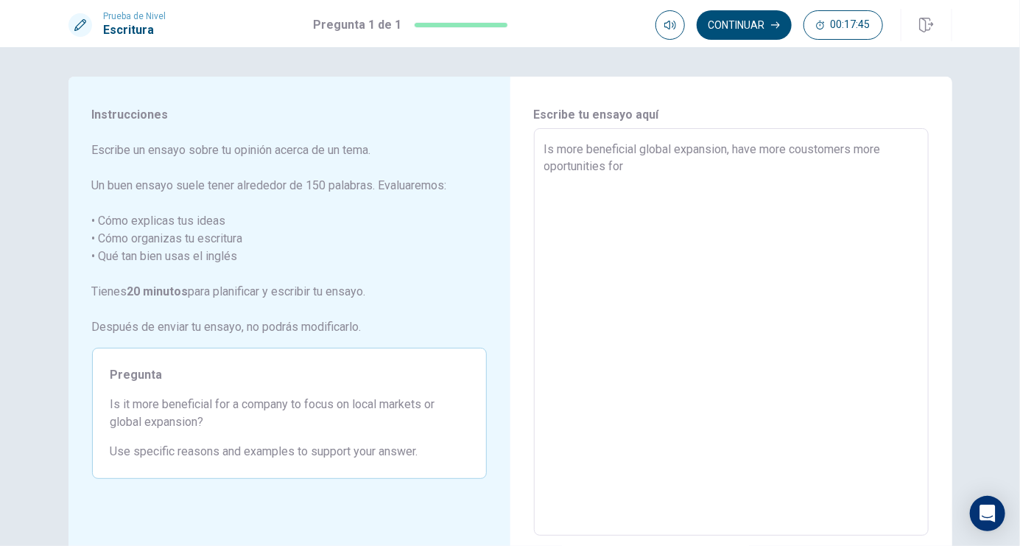
type textarea "x"
type textarea "Is more beneficial global expansion, have more coustomers more oportunities for…"
type textarea "x"
type textarea "Is more beneficial global expansion, have more coustomers more oportunities for…"
type textarea "x"
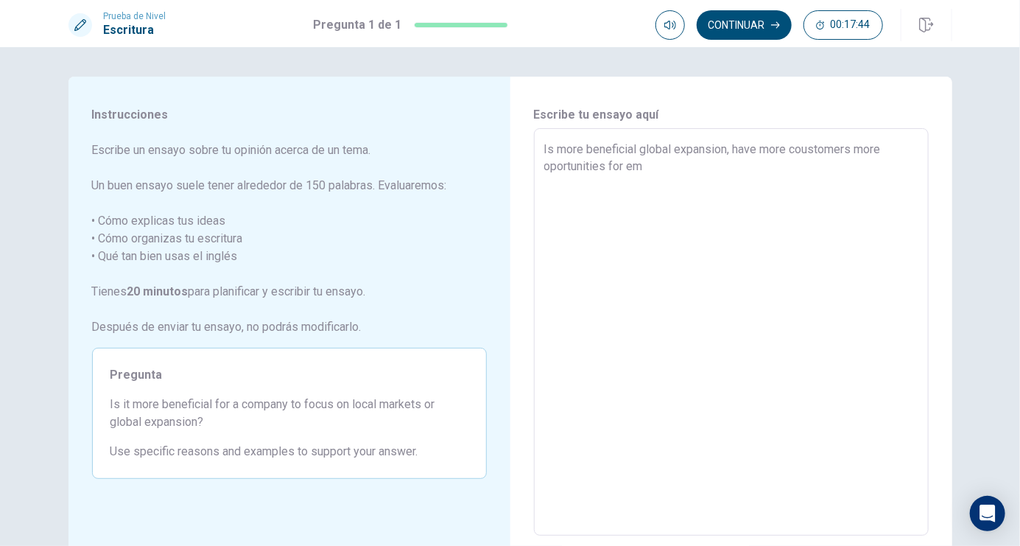
type textarea "Is more beneficial global expansion, have more coustomers more oportunities for…"
type textarea "x"
type textarea "Is more beneficial global expansion, have more coustomers more oportunities for…"
type textarea "x"
type textarea "Is more beneficial global expansion, have more coustomers more oportunities for…"
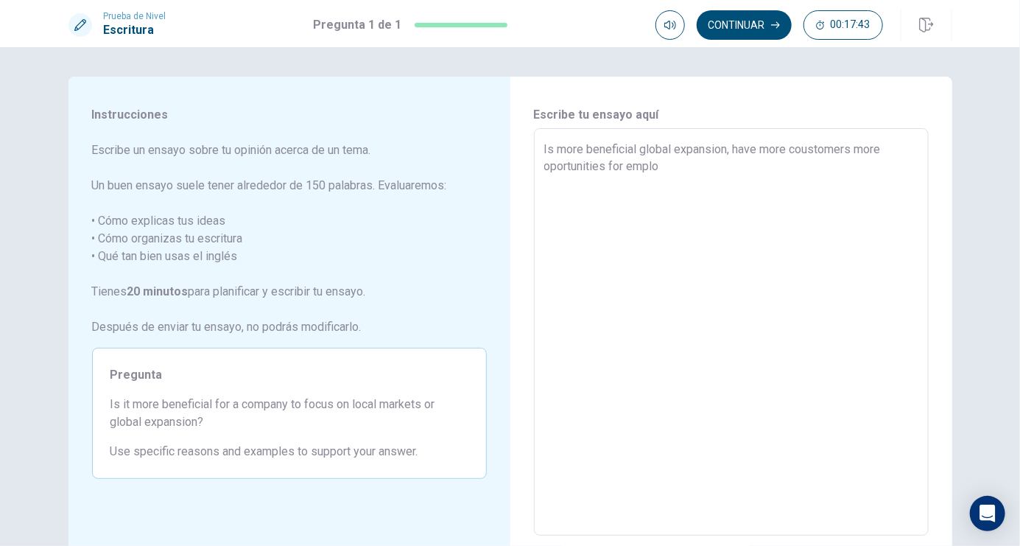
type textarea "x"
type textarea "Is more beneficial global expansion, have more coustomers more oportunities for…"
type textarea "x"
type textarea "Is more beneficial global expansion, have more coustomers more oportunities for…"
type textarea "x"
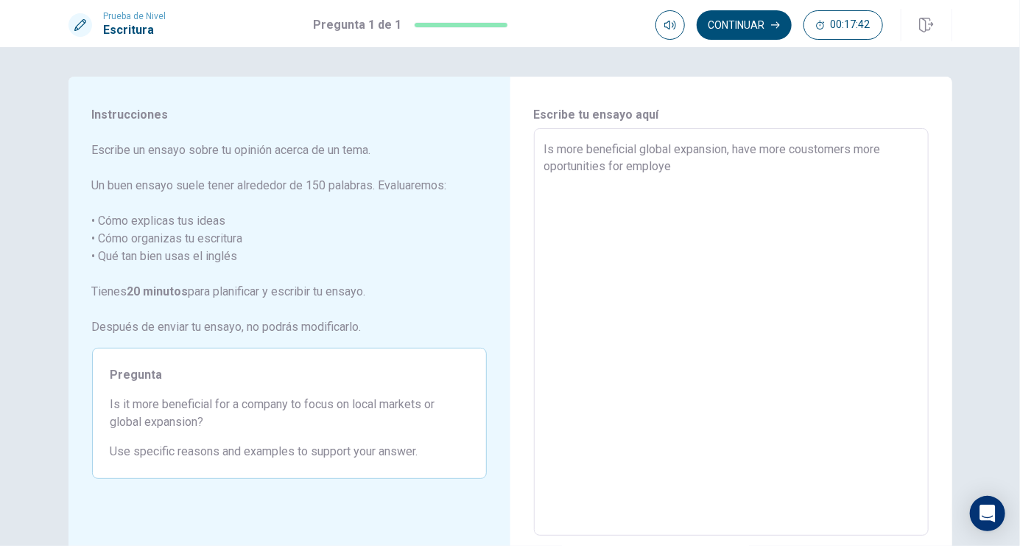
type textarea "Is more beneficial global expansion, have more coustomers more oportunities for…"
type textarea "x"
type textarea "Is more beneficial global expansion, have more coustomers more oportunities for…"
type textarea "x"
click at [858, 153] on textarea "Is more beneficial global expansion, have more coustomers more oportunities for…" at bounding box center [731, 332] width 374 height 383
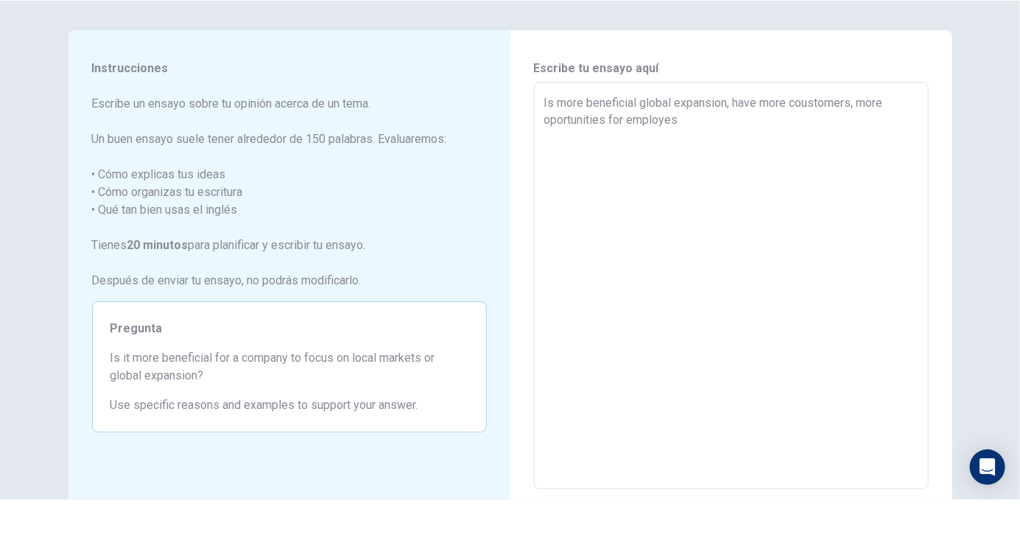
click at [694, 172] on textarea "Is more beneficial global expansion, have more coustomers, more oportunities fo…" at bounding box center [731, 332] width 374 height 383
click at [700, 174] on textarea "Is more beneficial global expansion, have more coustomers, more oportunities fo…" at bounding box center [731, 332] width 374 height 383
click at [804, 172] on textarea "Is more beneficial global expansion, have more coustomers, more oportunities fo…" at bounding box center [731, 332] width 374 height 383
click at [863, 188] on textarea "Is more beneficial global expansion, have more coustomers, more oportunities fo…" at bounding box center [731, 332] width 374 height 383
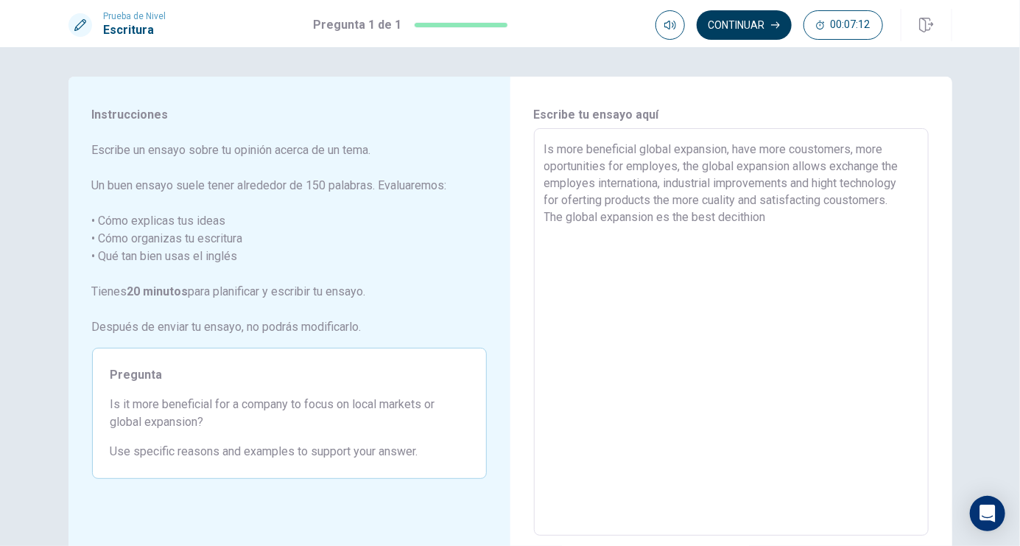
click at [764, 14] on button "Continuar" at bounding box center [744, 24] width 95 height 29
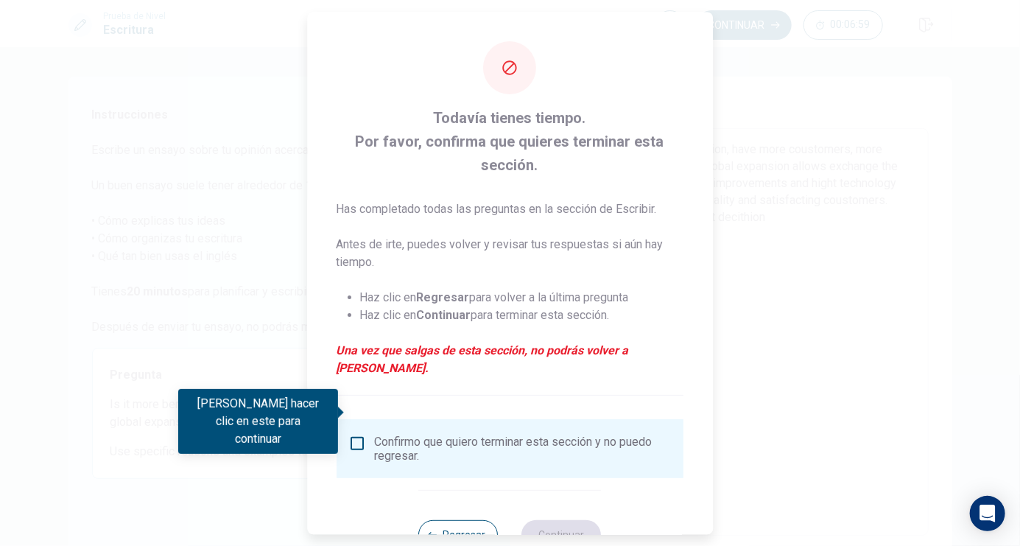
click at [364, 435] on input "Debes hacer clic en este para continuar" at bounding box center [357, 444] width 18 height 18
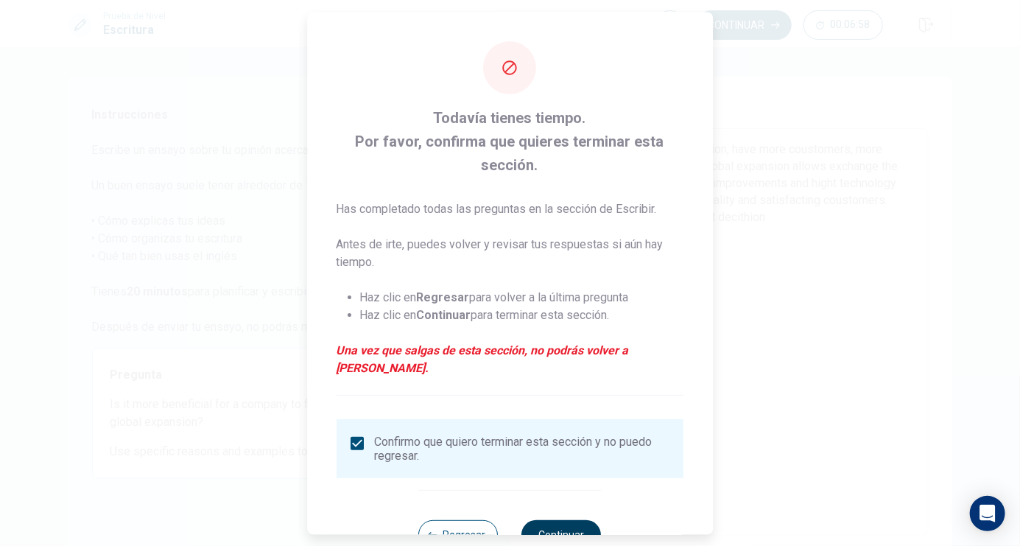
click at [573, 520] on button "Continuar" at bounding box center [562, 534] width 80 height 29
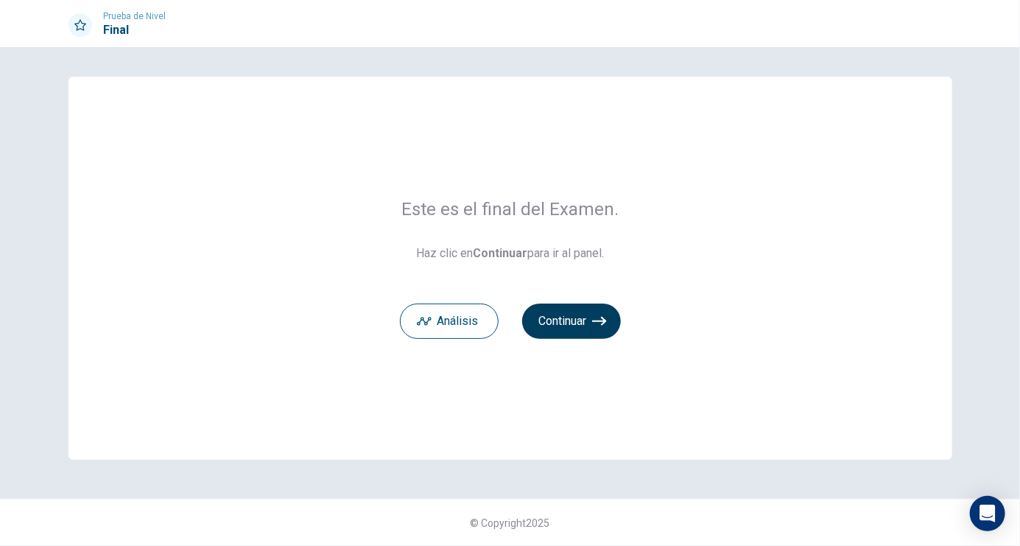
click at [591, 324] on button "Continuar" at bounding box center [571, 321] width 99 height 35
